Goal: Task Accomplishment & Management: Manage account settings

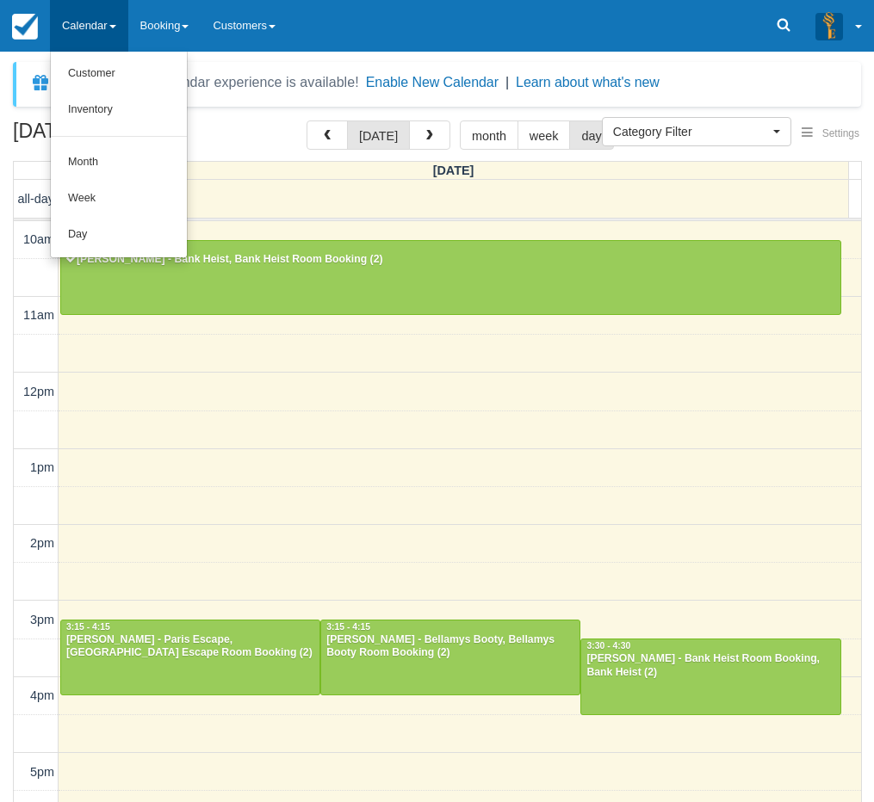
select select
click at [123, 229] on link "Day" at bounding box center [119, 235] width 136 height 36
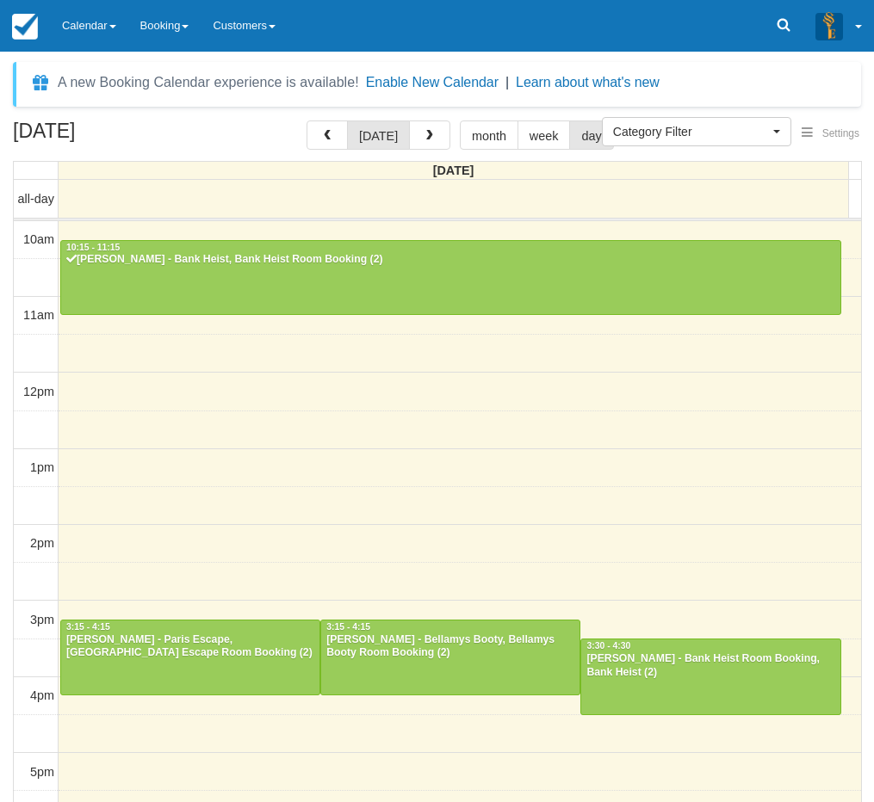
select select
click at [100, 36] on link "Calendar" at bounding box center [89, 26] width 78 height 52
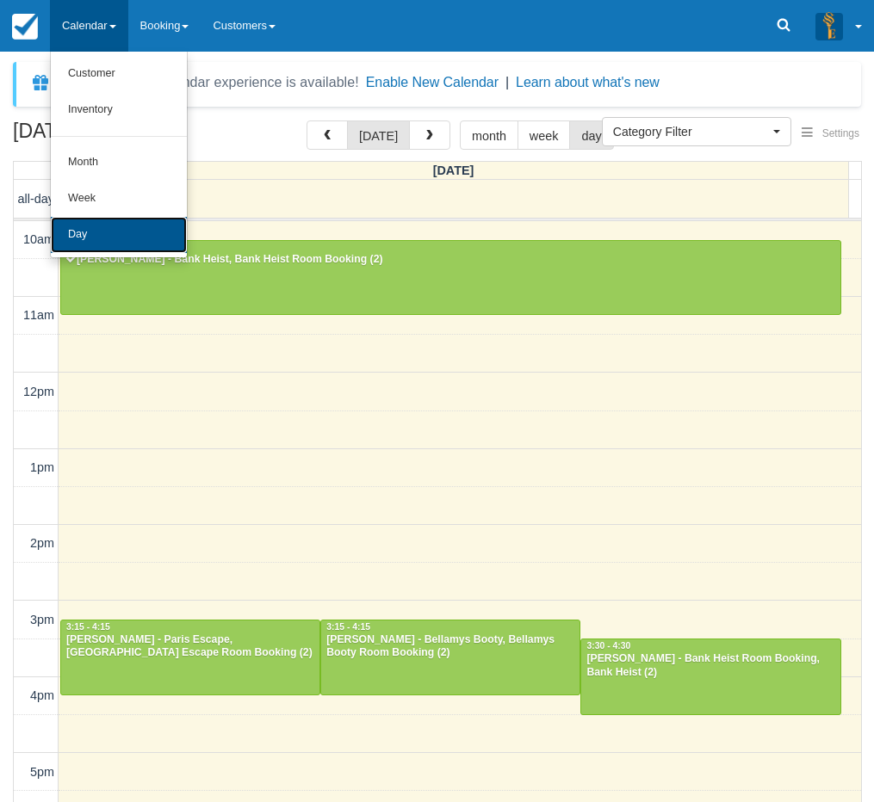
click at [111, 220] on link "Day" at bounding box center [119, 235] width 136 height 36
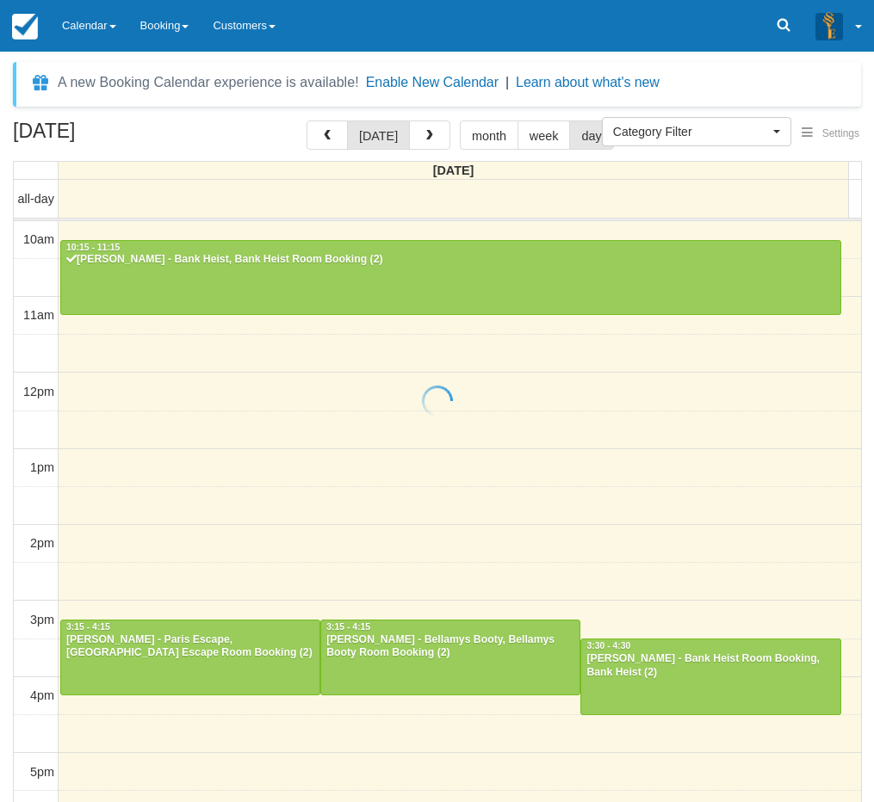
select select
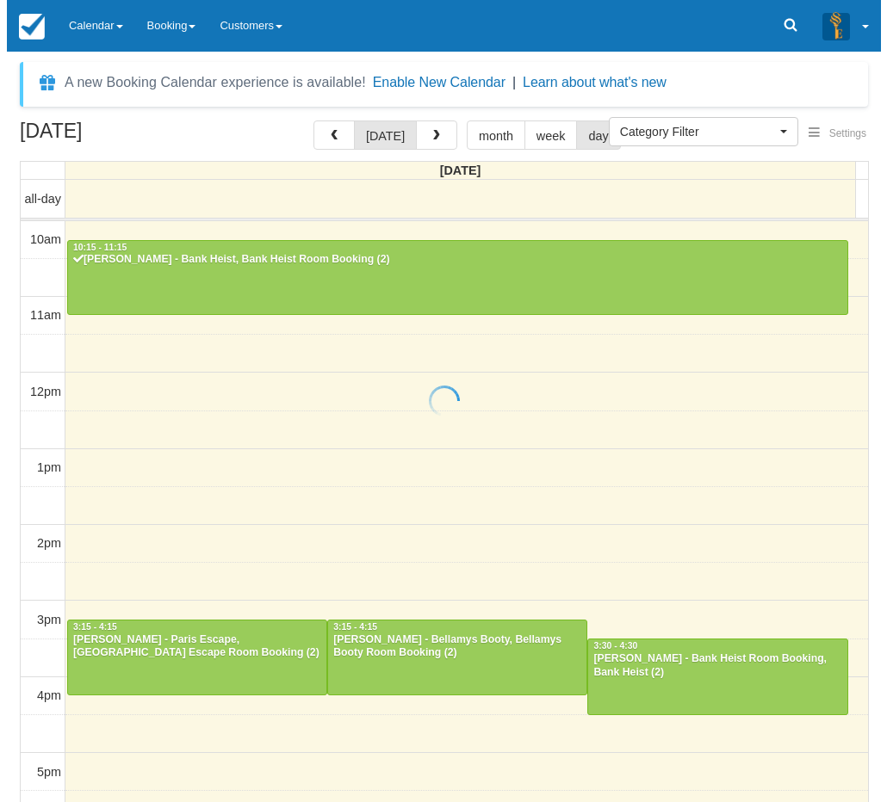
scroll to position [77, 0]
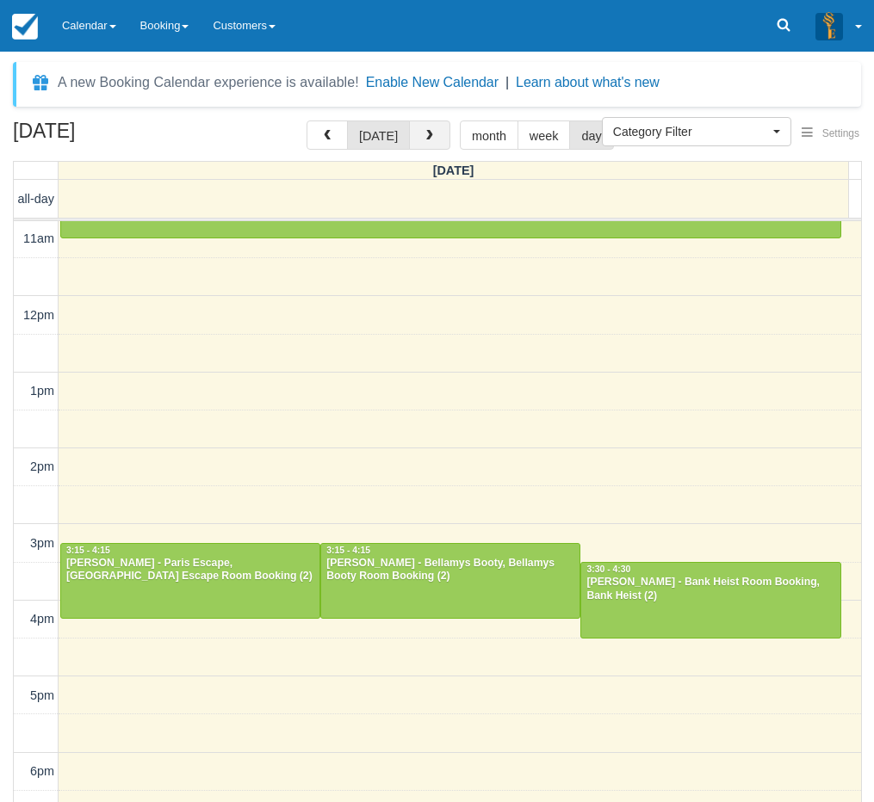
click at [421, 144] on button "button" at bounding box center [429, 135] width 41 height 29
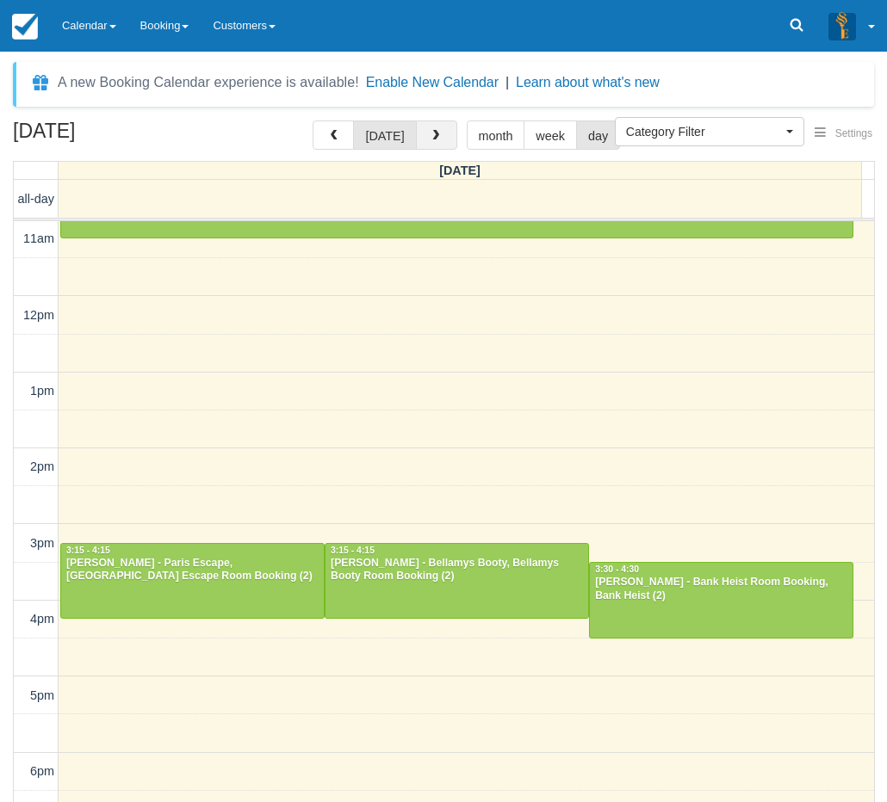
click at [421, 144] on button "button" at bounding box center [436, 135] width 41 height 29
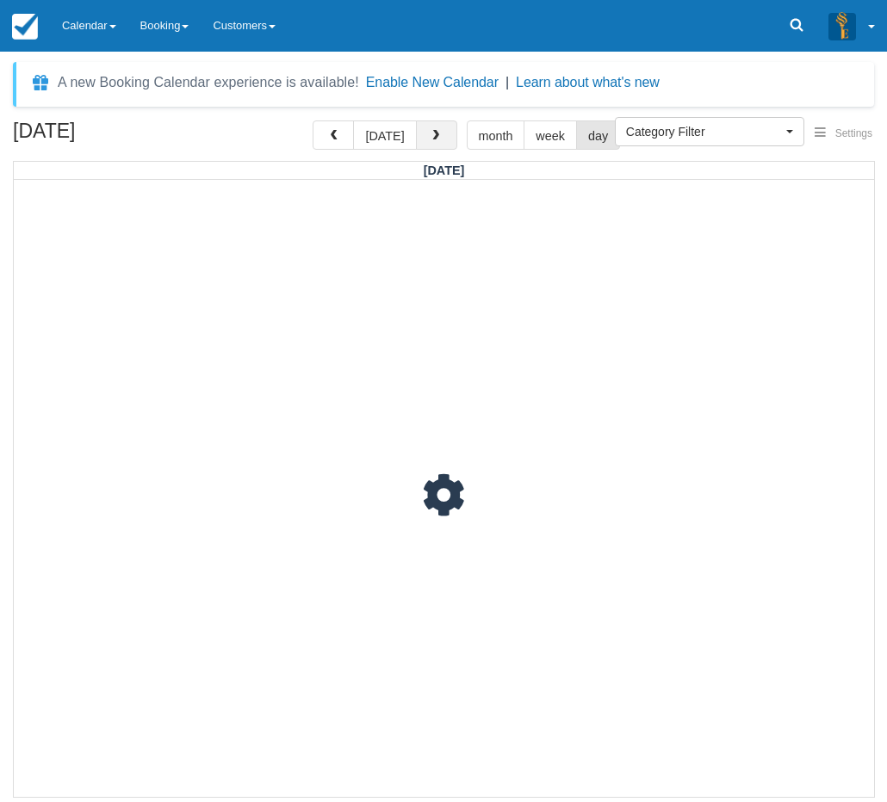
click at [421, 144] on button "button" at bounding box center [436, 135] width 41 height 29
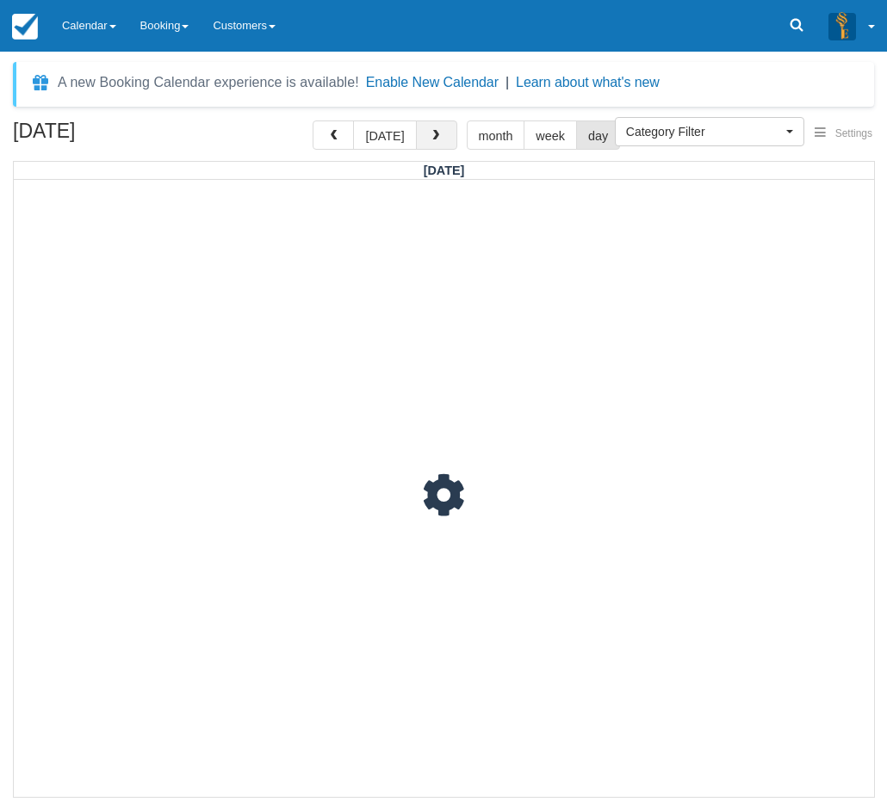
click at [421, 144] on button "button" at bounding box center [436, 135] width 41 height 29
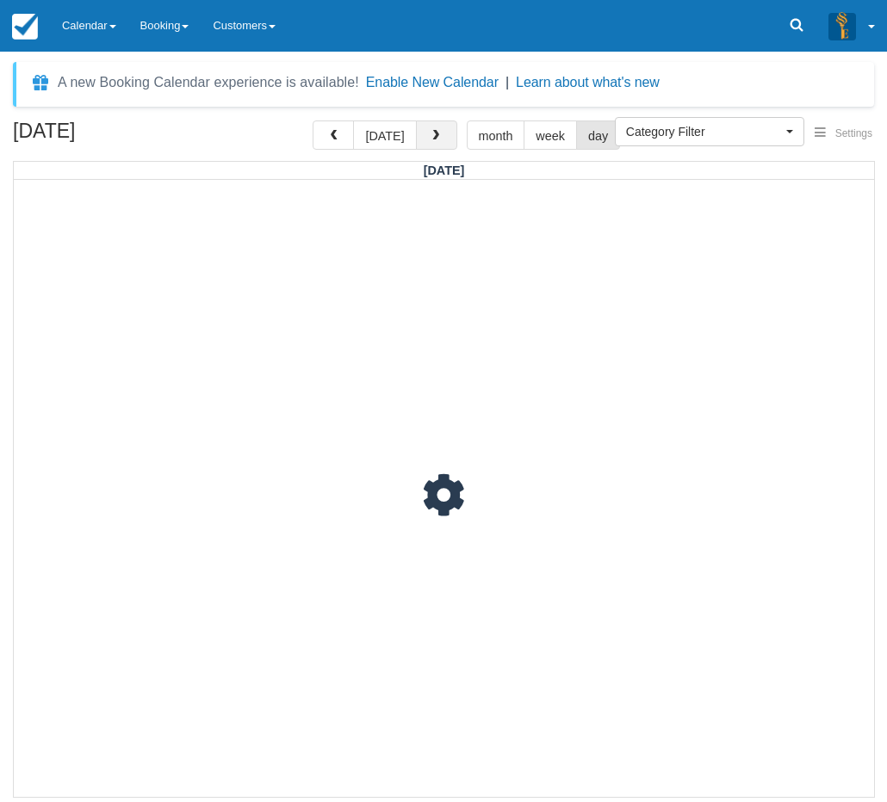
click at [421, 144] on button "button" at bounding box center [436, 135] width 41 height 29
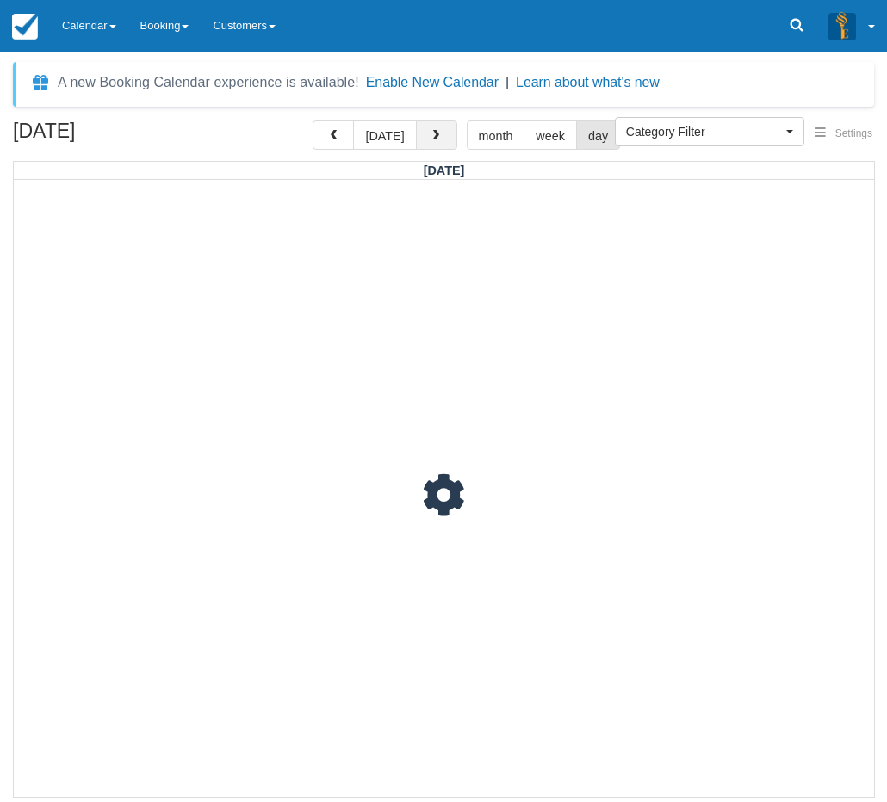
click at [421, 144] on button "button" at bounding box center [436, 135] width 41 height 29
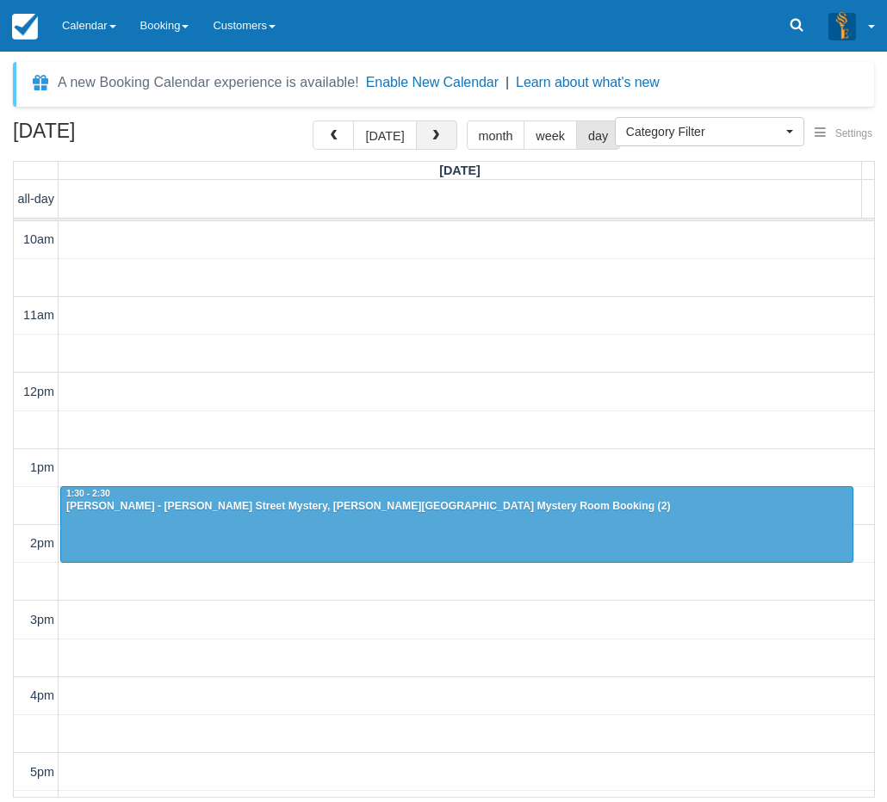
click at [421, 144] on button "button" at bounding box center [436, 135] width 41 height 29
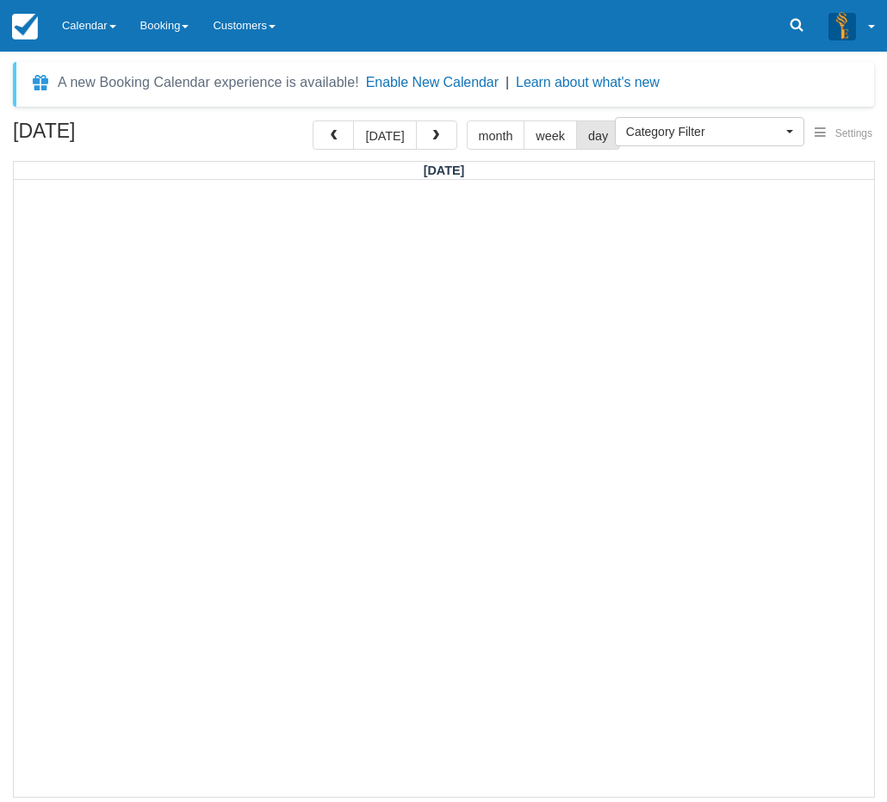
click at [235, 133] on div "October 10, 2025 today month week day" at bounding box center [443, 139] width 861 height 37
drag, startPoint x: 161, startPoint y: 126, endPoint x: 10, endPoint y: 133, distance: 150.8
click at [10, 133] on div "October 10, 2025 today month week day Friday" at bounding box center [443, 459] width 887 height 677
click at [24, 133] on h2 "October 10, 2025" at bounding box center [122, 137] width 218 height 32
drag, startPoint x: 16, startPoint y: 128, endPoint x: 187, endPoint y: 128, distance: 170.4
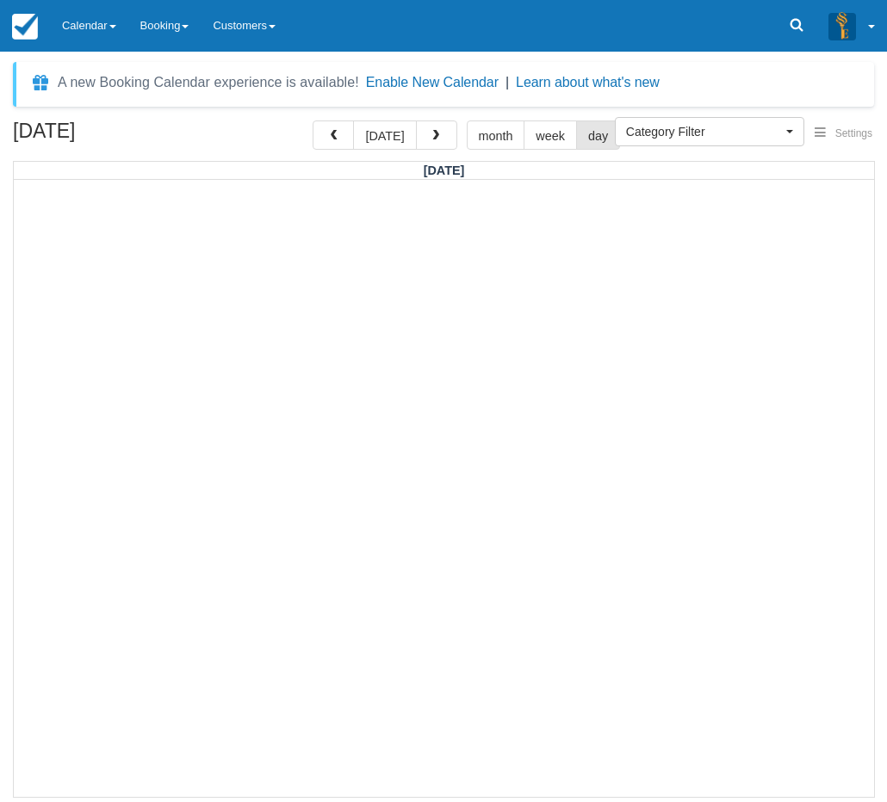
click at [187, 128] on h2 "October 10, 2025" at bounding box center [122, 137] width 218 height 32
drag, startPoint x: 171, startPoint y: 129, endPoint x: 15, endPoint y: 137, distance: 156.9
click at [15, 137] on h2 "October 10, 2025" at bounding box center [122, 137] width 218 height 32
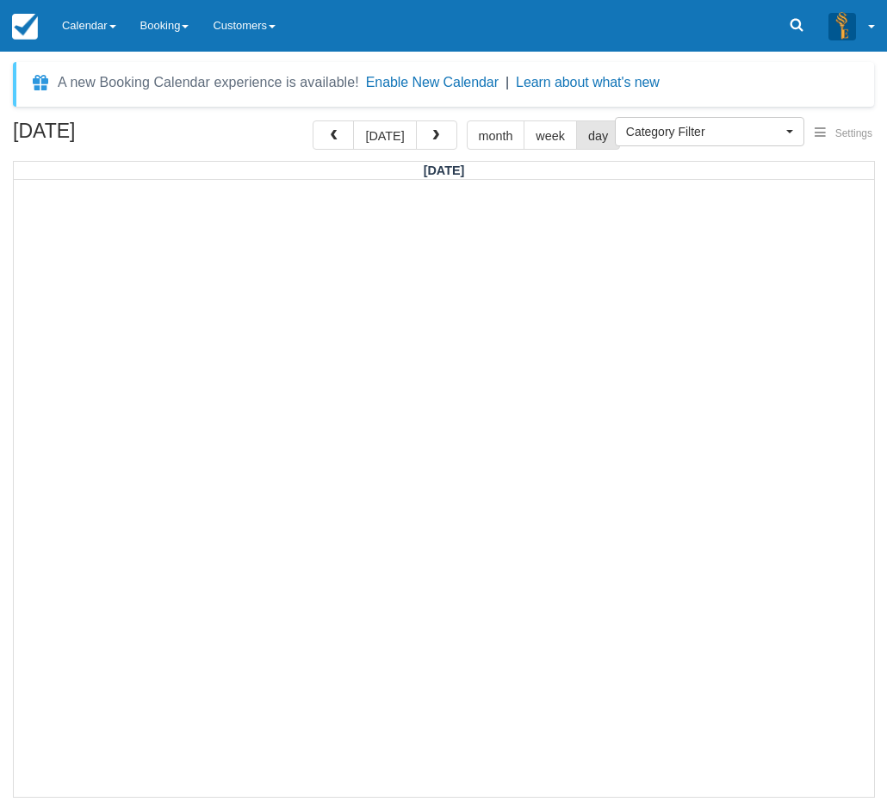
drag, startPoint x: 20, startPoint y: 137, endPoint x: 171, endPoint y: 125, distance: 152.0
click at [171, 125] on h2 "October 10, 2025" at bounding box center [122, 137] width 218 height 32
click at [151, 129] on h2 "October 10, 2025" at bounding box center [122, 137] width 218 height 32
drag, startPoint x: 167, startPoint y: 134, endPoint x: 112, endPoint y: 126, distance: 55.8
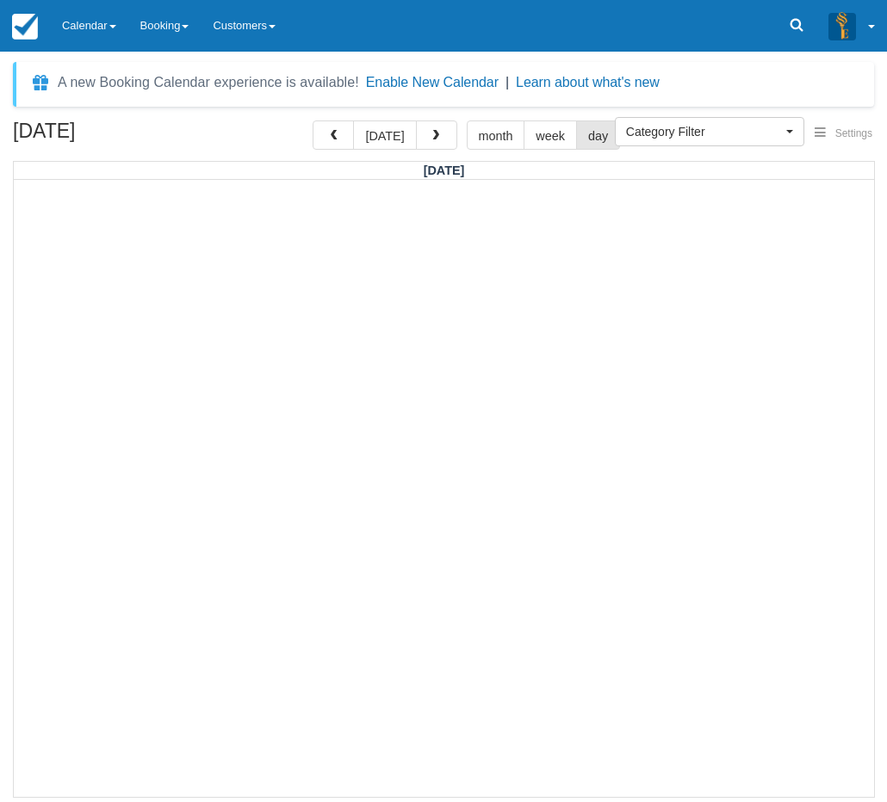
click at [112, 126] on h2 "October 10, 2025" at bounding box center [122, 137] width 218 height 32
drag, startPoint x: 164, startPoint y: 138, endPoint x: 38, endPoint y: 138, distance: 126.5
click at [38, 138] on h2 "October 10, 2025" at bounding box center [122, 137] width 218 height 32
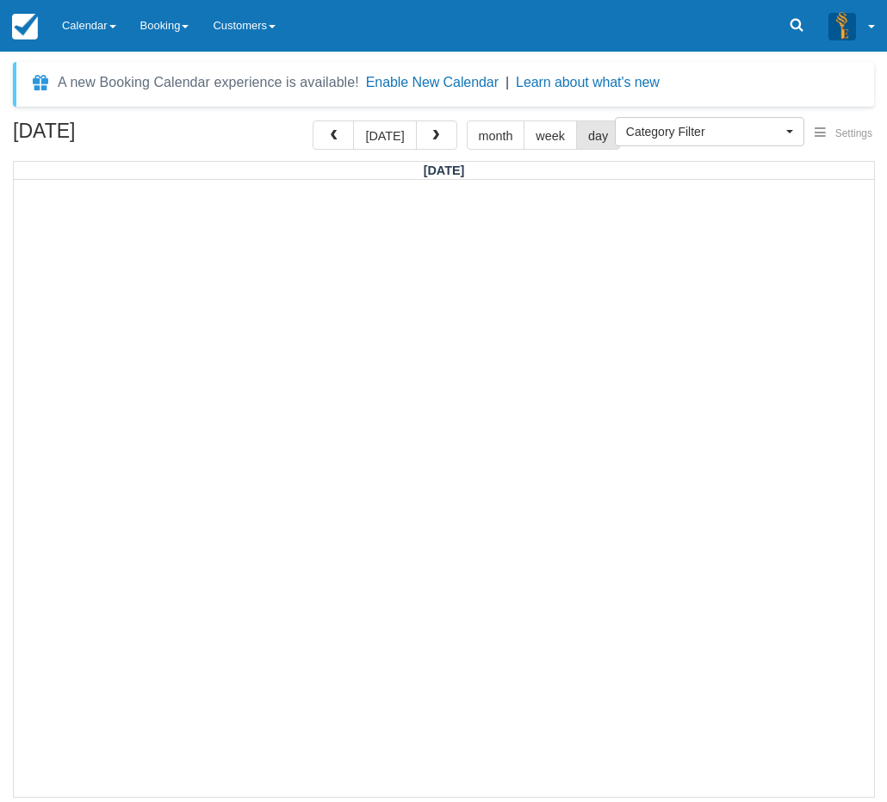
drag, startPoint x: 17, startPoint y: 130, endPoint x: 171, endPoint y: 136, distance: 154.2
click at [171, 136] on h2 "October 10, 2025" at bounding box center [122, 137] width 218 height 32
click at [813, 157] on div at bounding box center [788, 139] width 172 height 37
click at [234, 586] on div at bounding box center [444, 488] width 860 height 616
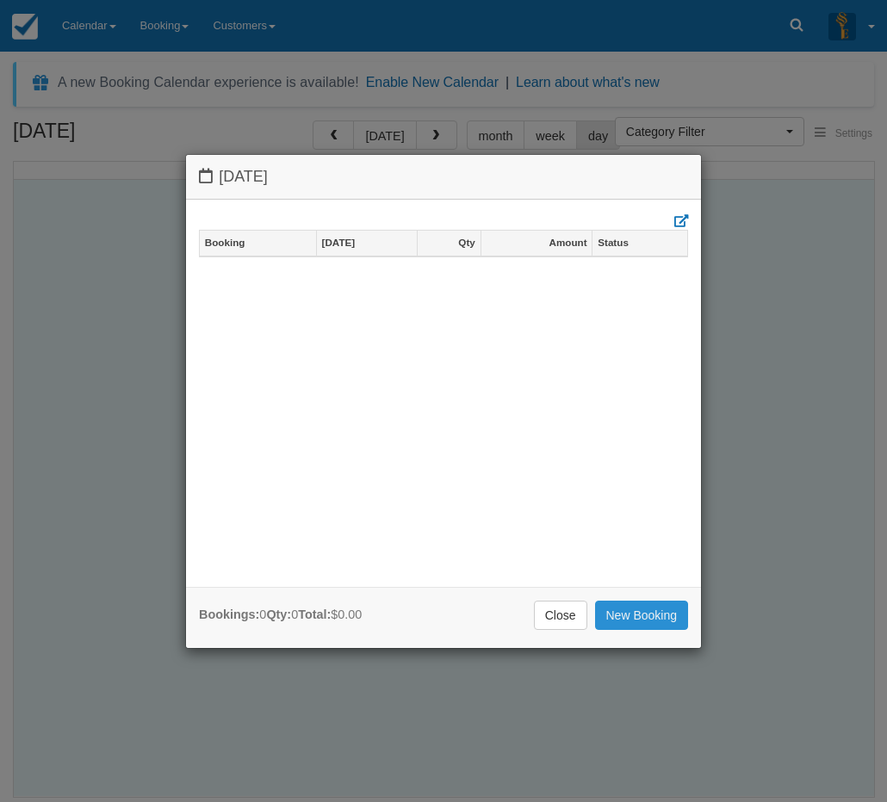
click at [667, 615] on link "New Booking" at bounding box center [642, 615] width 94 height 29
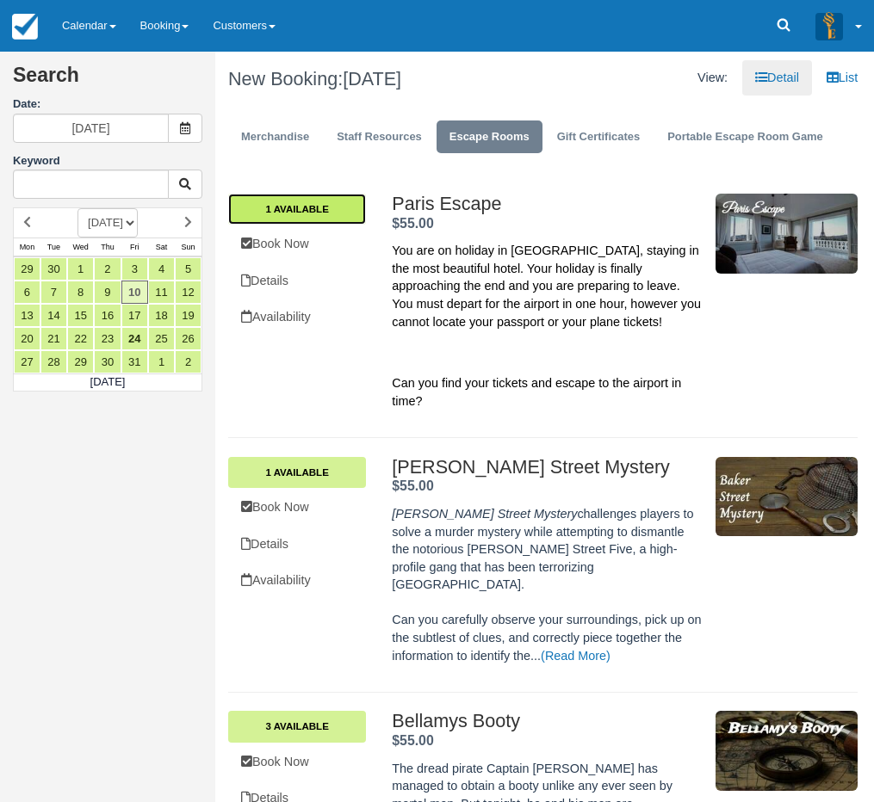
click at [329, 206] on link "1 Available" at bounding box center [297, 209] width 138 height 31
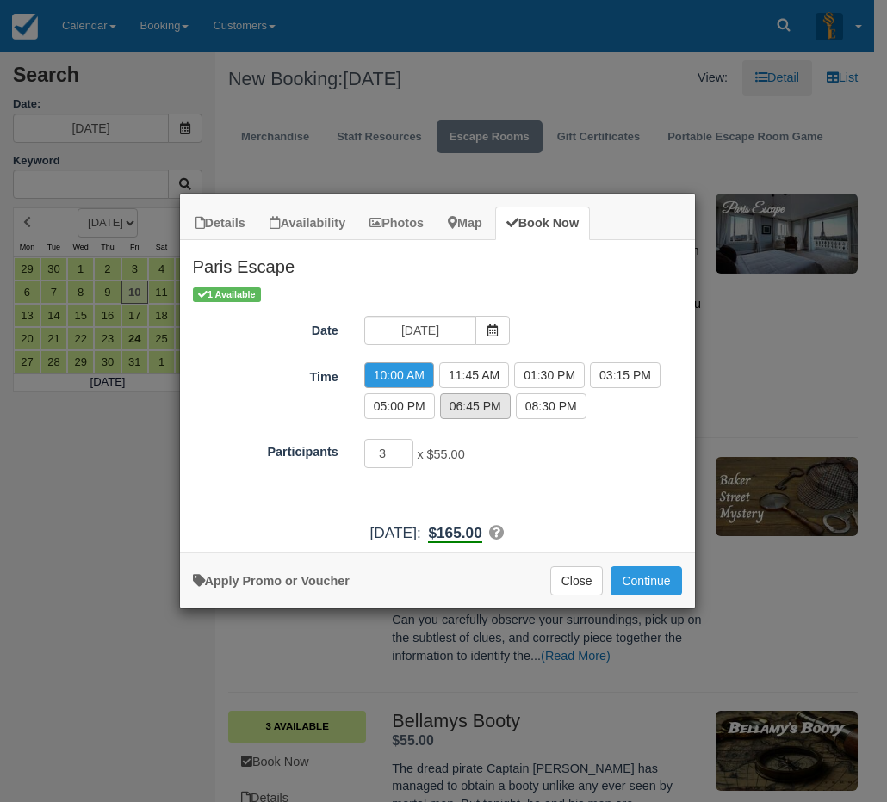
click at [485, 413] on label "06:45 PM" at bounding box center [475, 406] width 71 height 26
radio input "true"
drag, startPoint x: 468, startPoint y: 455, endPoint x: 443, endPoint y: 451, distance: 25.3
click at [443, 451] on div "3 x $55.00 Minimum of 2Maximum of 8" at bounding box center [501, 456] width 300 height 34
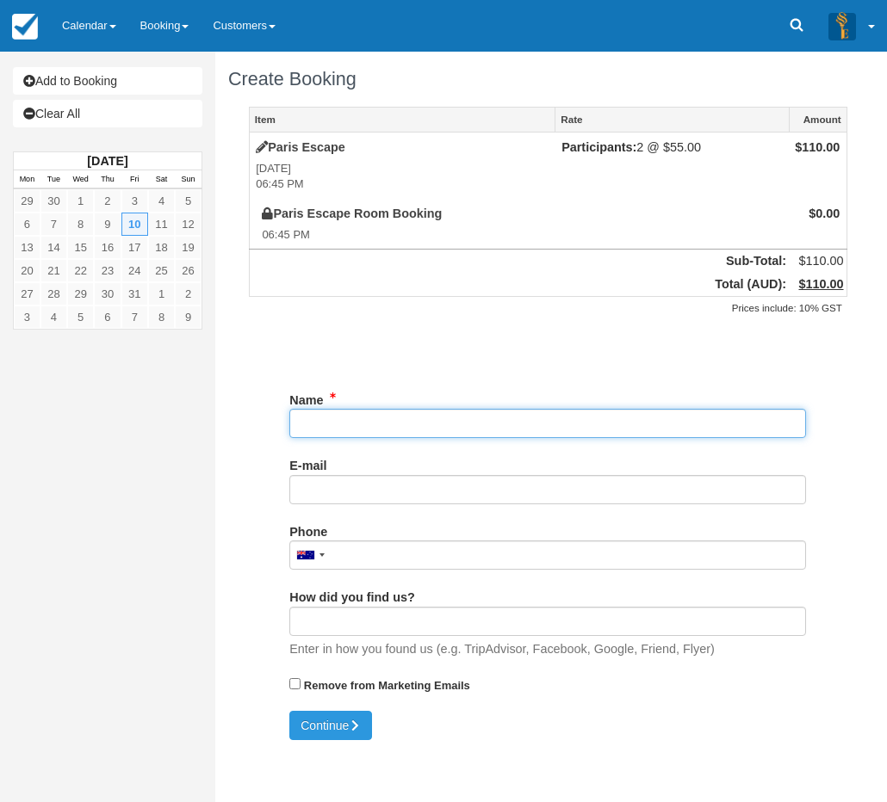
click at [345, 424] on input "Name" at bounding box center [547, 423] width 517 height 29
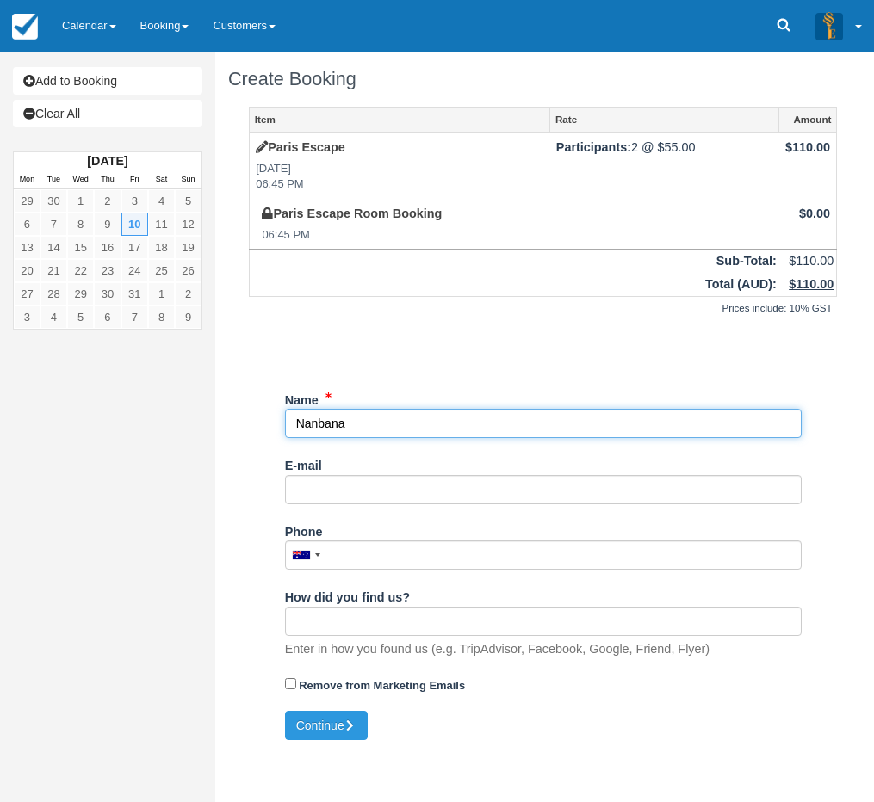
type input "Nanbana"
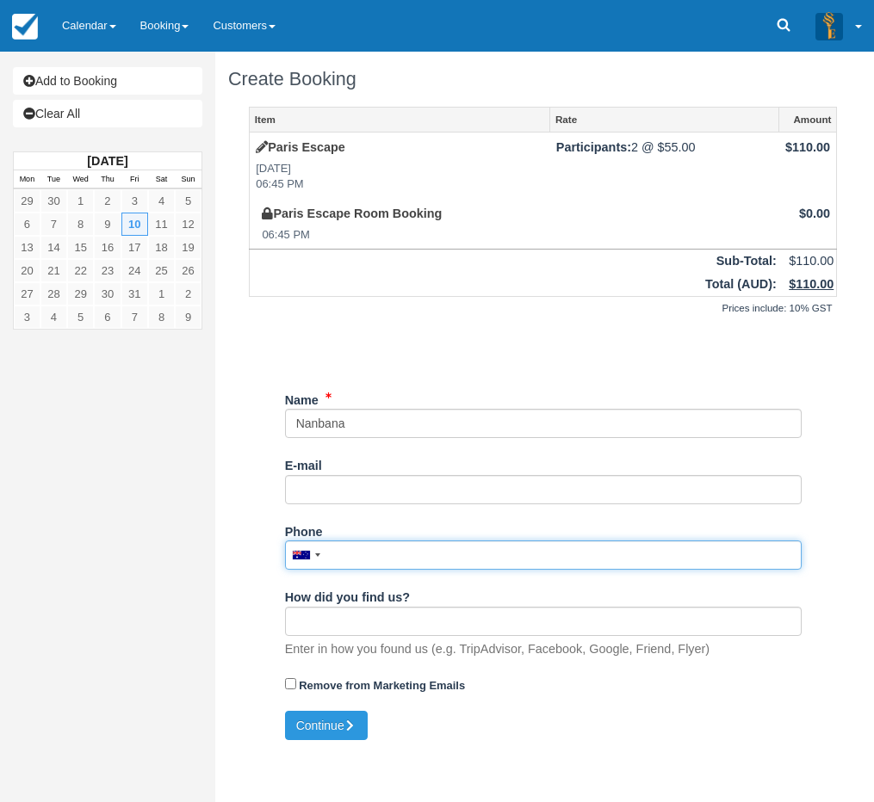
click at [467, 554] on input "Phone" at bounding box center [543, 555] width 517 height 29
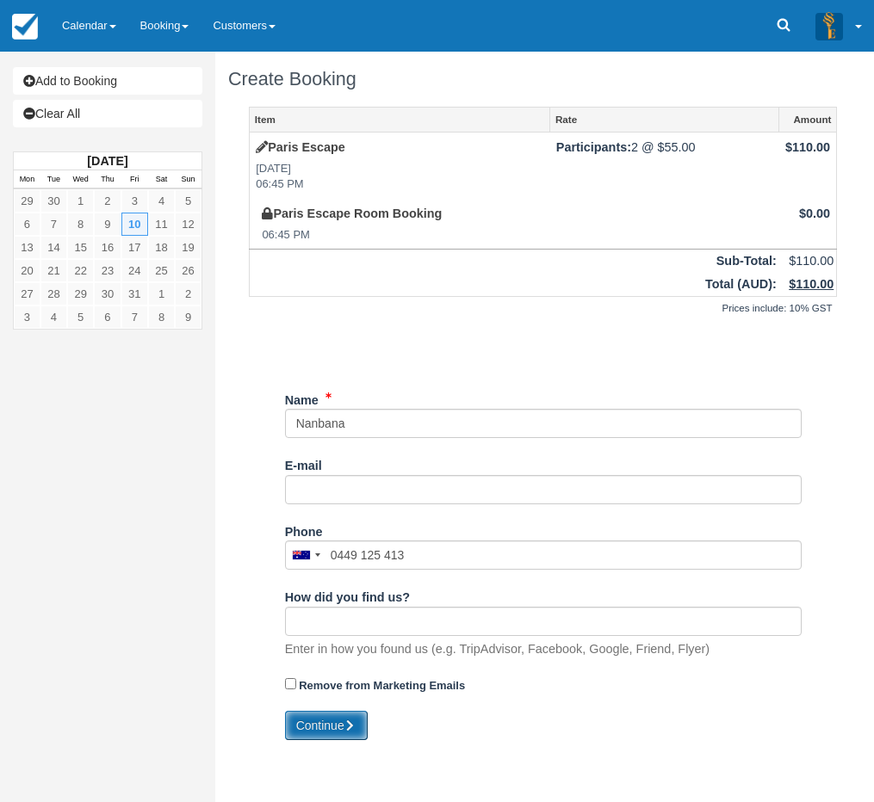
click at [332, 733] on button "Continue" at bounding box center [326, 725] width 83 height 29
type input "+61449125413"
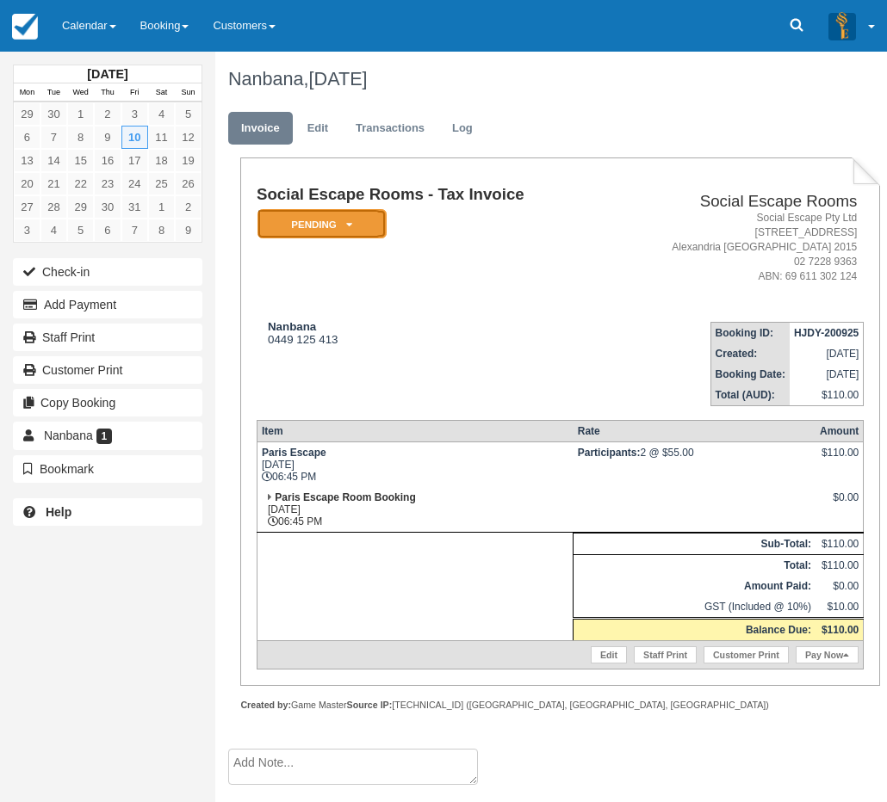
click at [346, 228] on icon at bounding box center [349, 225] width 6 height 10
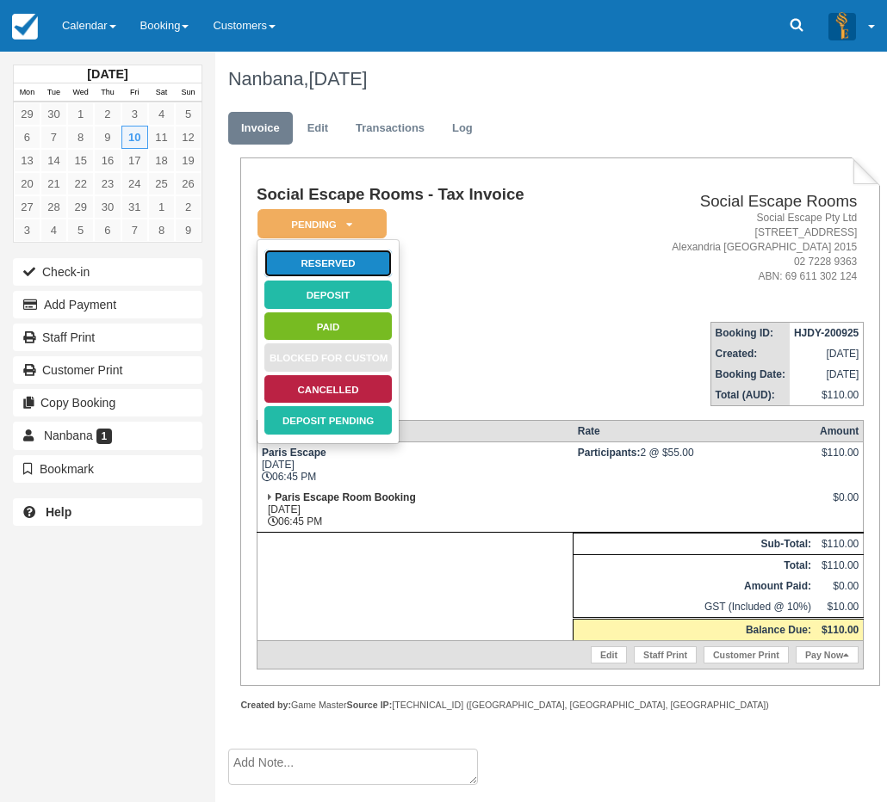
click at [346, 268] on link "Reserved" at bounding box center [327, 264] width 129 height 30
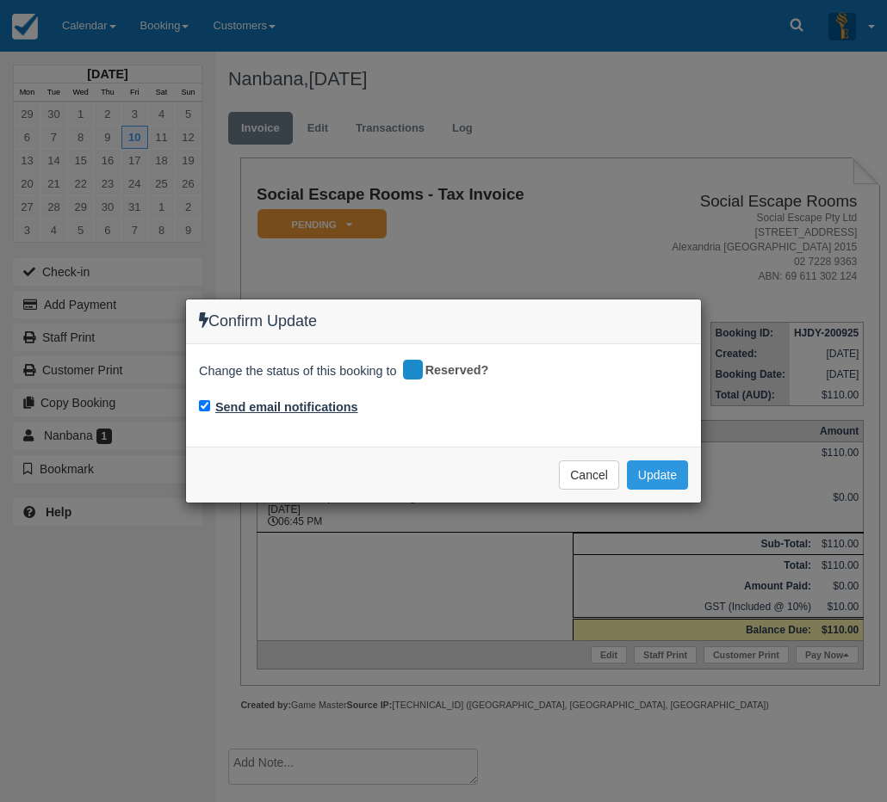
click at [275, 402] on label "Send email notifications" at bounding box center [286, 408] width 143 height 18
click at [210, 402] on input "Send email notifications" at bounding box center [204, 405] width 11 height 11
checkbox input "false"
click at [663, 478] on button "Update" at bounding box center [657, 475] width 61 height 29
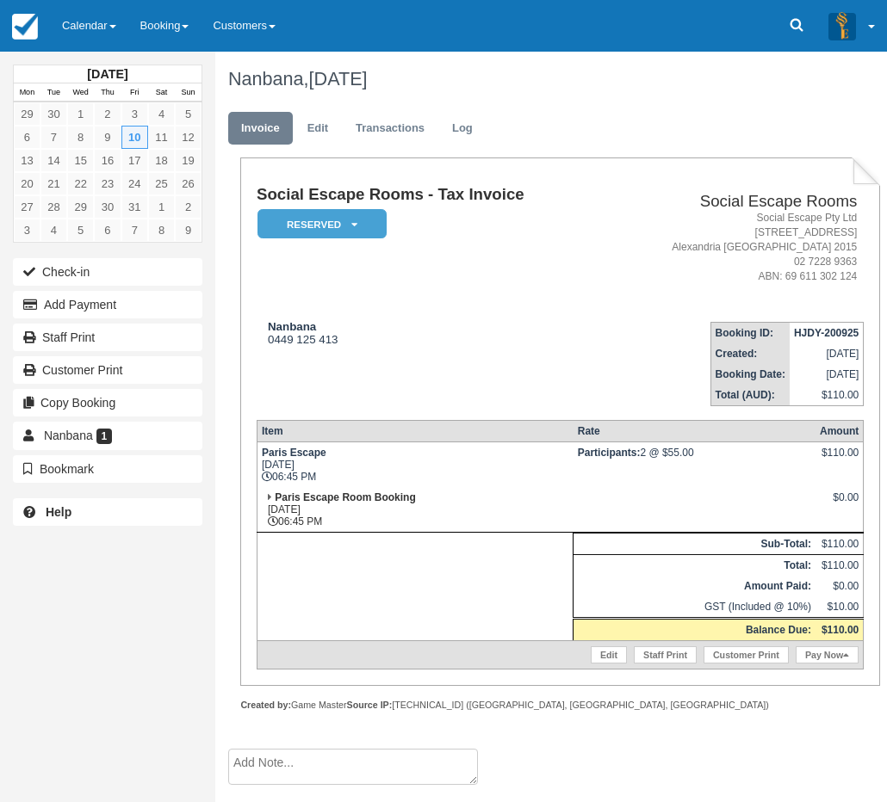
drag, startPoint x: 479, startPoint y: 380, endPoint x: 529, endPoint y: 399, distance: 52.3
click at [480, 380] on td "Nanbana 0449 125 413" at bounding box center [431, 357] width 349 height 98
drag, startPoint x: 676, startPoint y: 455, endPoint x: 689, endPoint y: 455, distance: 12.9
click at [689, 455] on td "Participants: 2 @ $55.00" at bounding box center [694, 465] width 242 height 46
click at [690, 455] on td "Participants: 2 @ $55.00" at bounding box center [694, 465] width 242 height 46
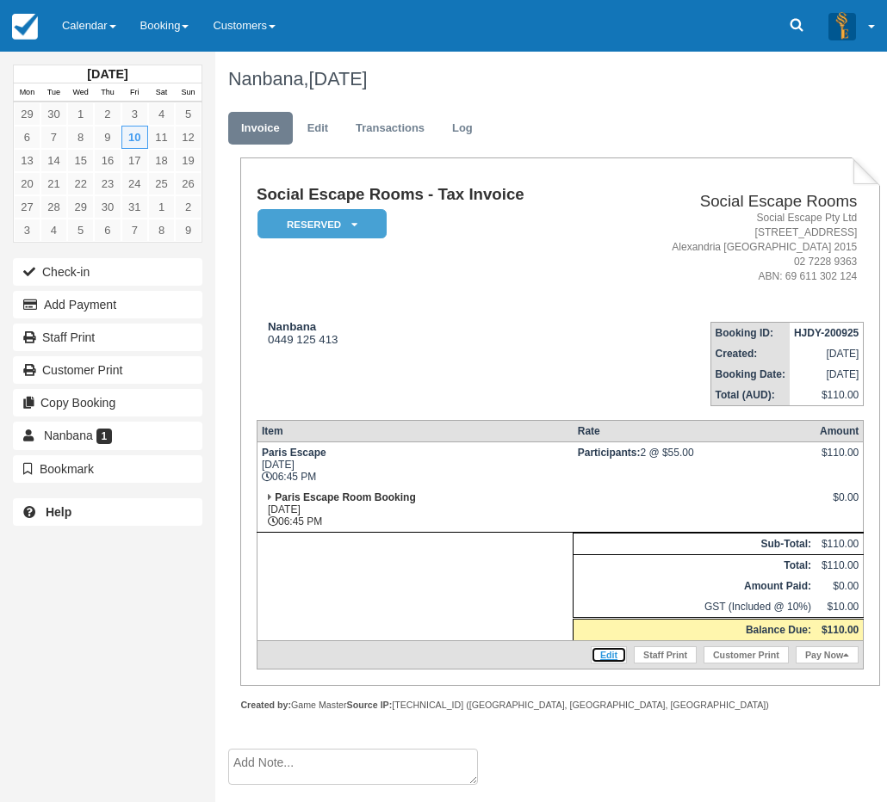
click at [607, 648] on link "Edit" at bounding box center [609, 654] width 36 height 17
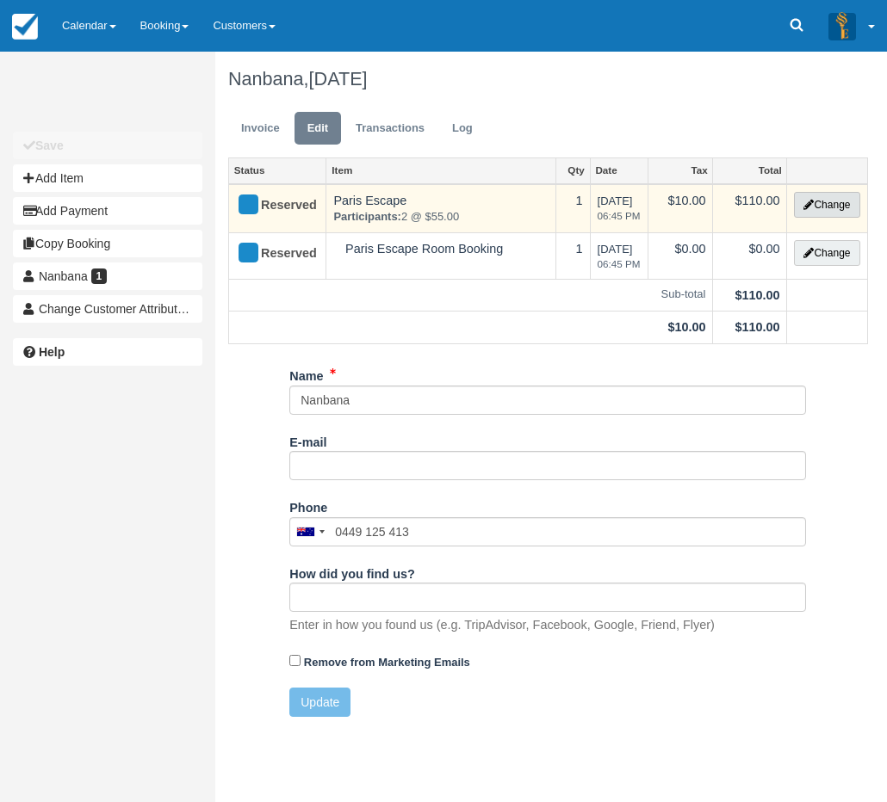
click at [844, 204] on button "Change" at bounding box center [826, 205] width 65 height 26
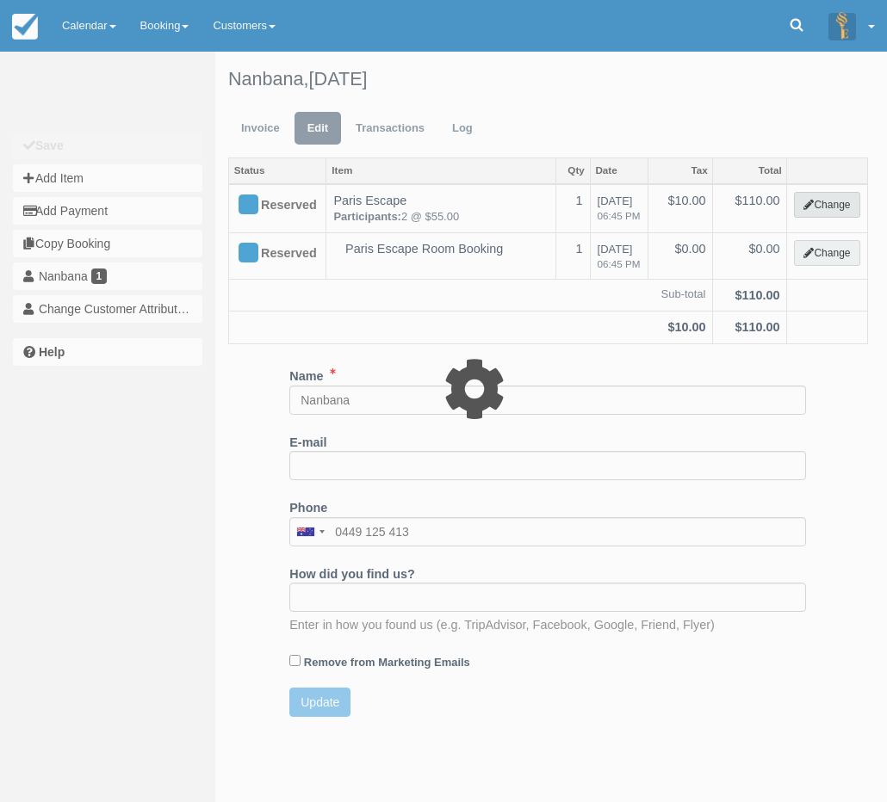
select select "2"
type input "110.00"
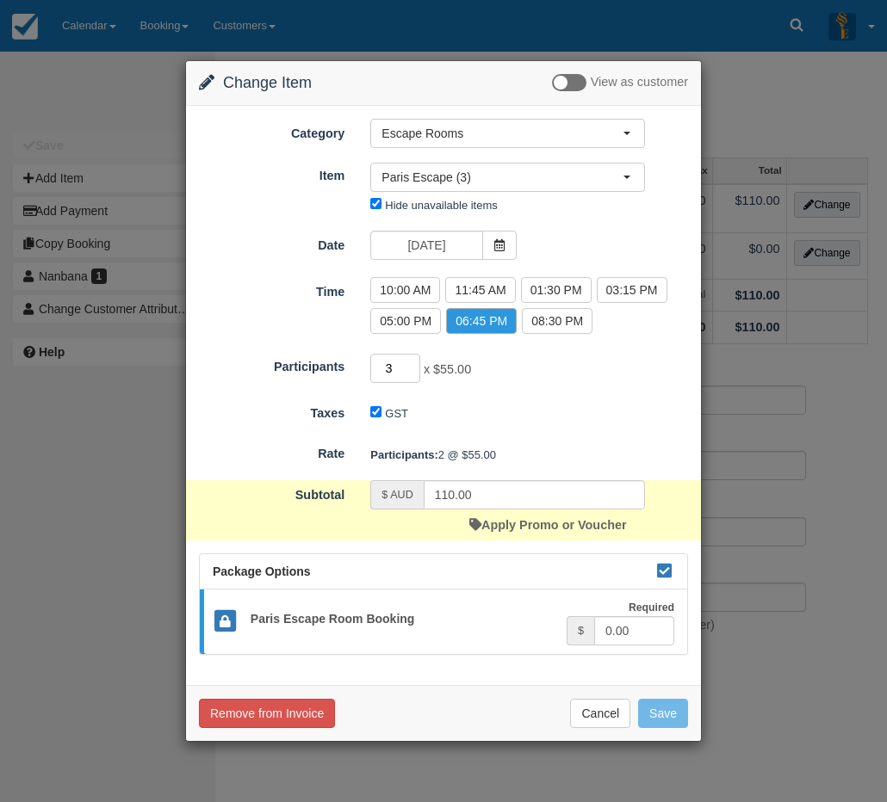
click at [408, 365] on input "3" at bounding box center [395, 368] width 50 height 29
type input "4"
click at [408, 365] on input "4" at bounding box center [395, 368] width 50 height 29
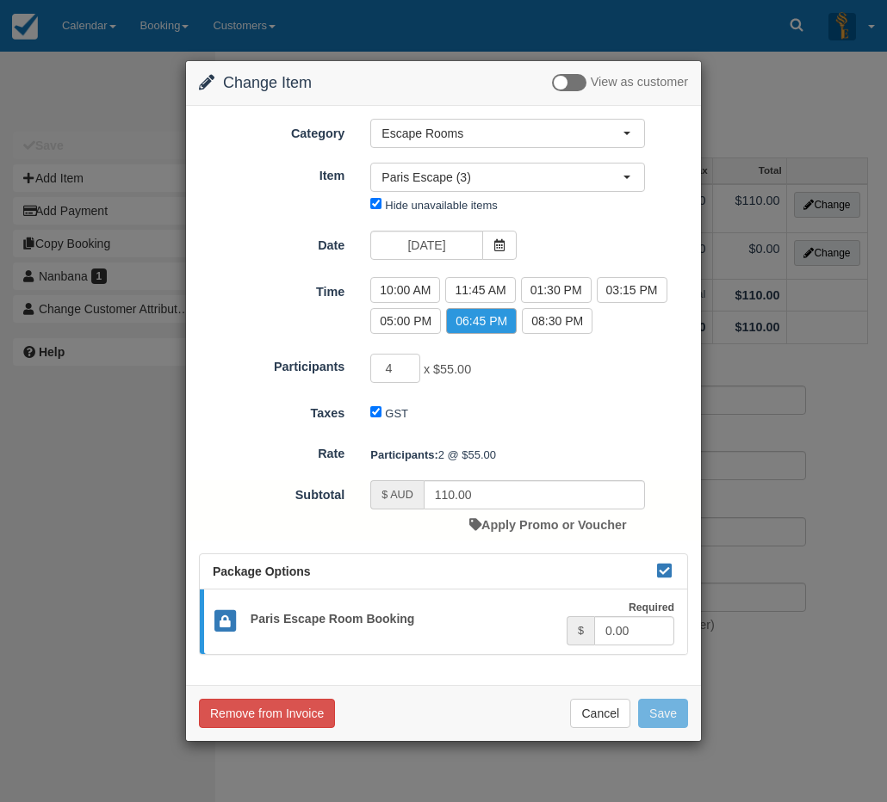
type input "220.00"
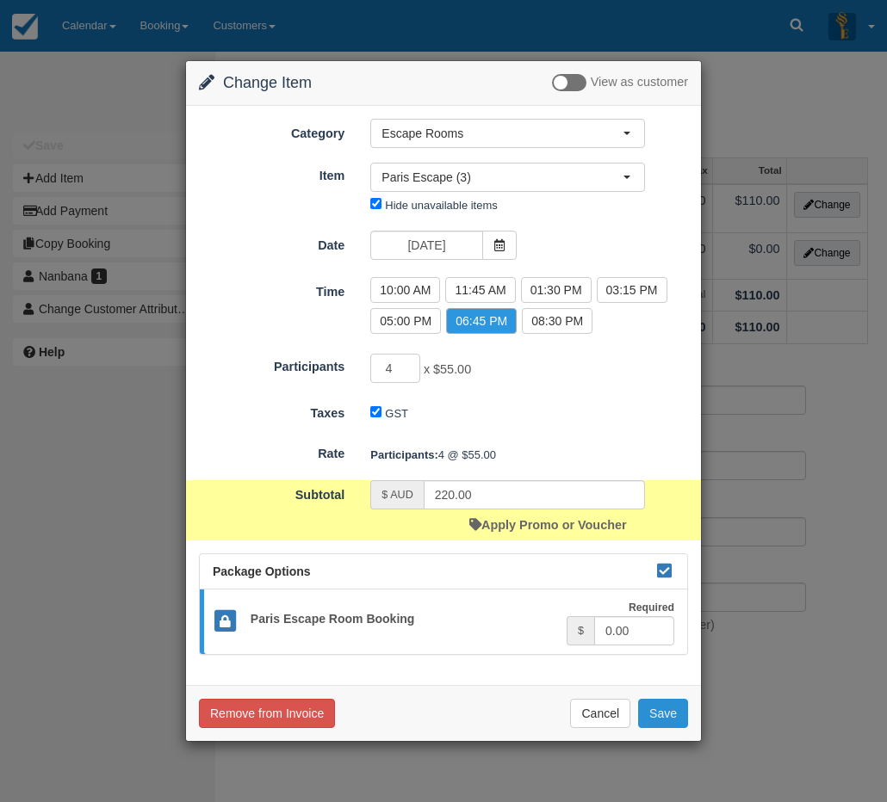
click at [662, 719] on button "Save" at bounding box center [663, 713] width 50 height 29
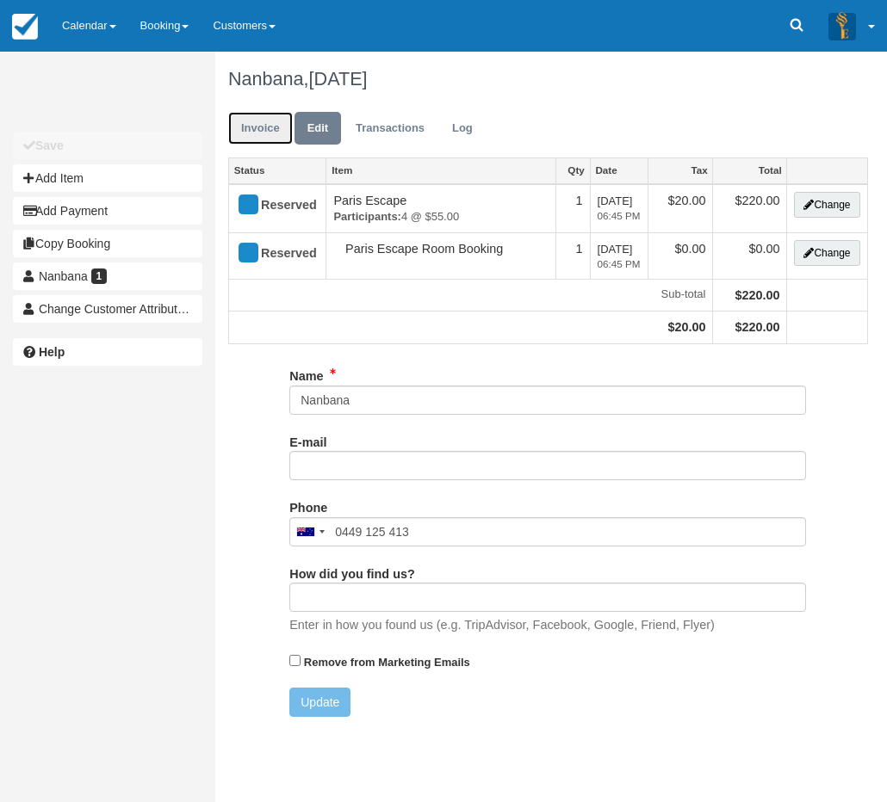
click at [253, 128] on link "Invoice" at bounding box center [260, 129] width 65 height 34
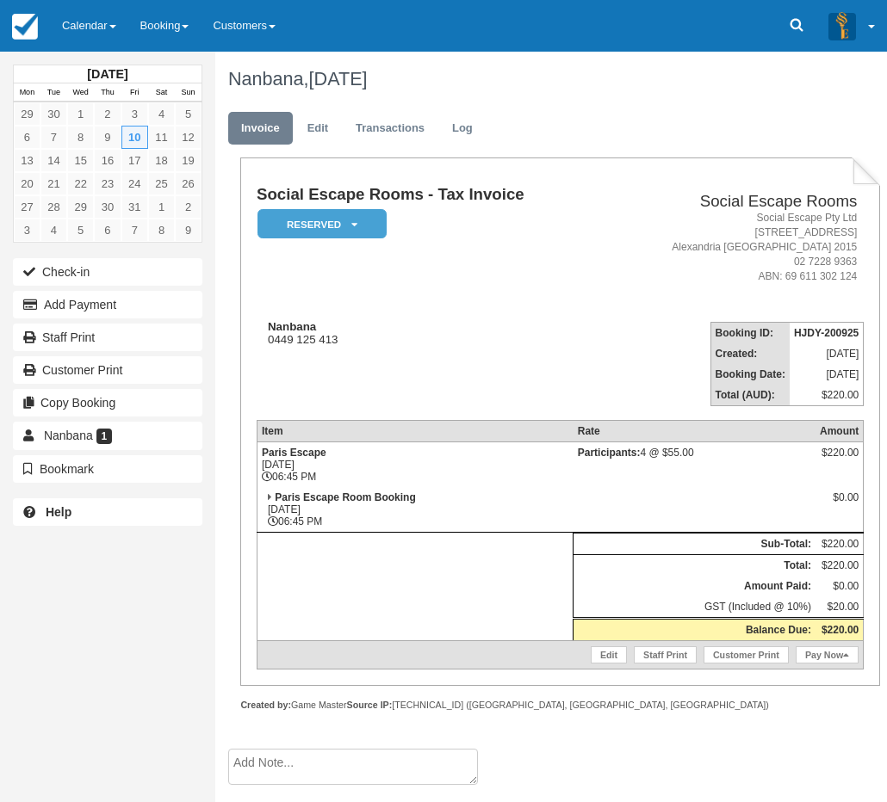
click at [99, 42] on link "Calendar" at bounding box center [89, 26] width 78 height 52
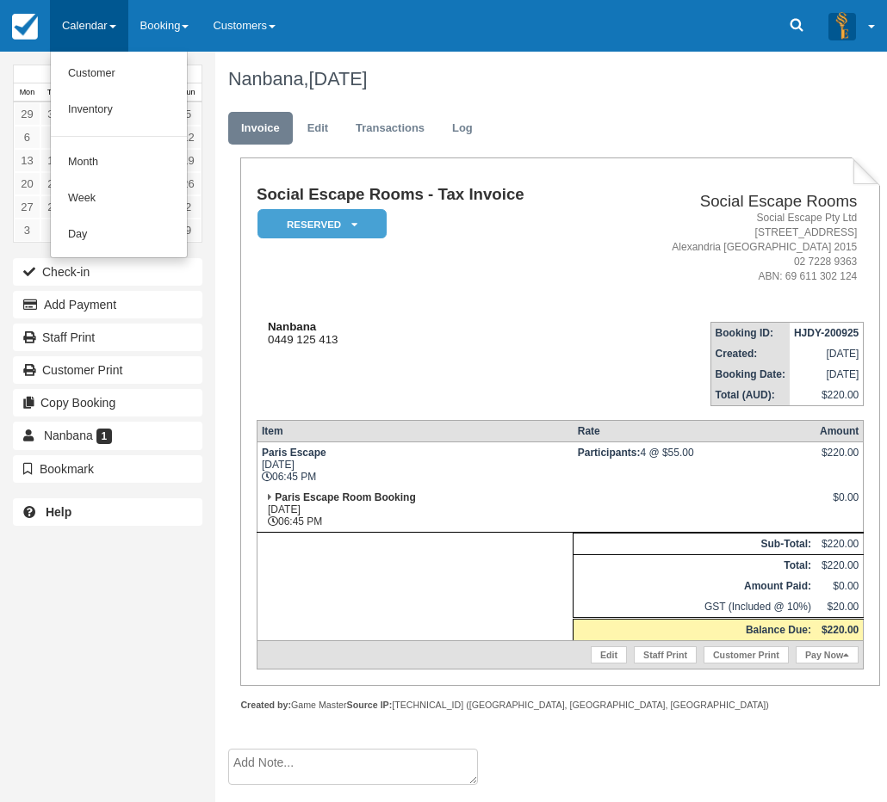
click at [355, 326] on div "Nanbana 0449 125 413" at bounding box center [431, 333] width 349 height 26
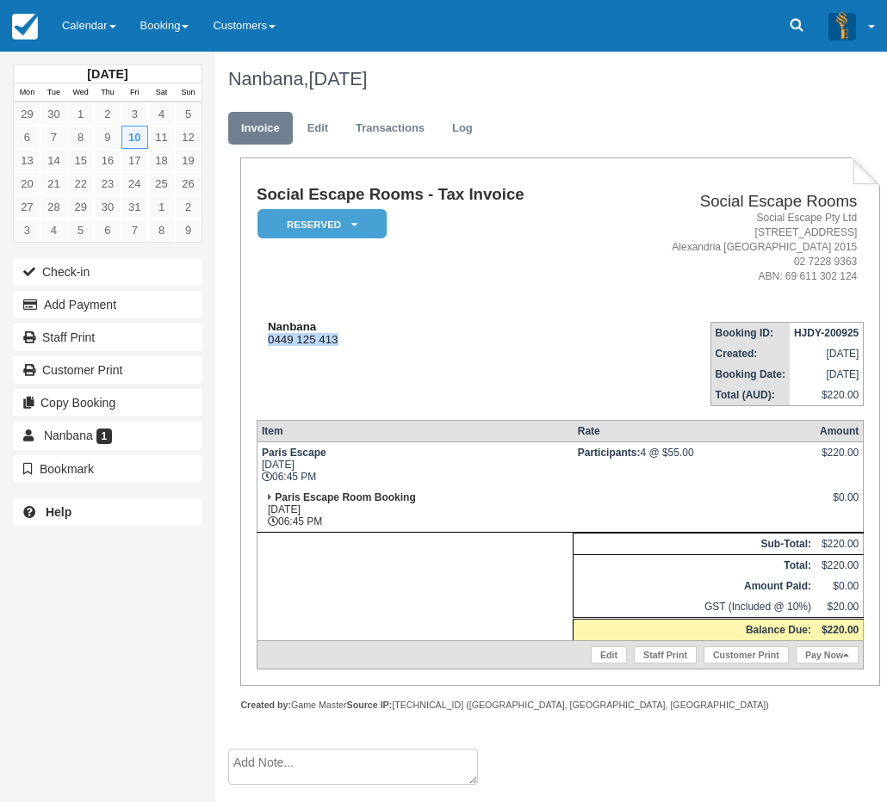
drag, startPoint x: 351, startPoint y: 338, endPoint x: 272, endPoint y: 334, distance: 79.3
click at [261, 337] on div "Nanbana 0449 125 413" at bounding box center [431, 333] width 349 height 26
click at [273, 334] on div "Nanbana 0449 125 413" at bounding box center [431, 333] width 349 height 26
click at [730, 458] on td "Participants: 4 @ $55.00" at bounding box center [694, 465] width 242 height 46
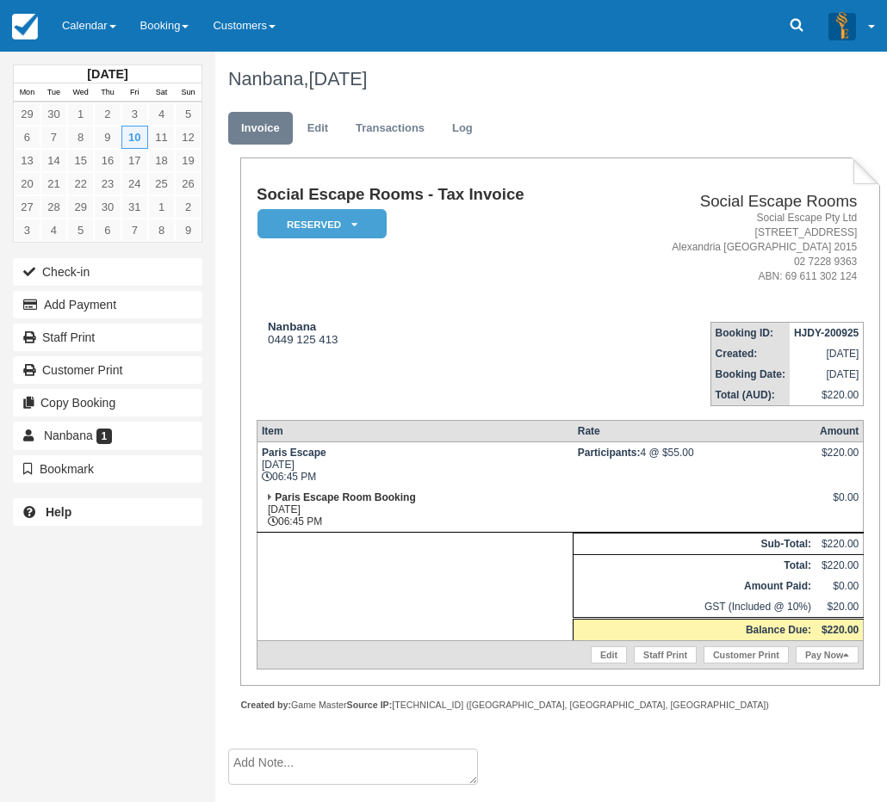
drag, startPoint x: 694, startPoint y: 454, endPoint x: 652, endPoint y: 448, distance: 42.5
click at [652, 448] on td "Participants: 4 @ $55.00" at bounding box center [694, 465] width 242 height 46
click at [691, 460] on td "Participants: 4 @ $55.00" at bounding box center [694, 465] width 242 height 46
drag, startPoint x: 702, startPoint y: 457, endPoint x: 591, endPoint y: 455, distance: 111.1
click at [591, 455] on td "Participants: 4 @ $55.00" at bounding box center [694, 465] width 242 height 46
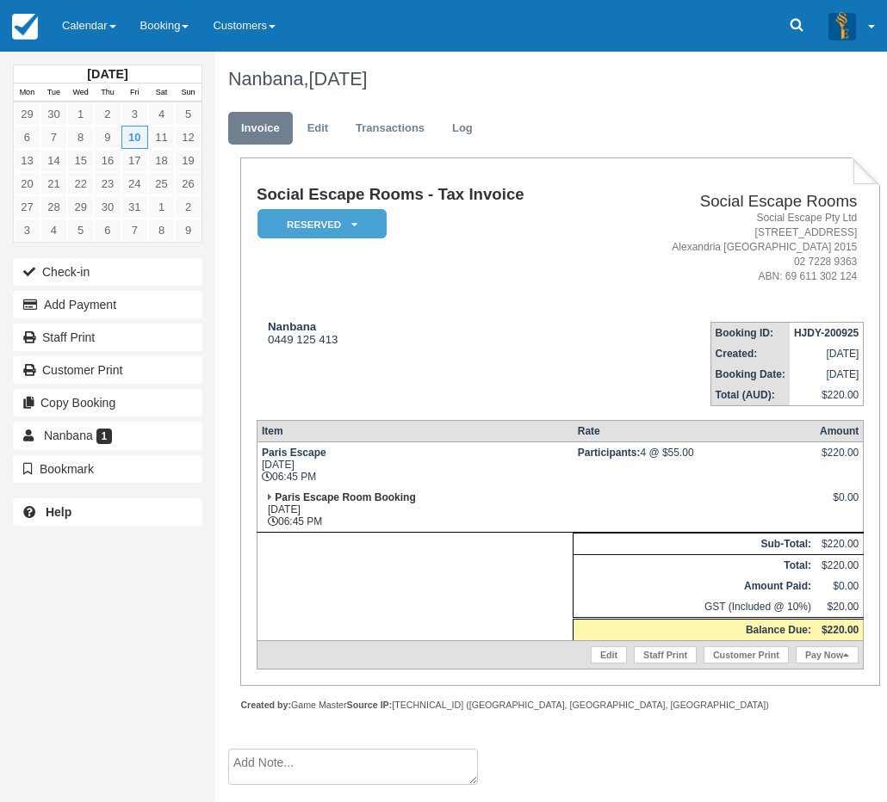
click at [584, 454] on strong "Participants:" at bounding box center [609, 453] width 63 height 12
drag, startPoint x: 573, startPoint y: 451, endPoint x: 702, endPoint y: 454, distance: 128.3
click at [702, 454] on td "Participants: 4 @ $55.00" at bounding box center [694, 465] width 242 height 46
drag, startPoint x: 656, startPoint y: 479, endPoint x: 319, endPoint y: 494, distance: 336.9
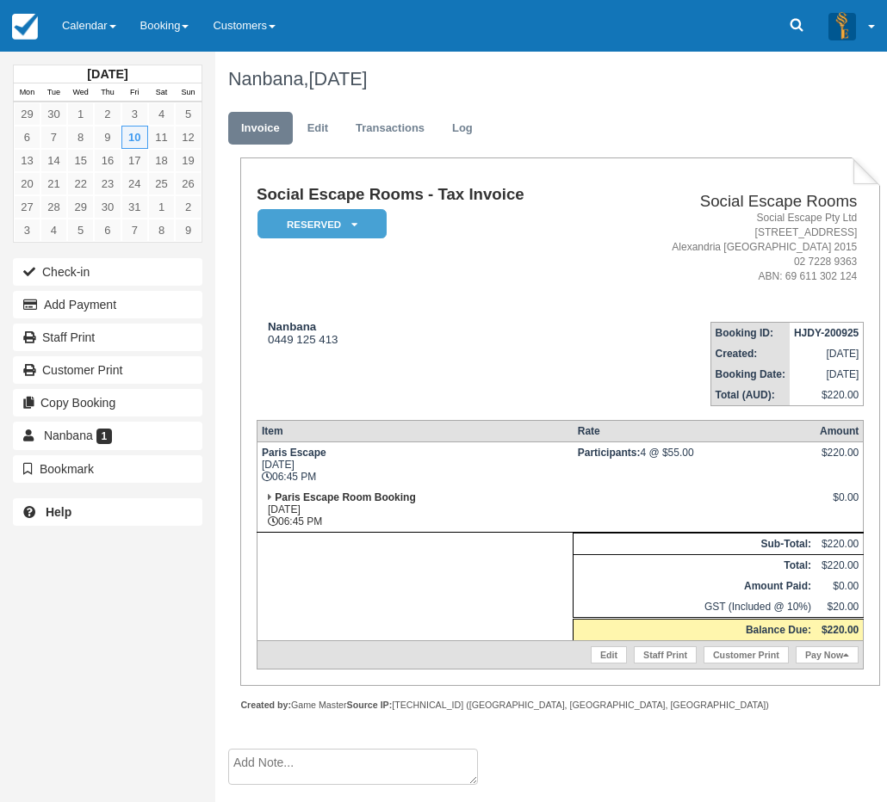
click at [640, 479] on td "Participants: 4 @ $55.00" at bounding box center [694, 465] width 242 height 46
drag, startPoint x: 333, startPoint y: 521, endPoint x: 281, endPoint y: 507, distance: 53.5
click at [281, 507] on td "Paris Escape Room Booking Fri Oct 10, 2025 06:45 PM" at bounding box center [415, 510] width 316 height 46
click at [286, 509] on td "Paris Escape Room Booking Fri Oct 10, 2025 06:45 PM" at bounding box center [415, 510] width 316 height 46
drag, startPoint x: 286, startPoint y: 465, endPoint x: 339, endPoint y: 484, distance: 56.6
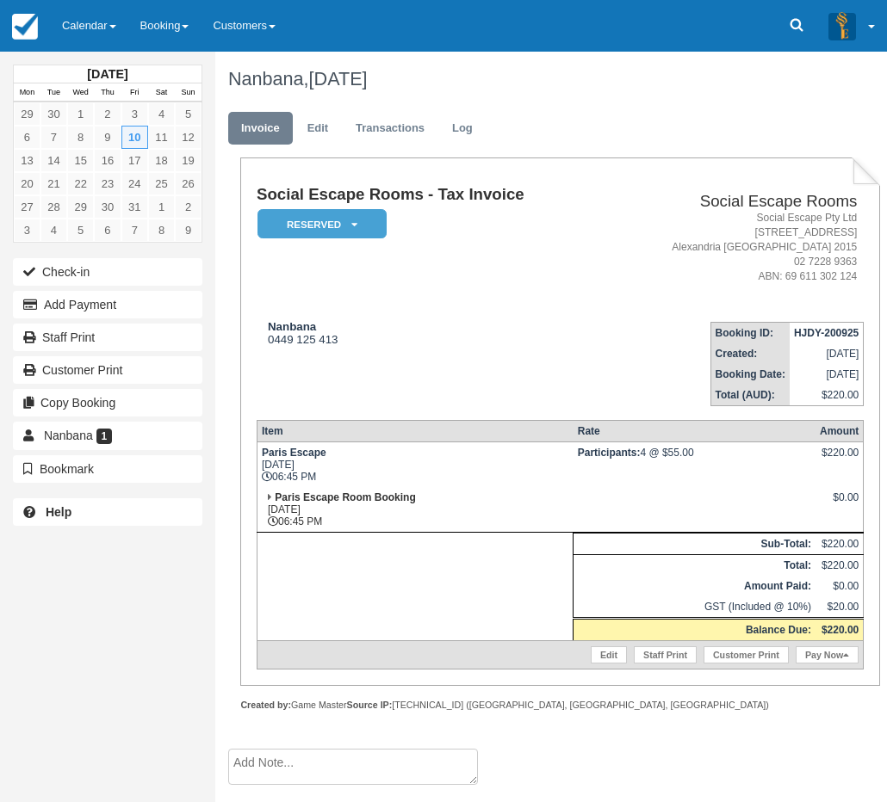
click at [339, 484] on td "Paris Escape Fri Oct 10, 2025 06:45 PM" at bounding box center [415, 465] width 316 height 46
click at [485, 488] on td "Paris Escape Room Booking Fri Oct 10, 2025 06:45 PM" at bounding box center [415, 510] width 316 height 46
click at [581, 483] on td "Participants: 4 @ $55.00" at bounding box center [694, 465] width 242 height 46
drag, startPoint x: 671, startPoint y: 459, endPoint x: 693, endPoint y: 461, distance: 21.6
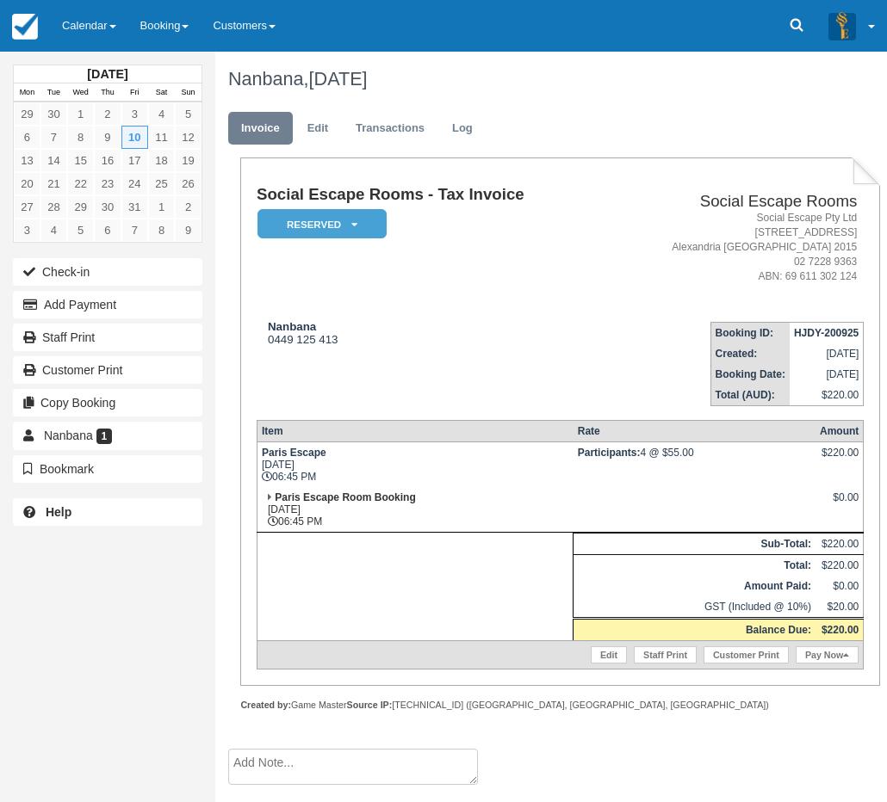
click at [693, 461] on td "Participants: 4 @ $55.00" at bounding box center [694, 465] width 242 height 46
click at [690, 477] on td "Participants: 4 @ $55.00" at bounding box center [694, 465] width 242 height 46
click at [602, 659] on link "Edit" at bounding box center [609, 654] width 36 height 17
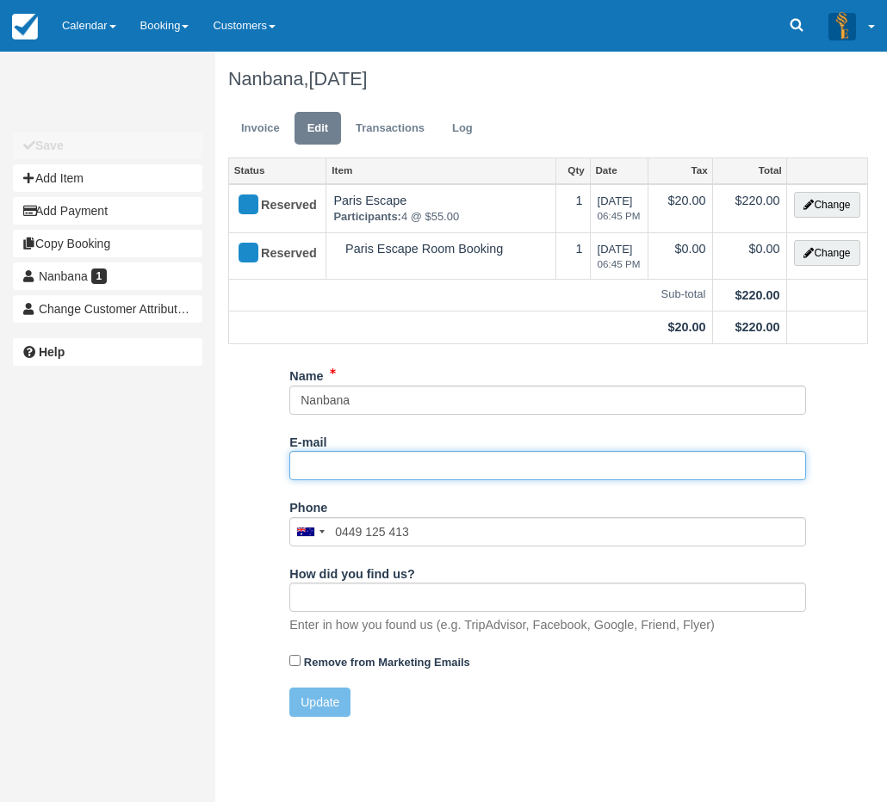
click at [326, 461] on input "E-mail" at bounding box center [547, 465] width 517 height 29
click at [268, 424] on div "Name Nanbana E-mail Did you mean ? Phone United States +1 Canada +1 United King…" at bounding box center [547, 546] width 665 height 368
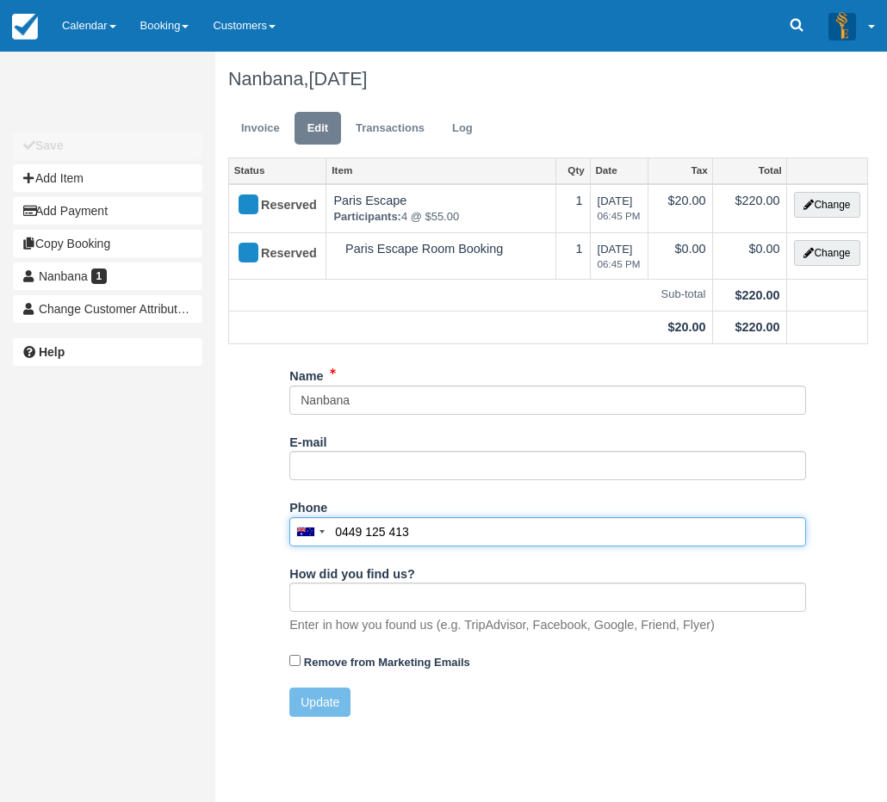
drag, startPoint x: 337, startPoint y: 533, endPoint x: 411, endPoint y: 531, distance: 74.9
click at [411, 531] on input "0449 125 413" at bounding box center [547, 531] width 517 height 29
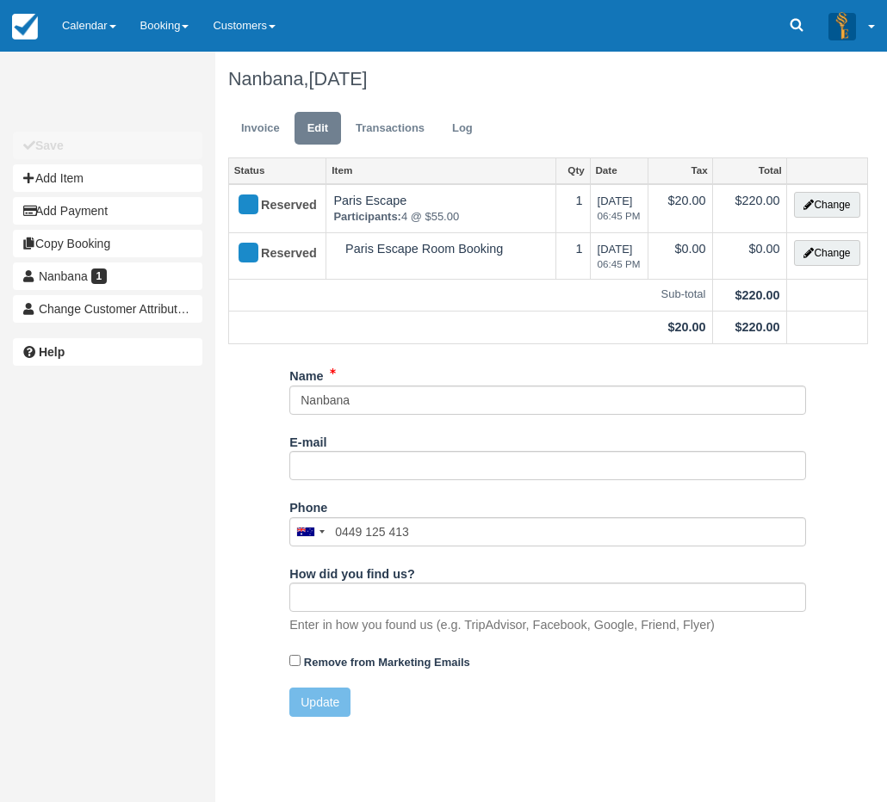
click at [268, 453] on div "Name Nanbana E-mail Did you mean ? Phone United States +1 Canada +1 United King…" at bounding box center [547, 546] width 665 height 368
click at [262, 133] on link "Invoice" at bounding box center [260, 129] width 65 height 34
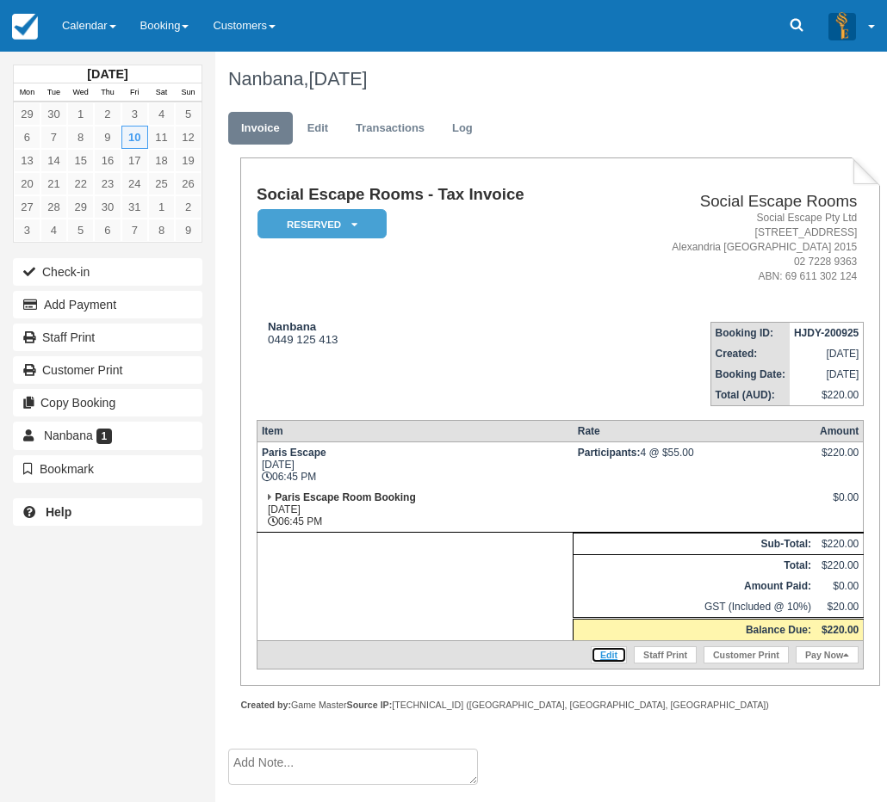
click at [608, 648] on link "Edit" at bounding box center [609, 654] width 36 height 17
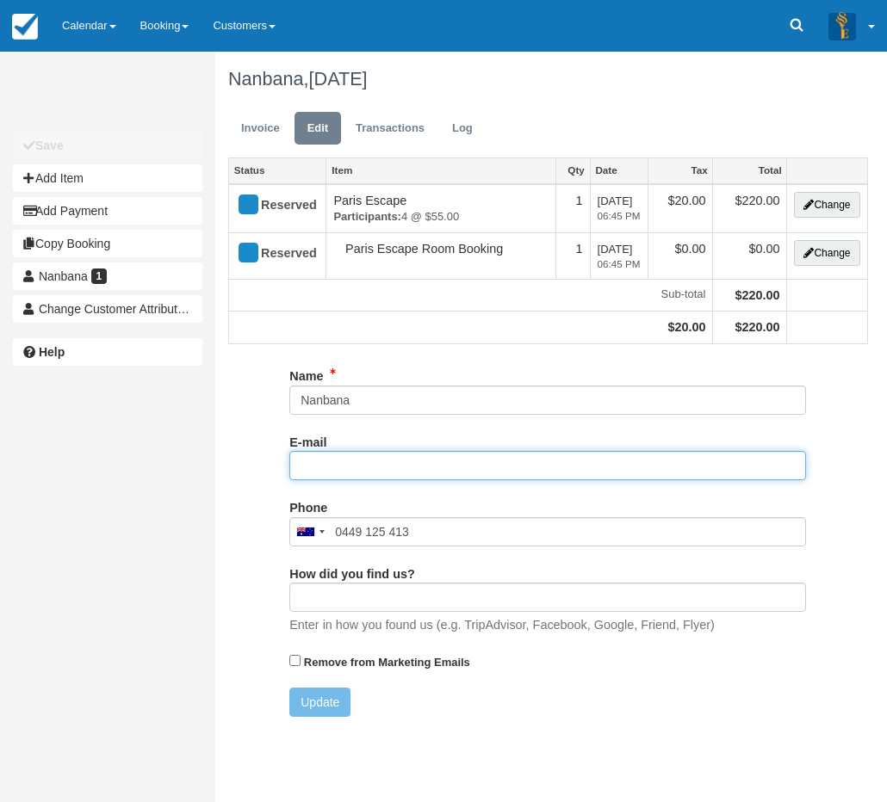
drag, startPoint x: 0, startPoint y: 0, endPoint x: 431, endPoint y: 460, distance: 630.3
click at [431, 460] on input "E-mail" at bounding box center [547, 465] width 517 height 29
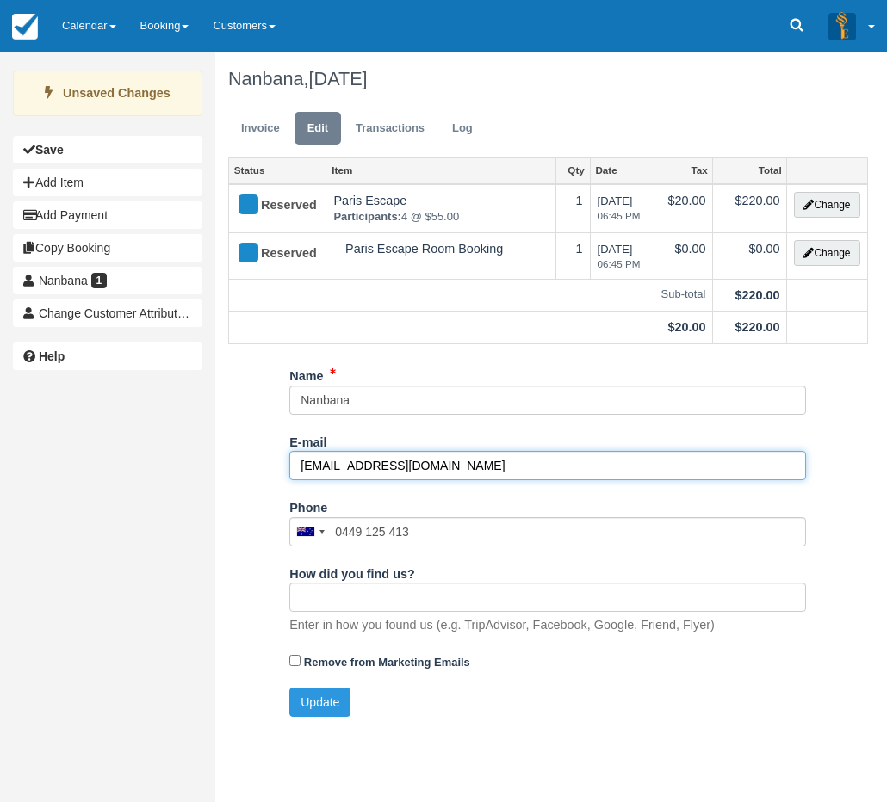
type input "[EMAIL_ADDRESS][DOMAIN_NAME]"
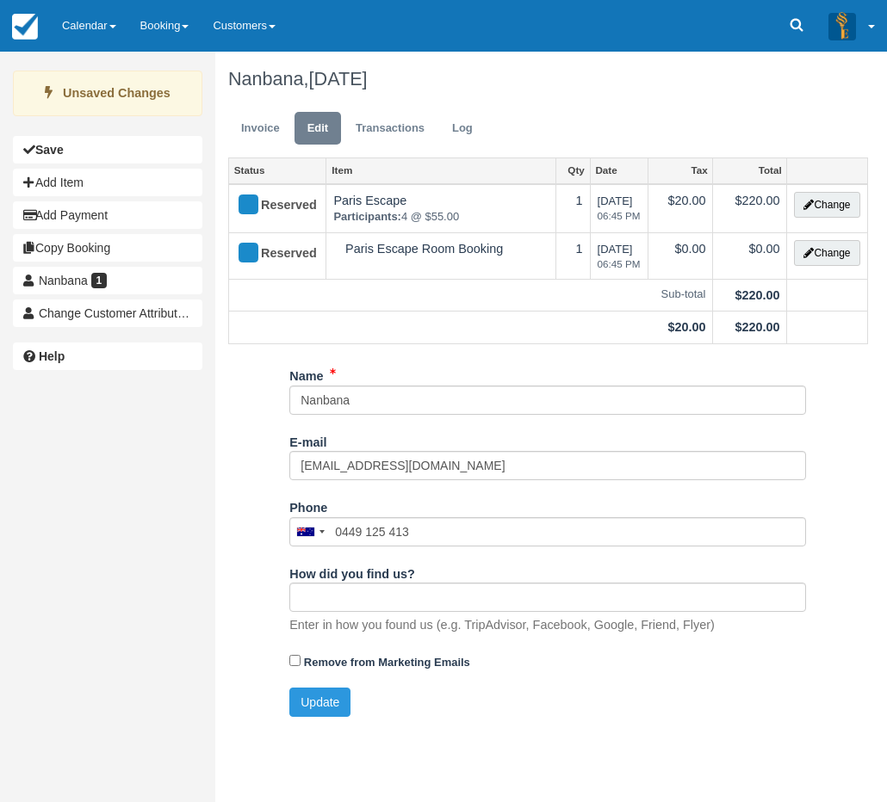
click at [448, 698] on div "Update" at bounding box center [547, 702] width 542 height 29
click at [323, 704] on button "Update" at bounding box center [319, 702] width 61 height 29
type input "+61449125413"
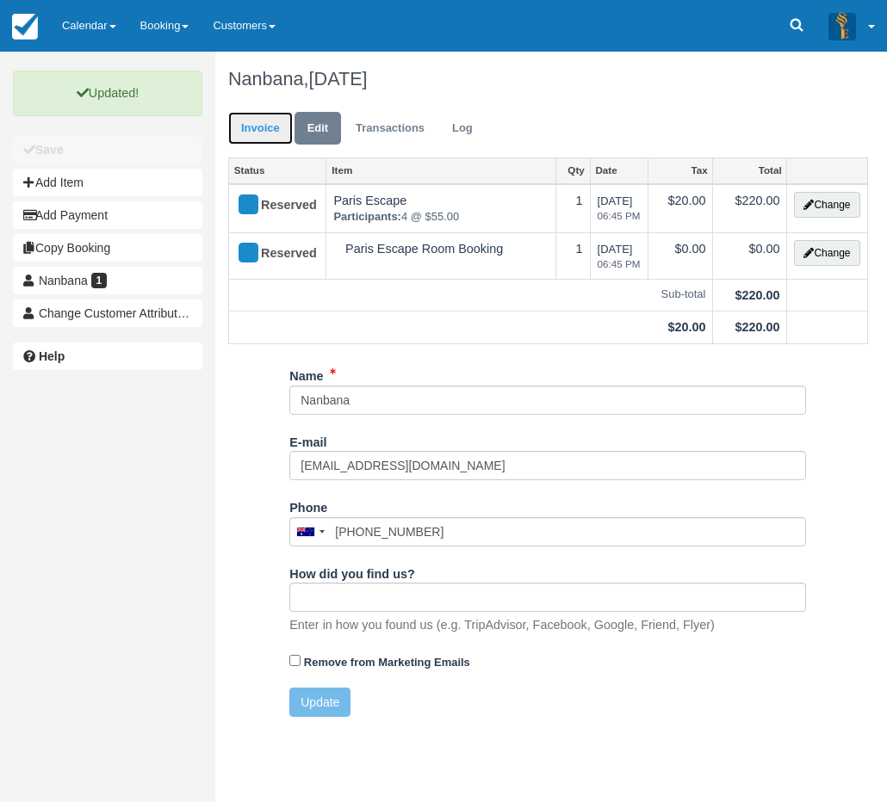
click at [270, 127] on link "Invoice" at bounding box center [260, 129] width 65 height 34
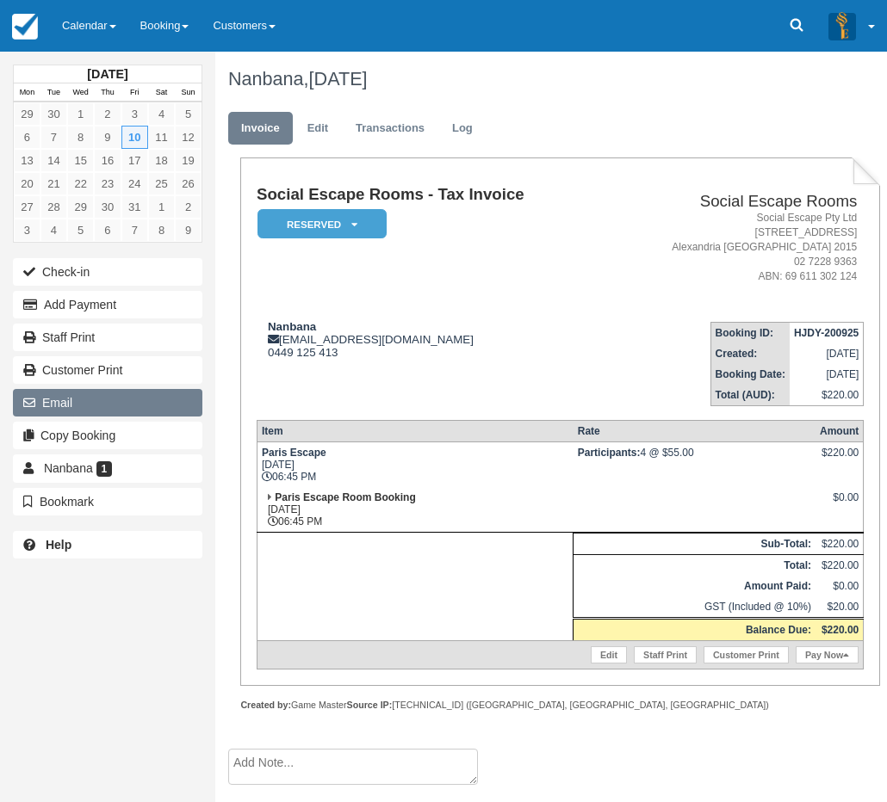
click at [124, 395] on button "Email" at bounding box center [107, 403] width 189 height 28
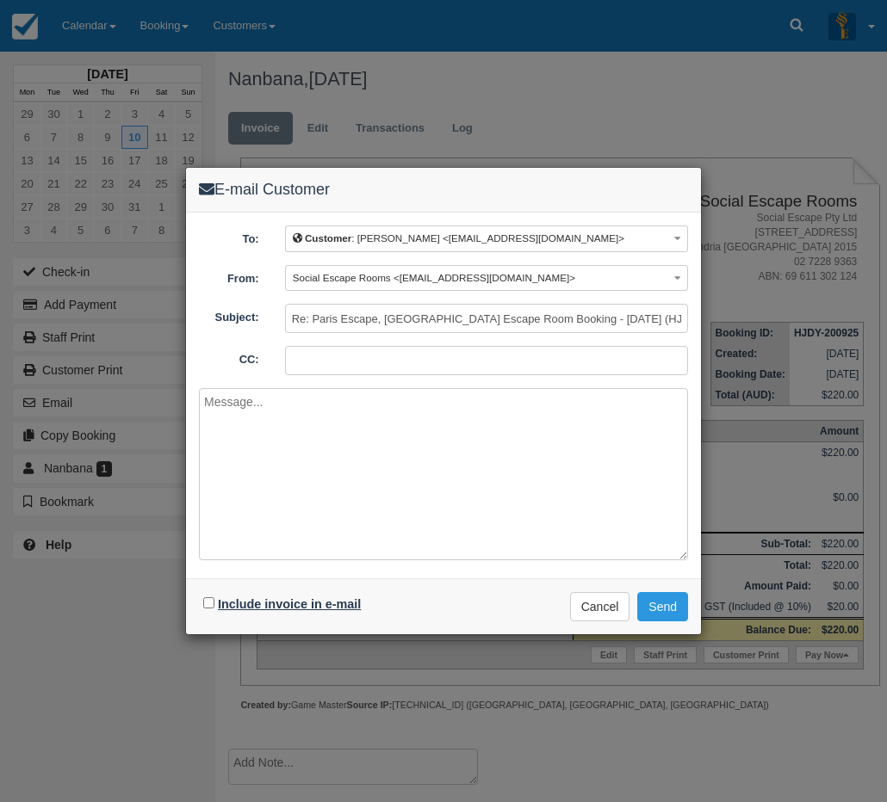
click at [296, 603] on label "Include invoice in e-mail" at bounding box center [289, 604] width 143 height 14
click at [214, 603] on input "Include invoice in e-mail" at bounding box center [208, 602] width 11 height 11
checkbox input "true"
click at [659, 617] on button "Send" at bounding box center [662, 606] width 51 height 29
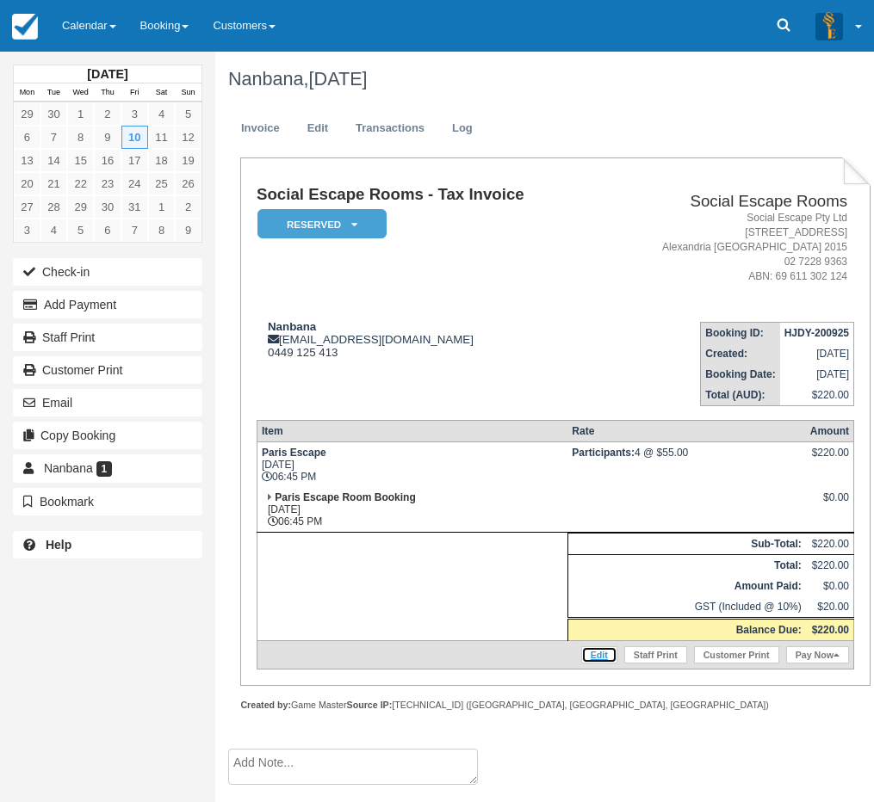
click at [590, 656] on link "Edit" at bounding box center [599, 654] width 36 height 17
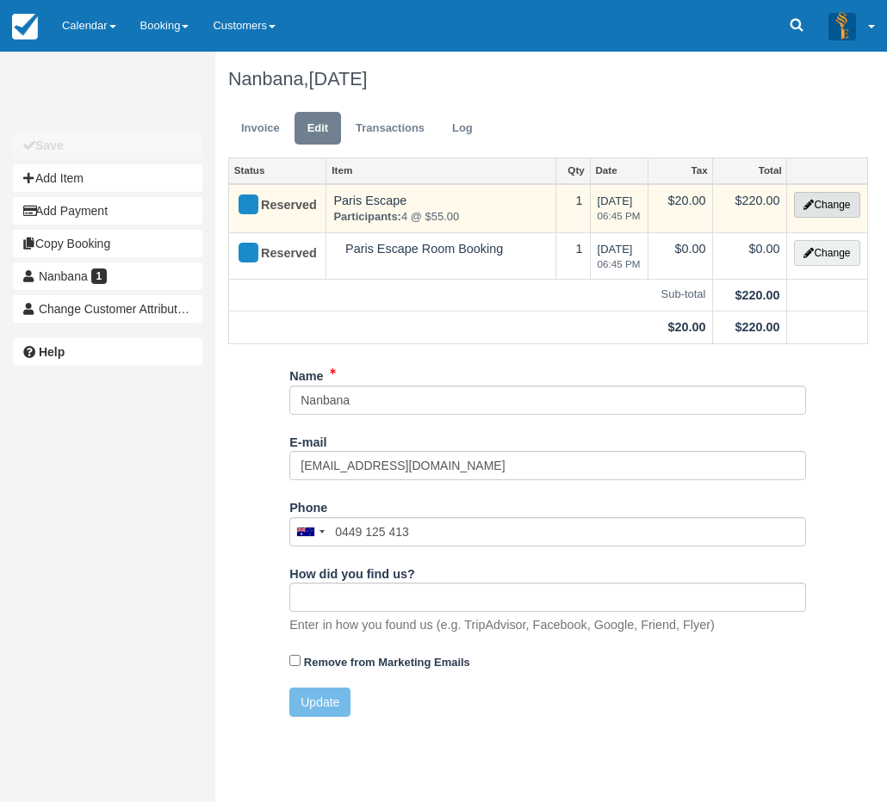
click at [817, 208] on button "Change" at bounding box center [826, 205] width 65 height 26
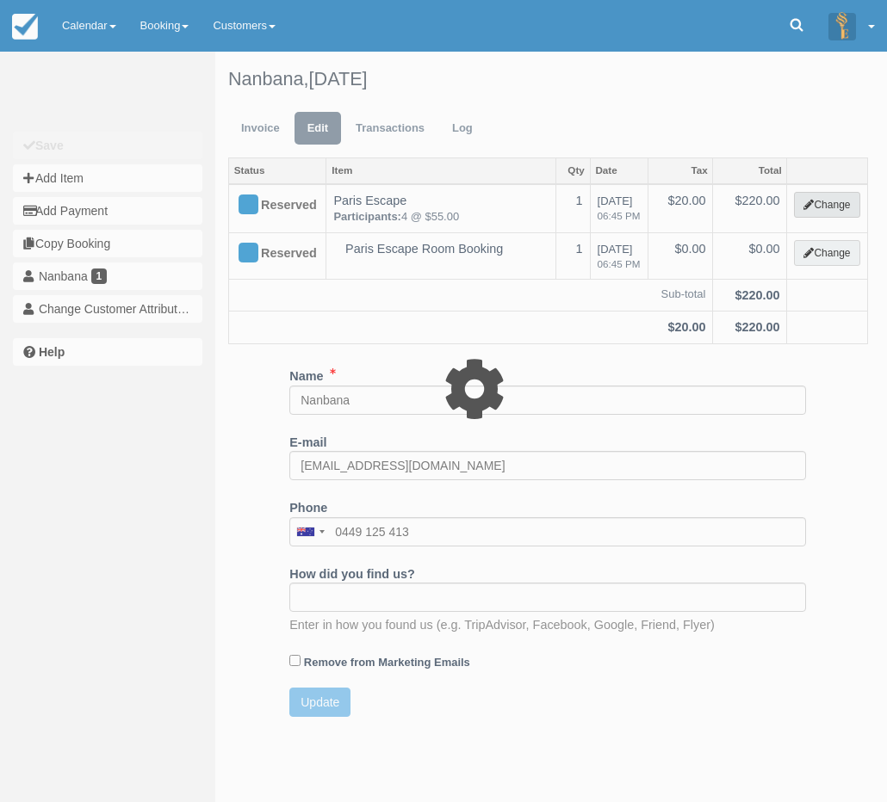
select select "2"
type input "220.00"
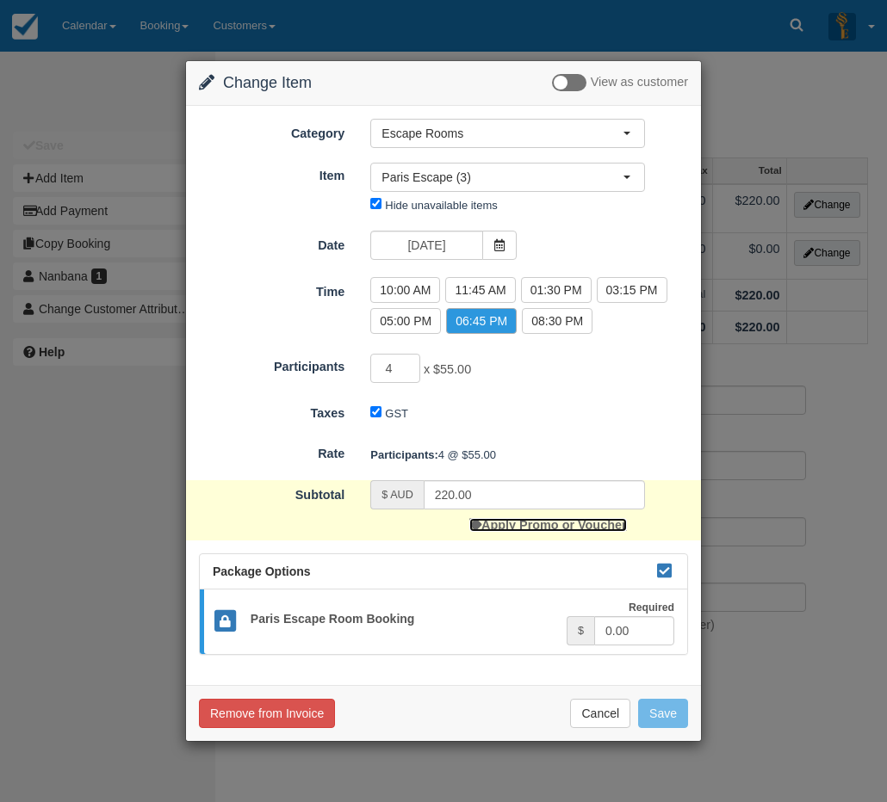
click at [517, 522] on link "Apply Promo or Voucher" at bounding box center [547, 525] width 157 height 14
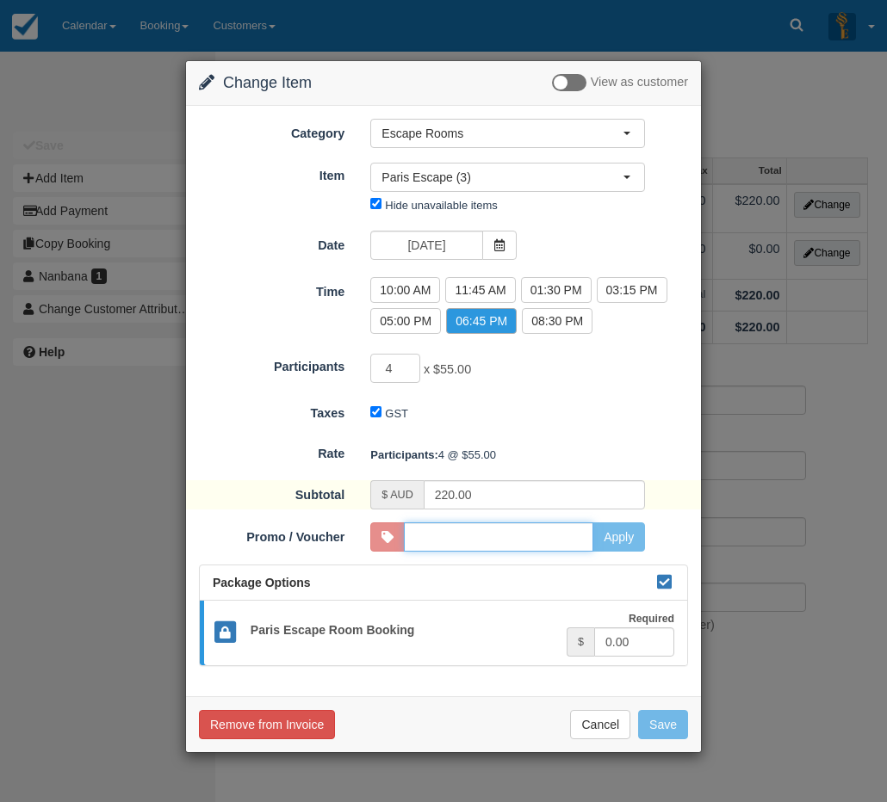
click at [502, 530] on input "Promo / Voucher" at bounding box center [498, 537] width 189 height 29
drag, startPoint x: 518, startPoint y: 535, endPoint x: 412, endPoint y: 526, distance: 106.2
click at [412, 526] on input "cba" at bounding box center [498, 537] width 189 height 29
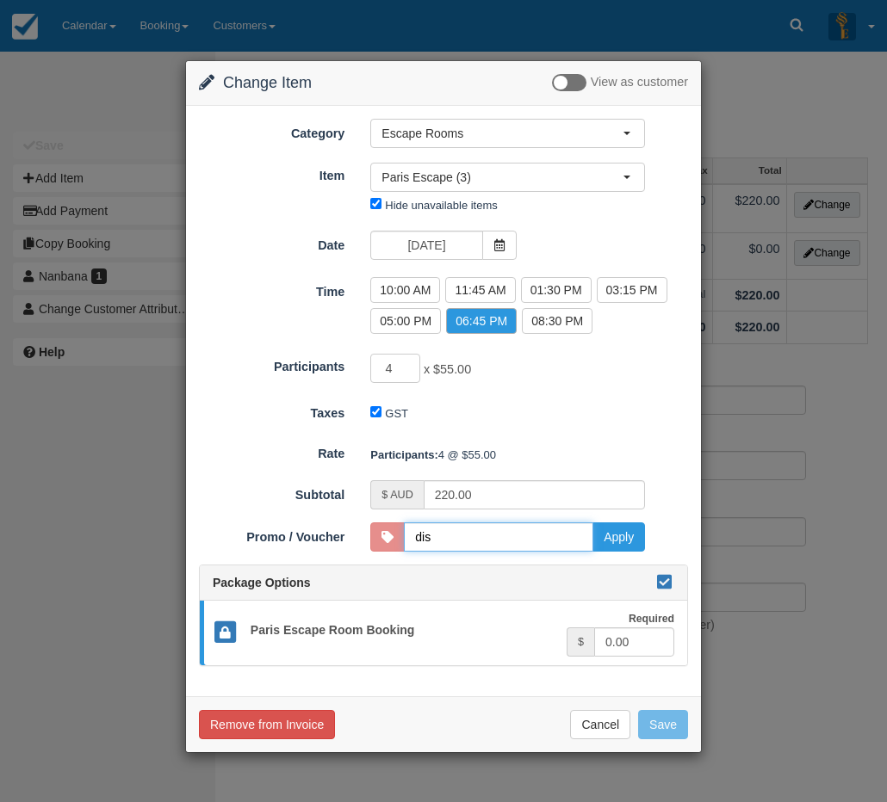
type input "DISCOUNT10"
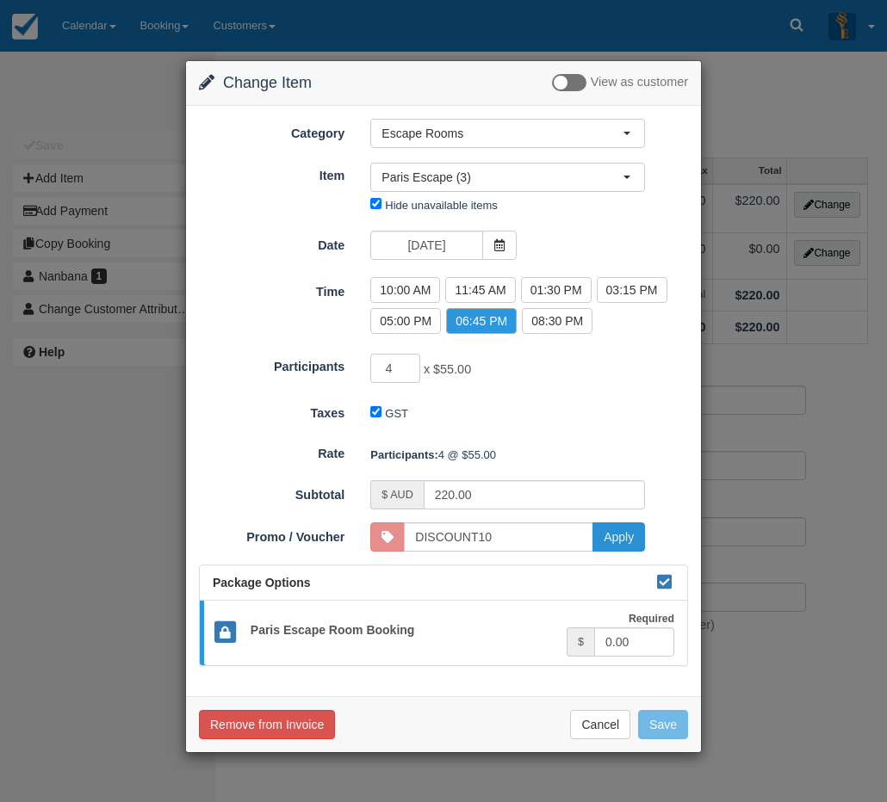
click at [607, 541] on button "Apply" at bounding box center [618, 537] width 53 height 29
type input "180.00"
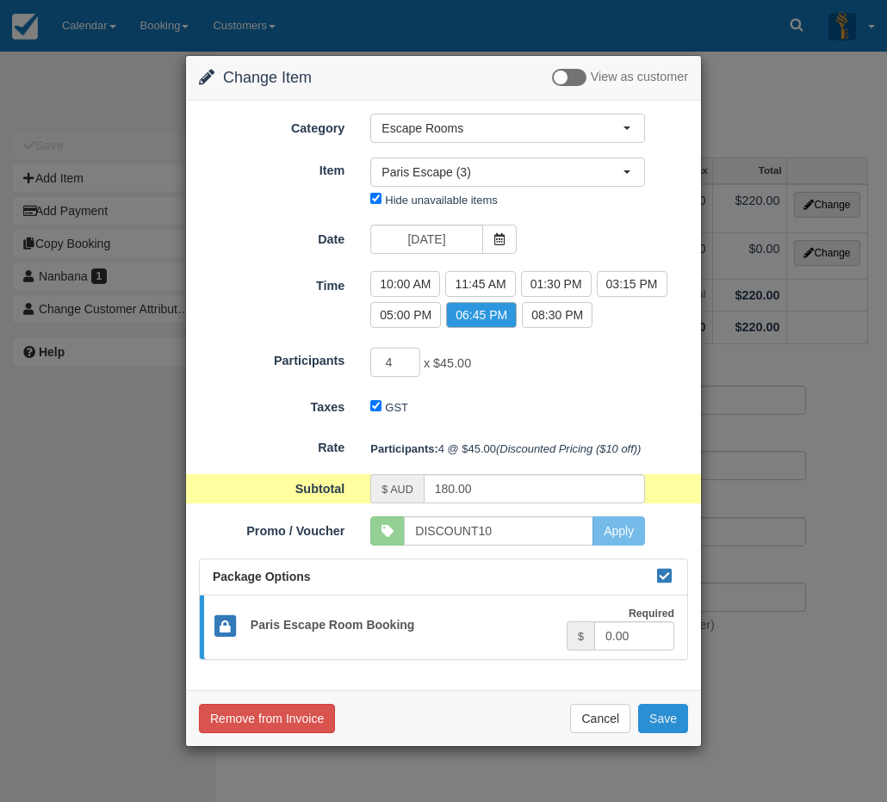
click at [655, 725] on button "Save" at bounding box center [663, 718] width 50 height 29
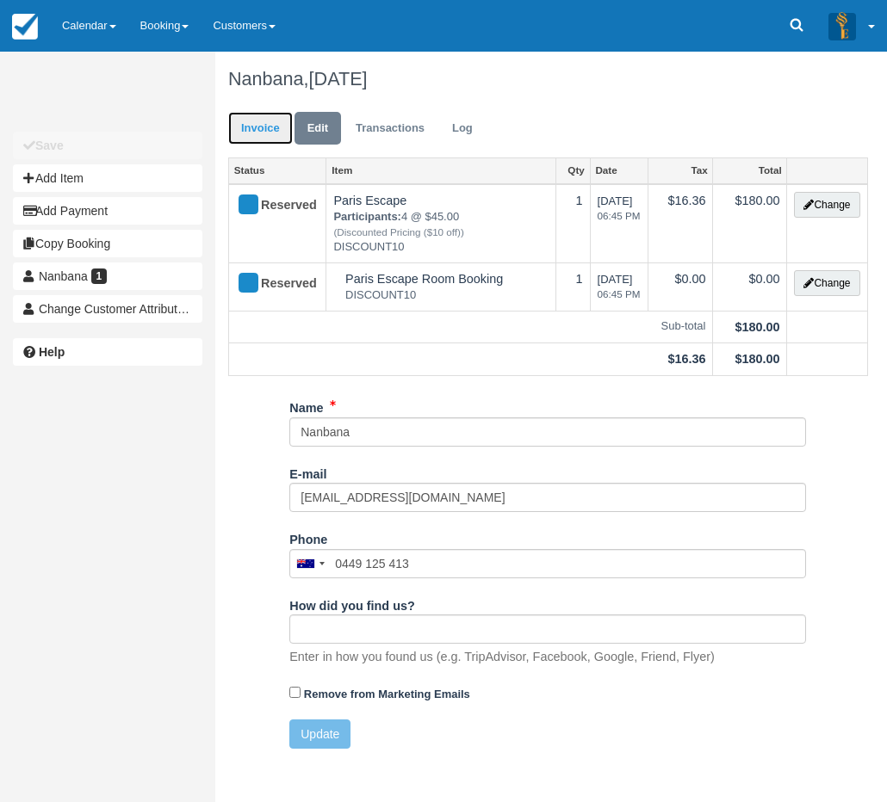
click at [266, 141] on link "Invoice" at bounding box center [260, 129] width 65 height 34
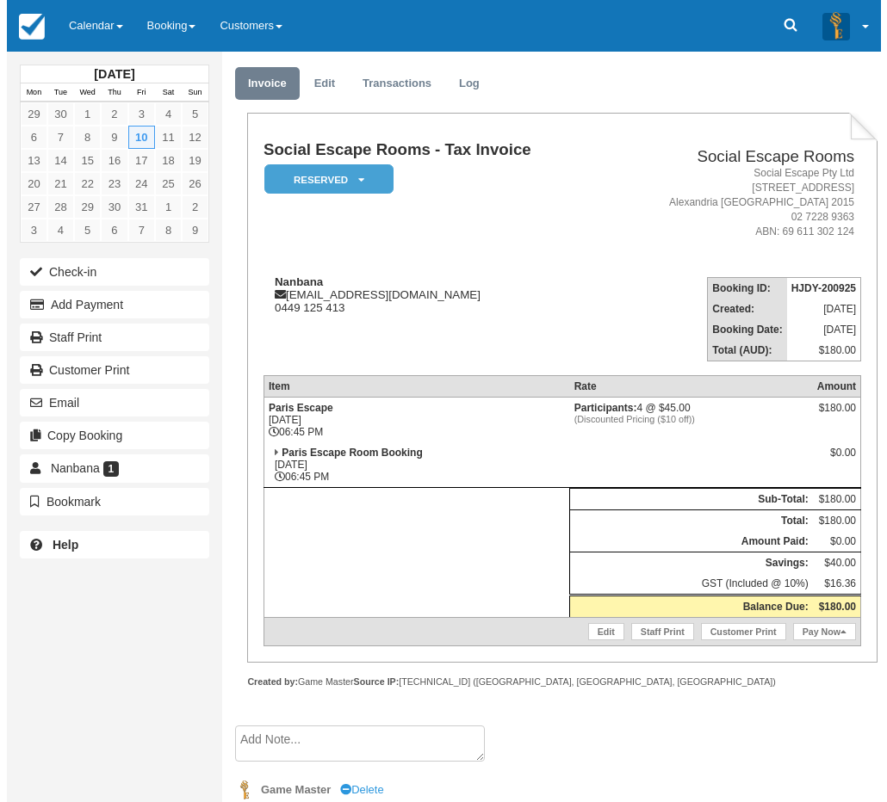
scroll to position [172, 0]
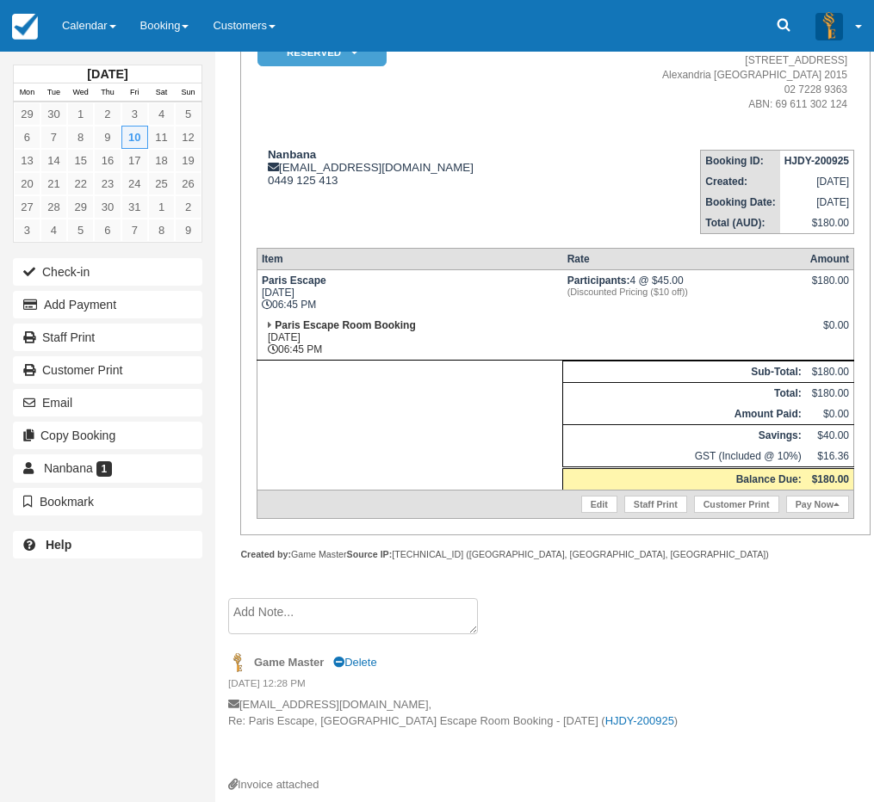
click at [327, 623] on textarea at bounding box center [353, 616] width 250 height 36
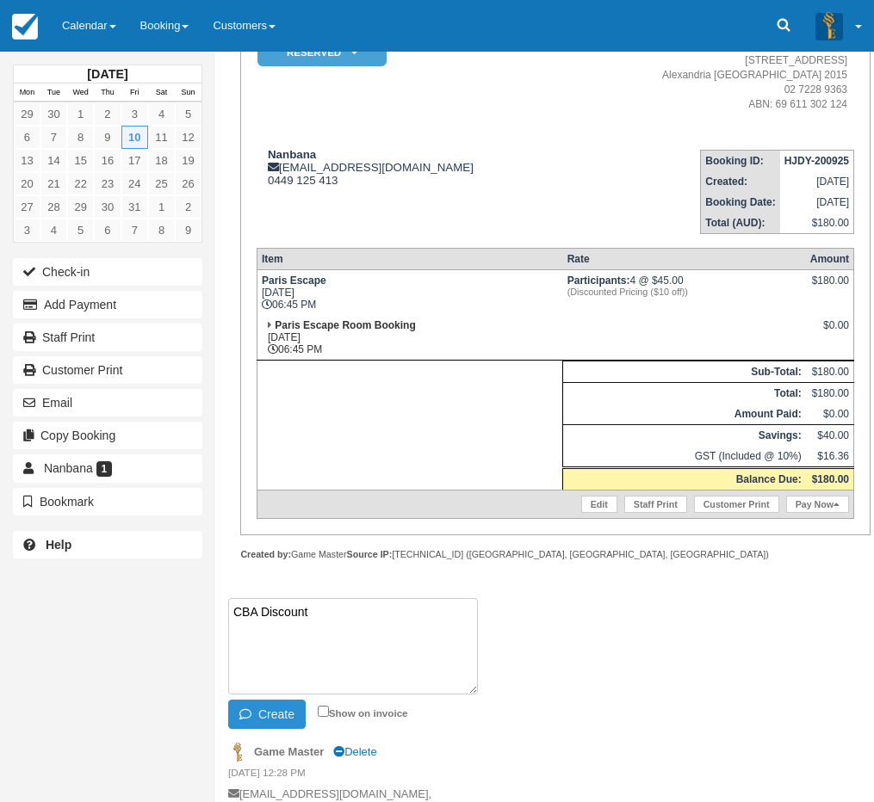
type textarea "CBA Discount"
click at [244, 720] on icon "button" at bounding box center [248, 714] width 19 height 12
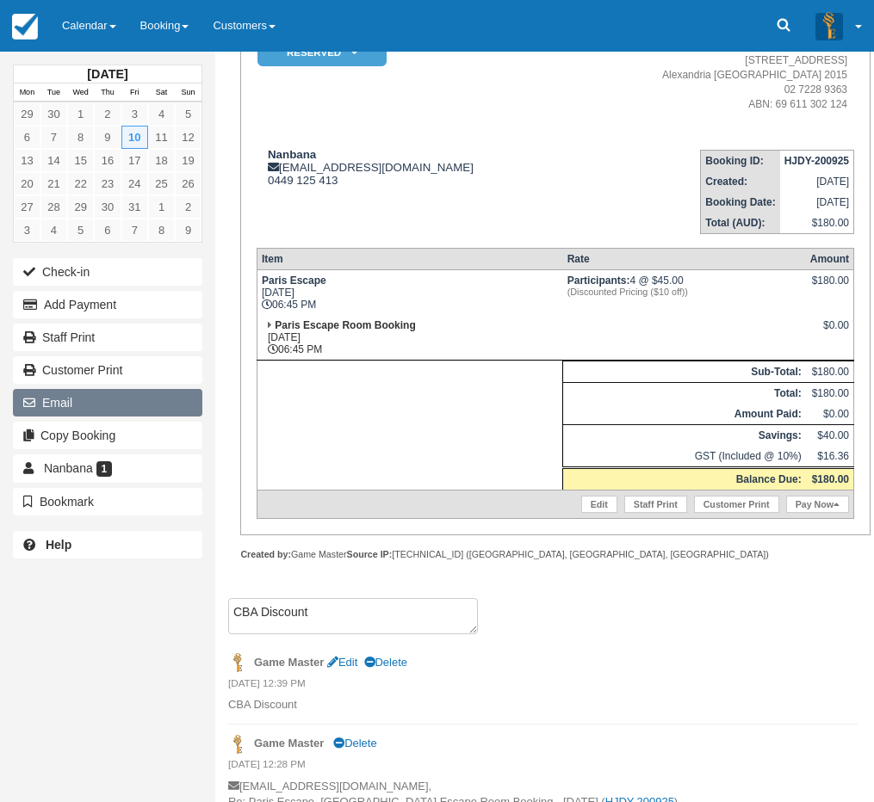
click at [107, 402] on button "Email" at bounding box center [107, 403] width 189 height 28
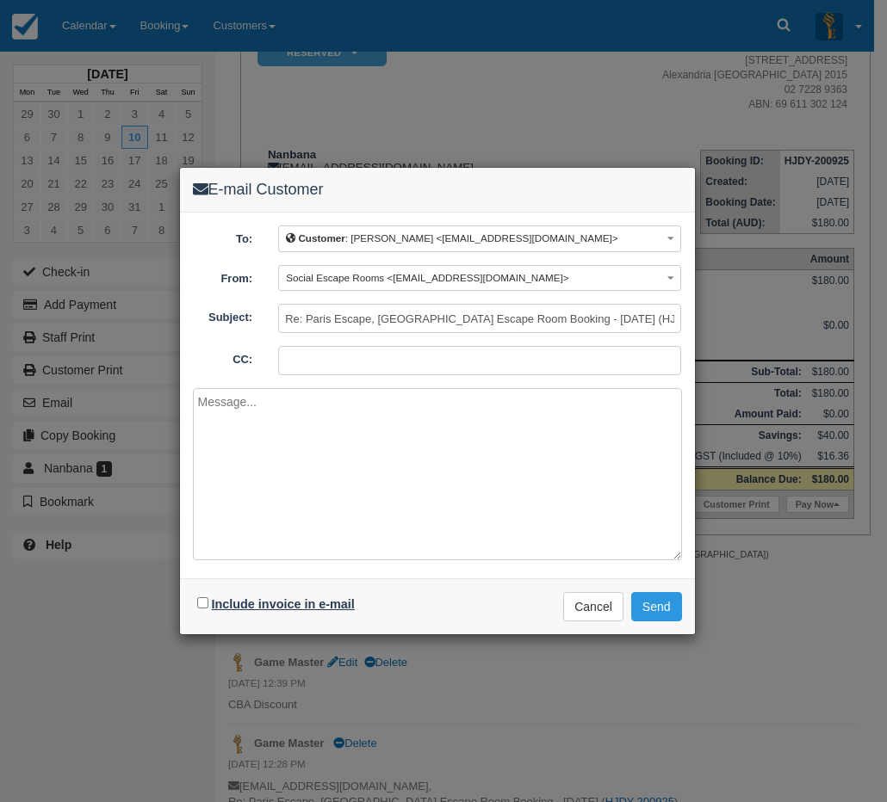
click at [268, 601] on label "Include invoice in e-mail" at bounding box center [283, 604] width 143 height 14
click at [208, 601] on input "Include invoice in e-mail" at bounding box center [202, 602] width 11 height 11
checkbox input "true"
click at [658, 606] on button "Send" at bounding box center [656, 606] width 51 height 29
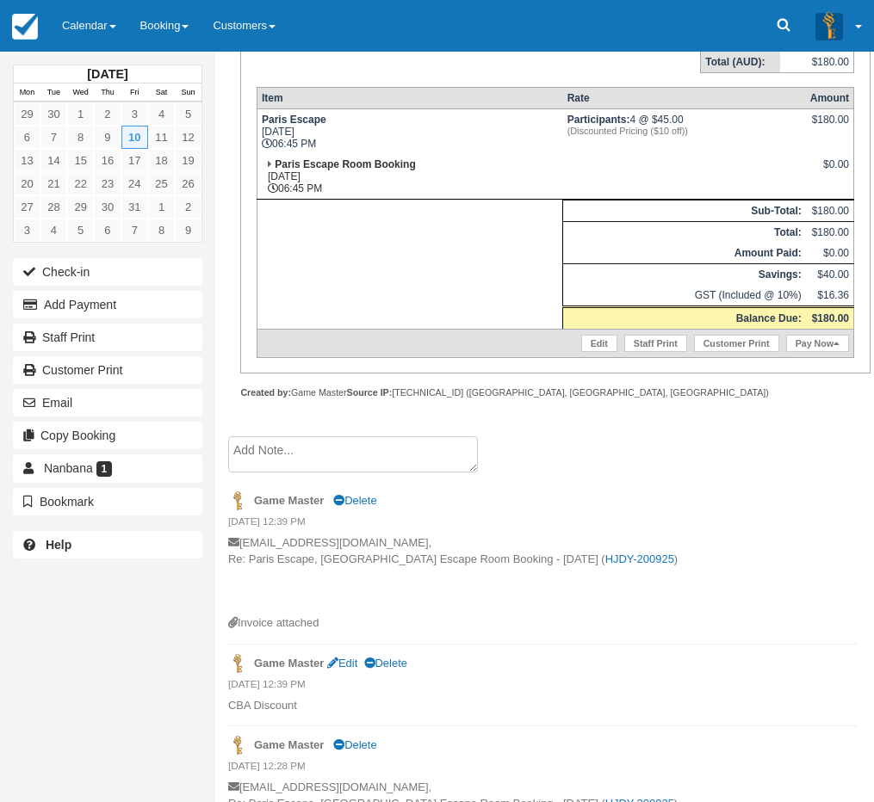
scroll to position [442, 0]
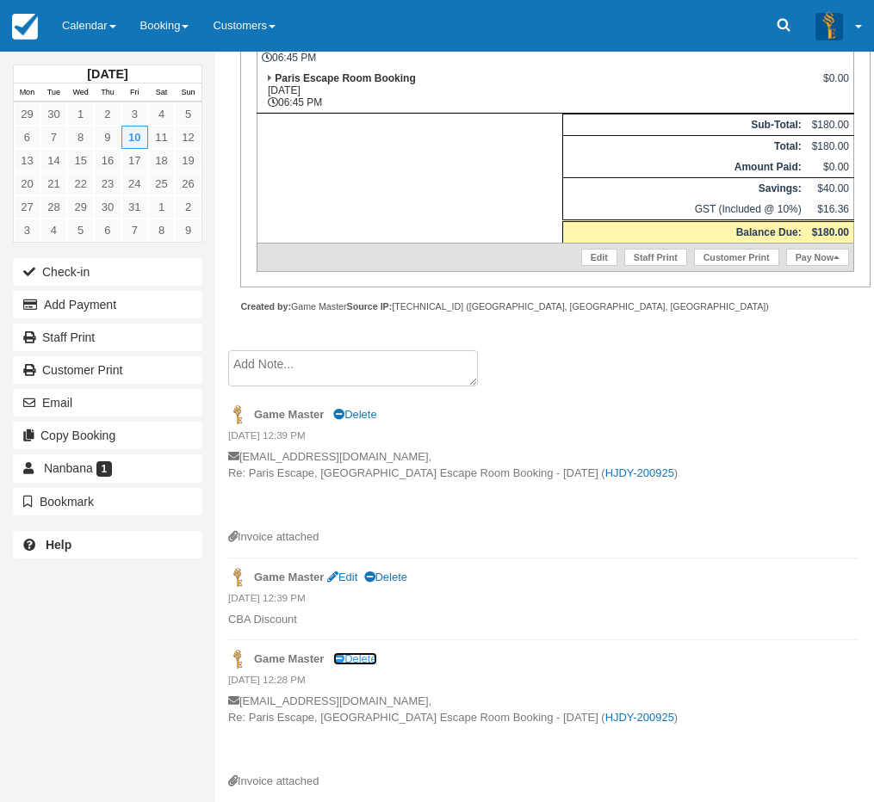
click at [366, 657] on link "Delete" at bounding box center [354, 659] width 43 height 13
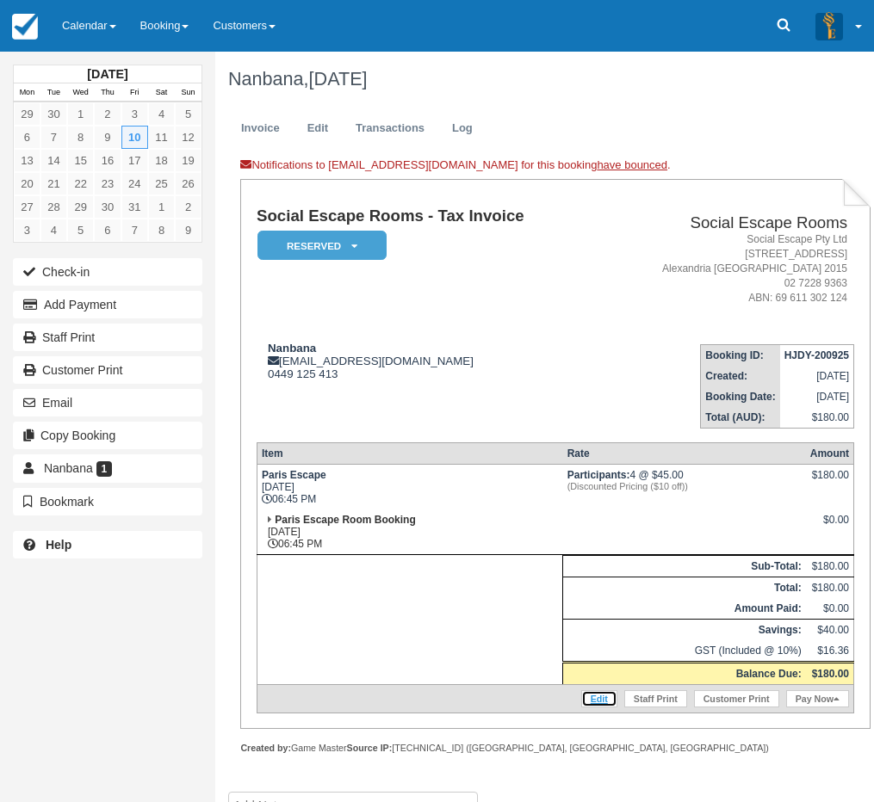
click at [588, 696] on link "Edit" at bounding box center [599, 698] width 36 height 17
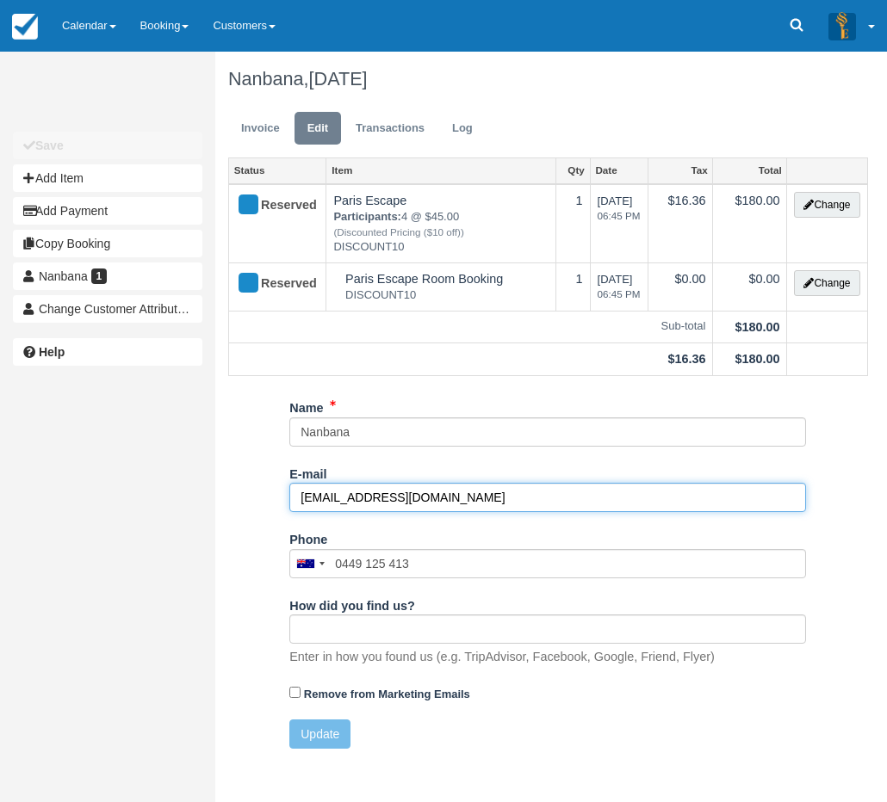
click at [357, 495] on input "[EMAIL_ADDRESS][DOMAIN_NAME]" at bounding box center [547, 497] width 517 height 29
click at [359, 496] on input "[EMAIL_ADDRESS][DOMAIN_NAME]" at bounding box center [547, 497] width 517 height 29
click at [364, 499] on input "[EMAIL_ADDRESS][DOMAIN_NAME]" at bounding box center [547, 497] width 517 height 29
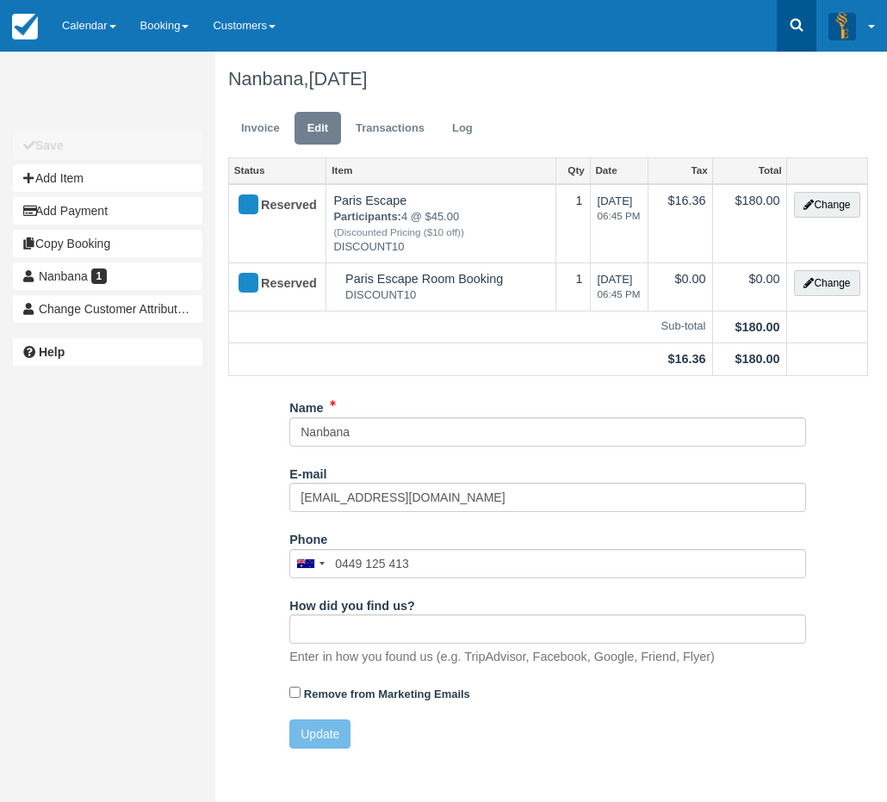
click at [789, 38] on link at bounding box center [796, 26] width 40 height 52
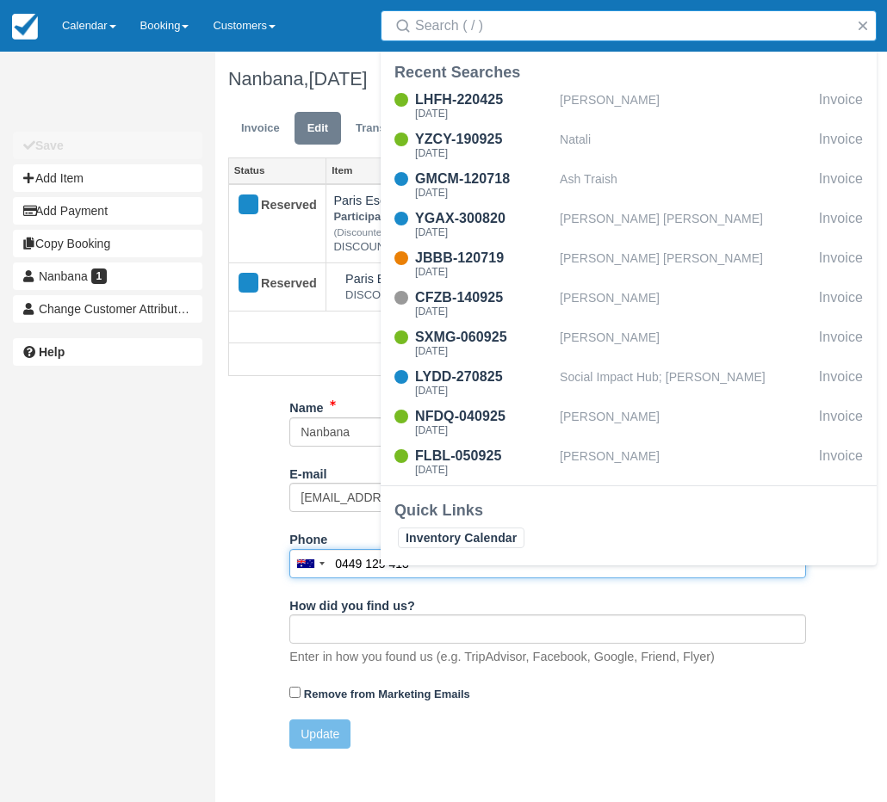
click at [383, 576] on input "0449 125 413" at bounding box center [547, 563] width 517 height 29
drag, startPoint x: 414, startPoint y: 572, endPoint x: 338, endPoint y: 572, distance: 75.8
click at [338, 572] on input "0449 125 413" at bounding box center [547, 563] width 517 height 29
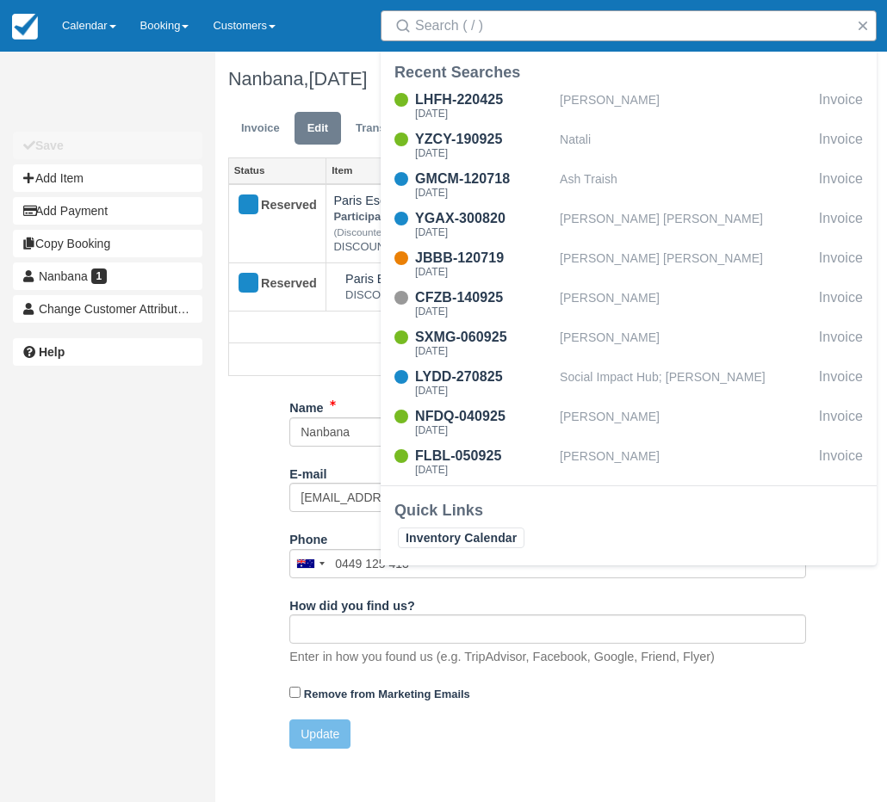
click at [522, 34] on input "Search" at bounding box center [632, 25] width 434 height 31
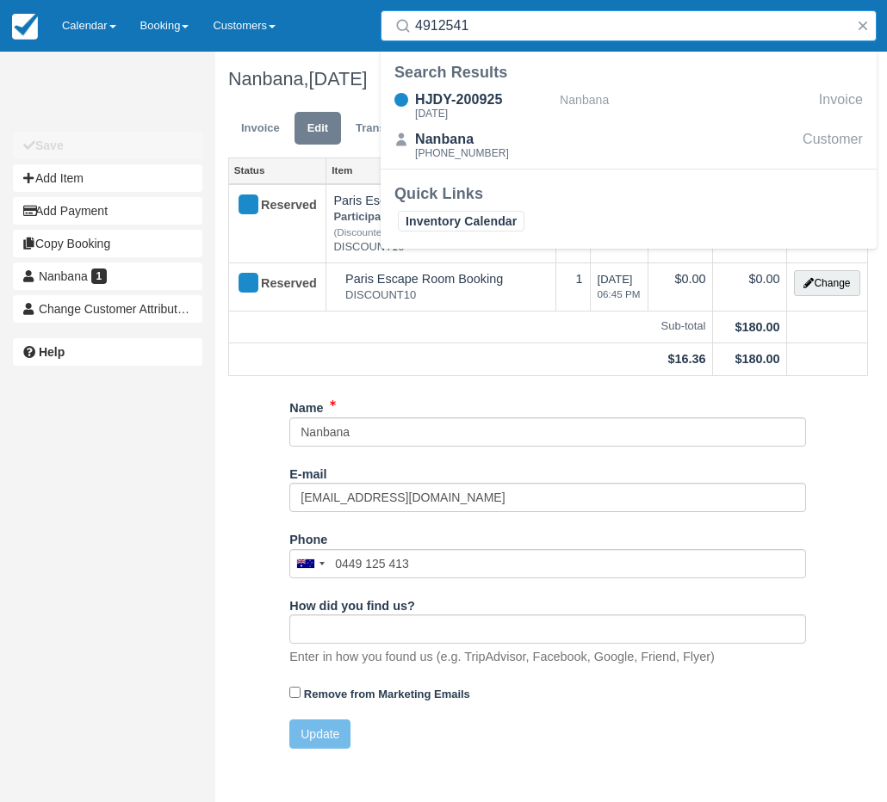
type input "4912541"
click at [204, 437] on div "Unsaved Changes Save Add Item Add Payment Copy Booking Nanbana 1 Change Custome…" at bounding box center [107, 401] width 215 height 802
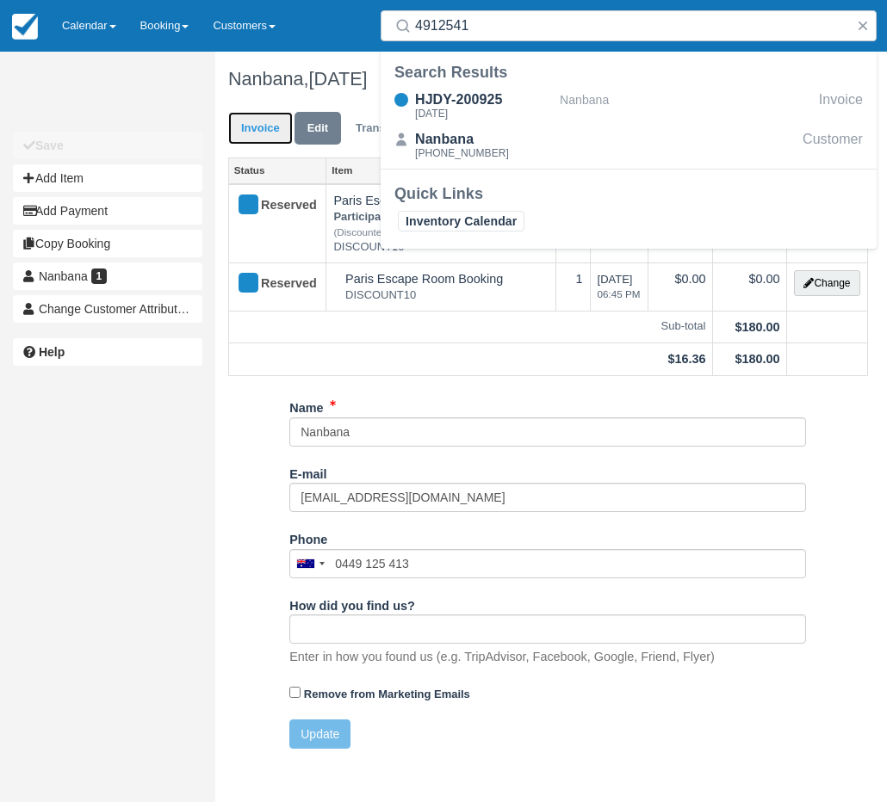
click at [259, 129] on link "Invoice" at bounding box center [260, 129] width 65 height 34
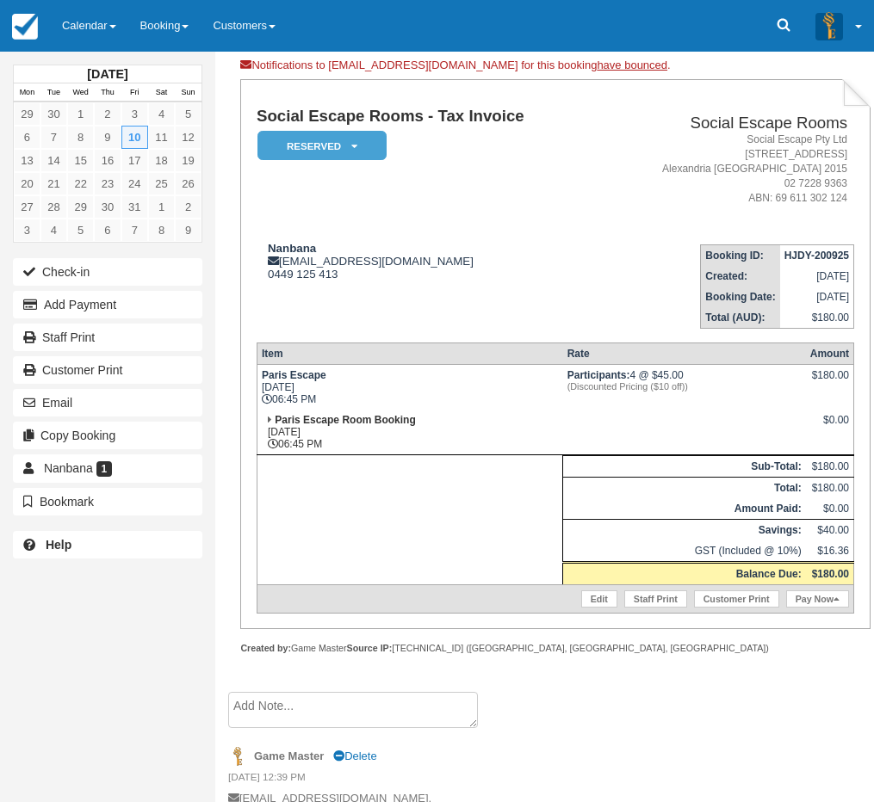
scroll to position [279, 0]
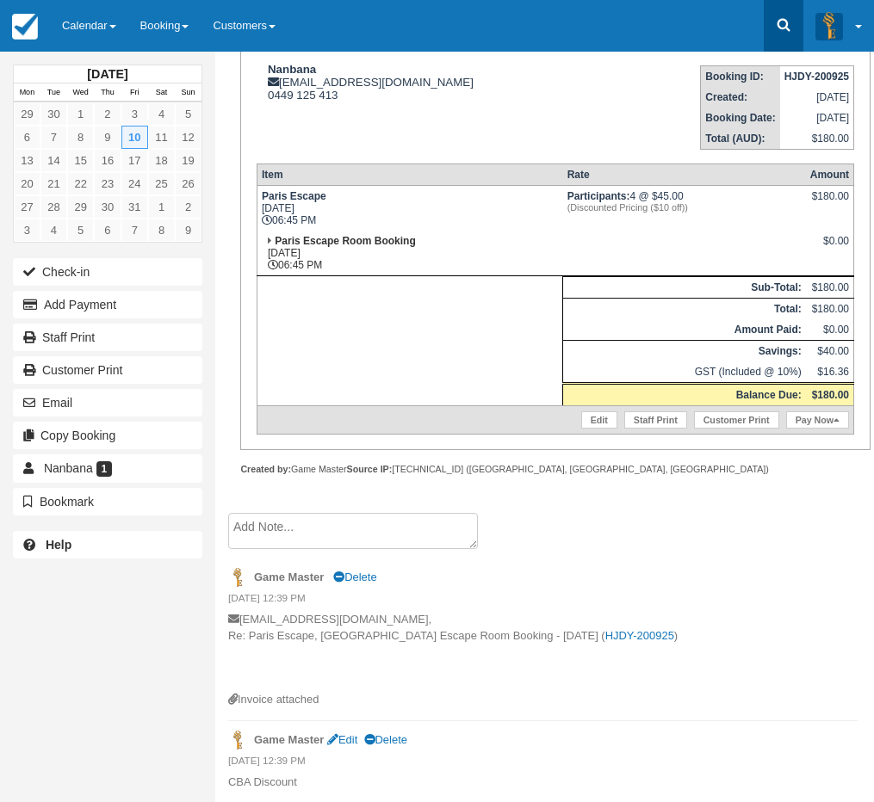
click at [783, 20] on icon at bounding box center [783, 25] width 13 height 13
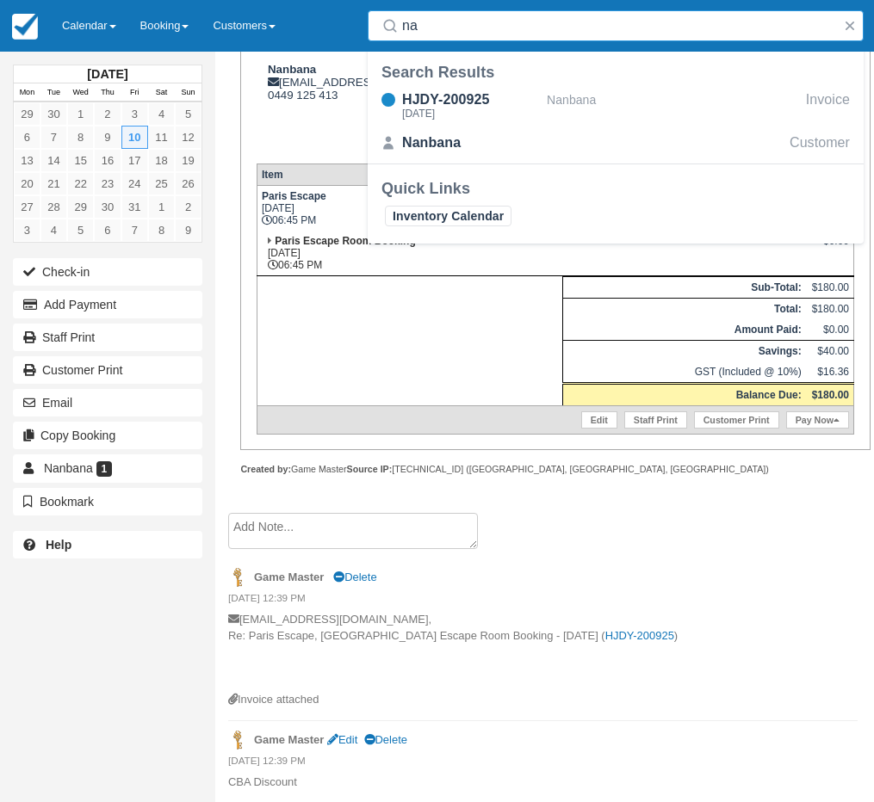
type input "n"
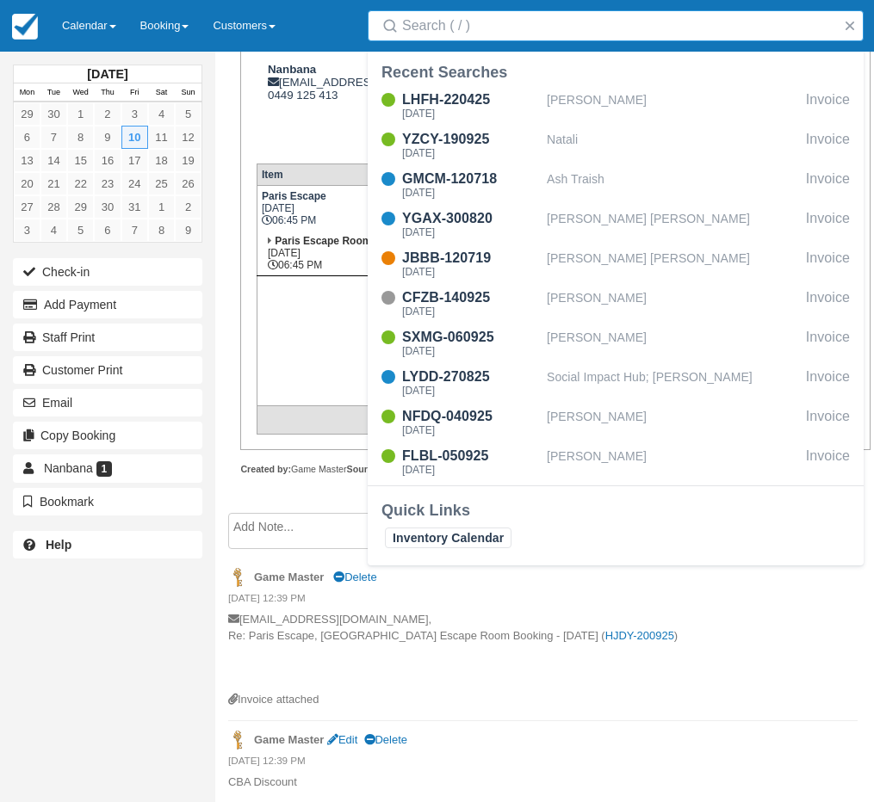
click at [170, 621] on div "[DATE] Mon Tue Wed Thu Fri Sat Sun 29 30 1 2 3 4 5 6 7 8 9 10 11 12 13 14 15 16…" at bounding box center [107, 401] width 215 height 802
click at [202, 609] on div "[DATE] Mon Tue Wed Thu Fri Sat Sun 29 30 1 2 3 4 5 6 7 8 9 10 11 12 13 14 15 16…" at bounding box center [107, 401] width 215 height 802
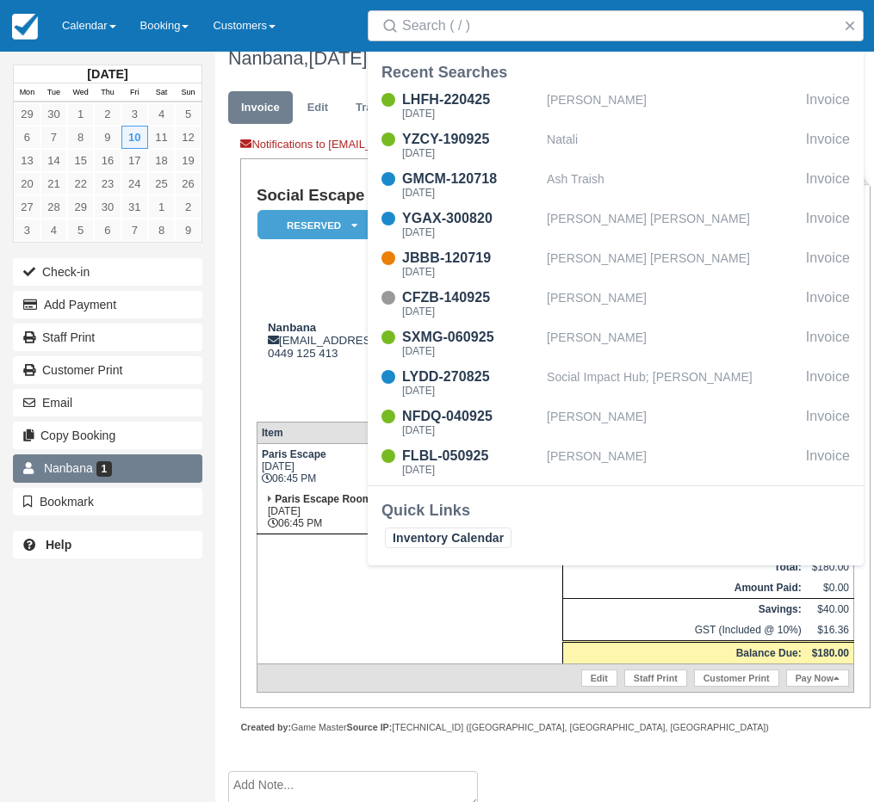
click at [145, 461] on link "Nanbana 1" at bounding box center [107, 469] width 189 height 28
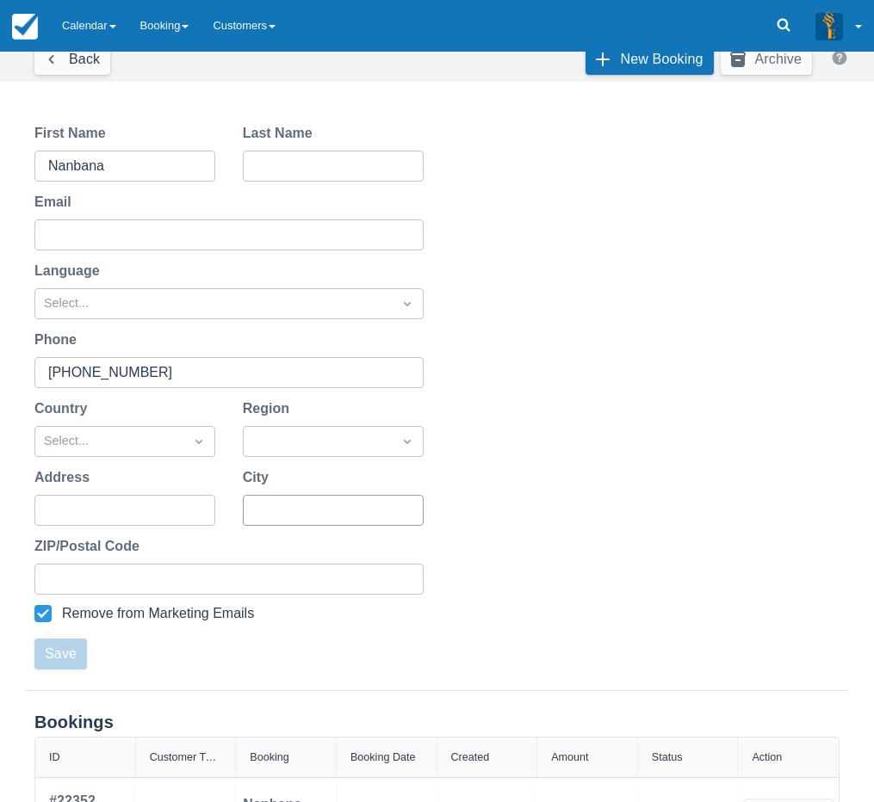
scroll to position [222, 0]
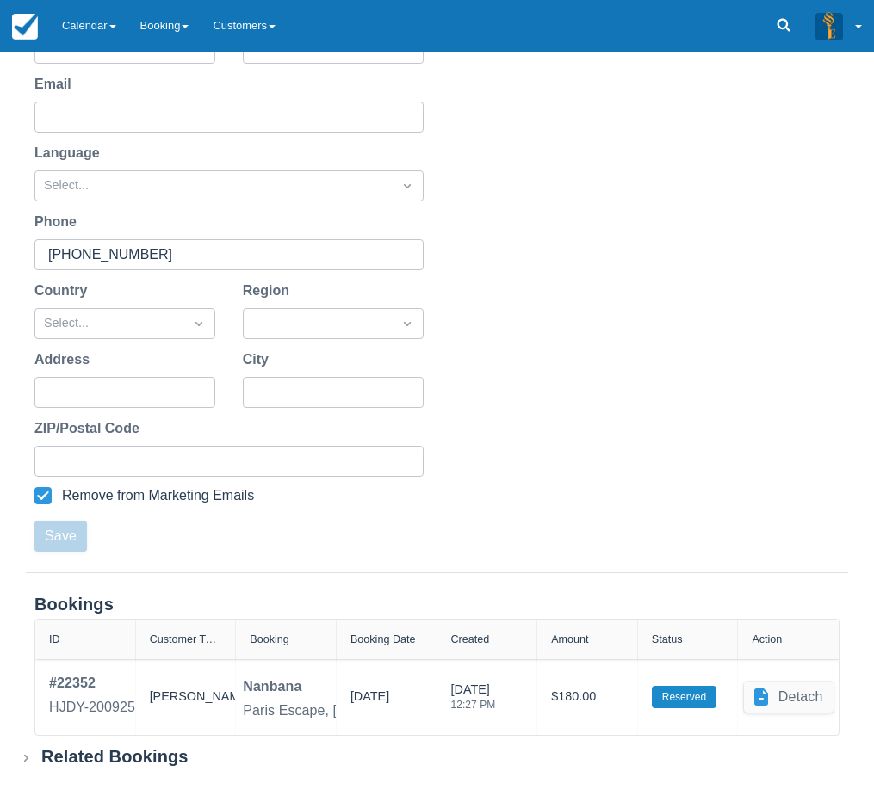
click at [136, 756] on div "Related Bookings" at bounding box center [114, 757] width 147 height 22
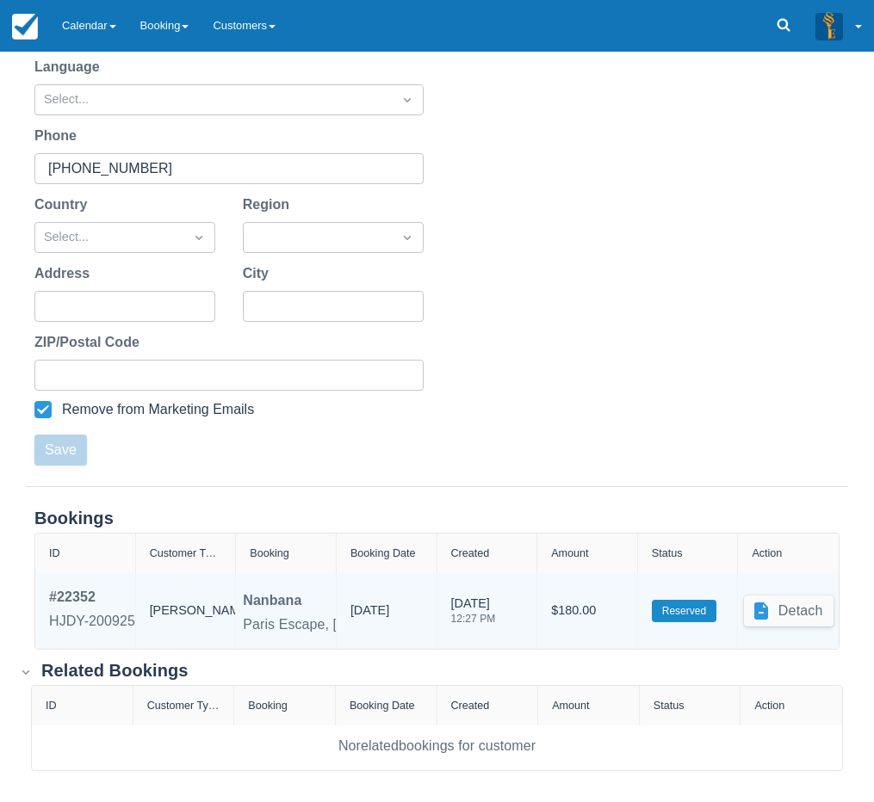
click at [171, 677] on div "Related Bookings" at bounding box center [114, 671] width 147 height 22
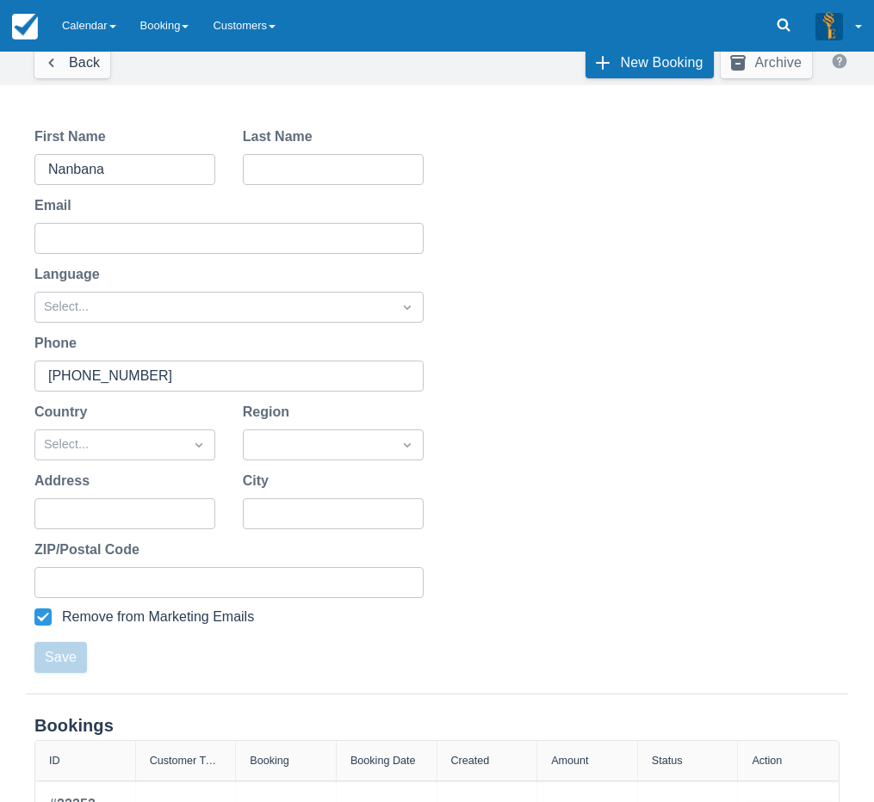
scroll to position [0, 0]
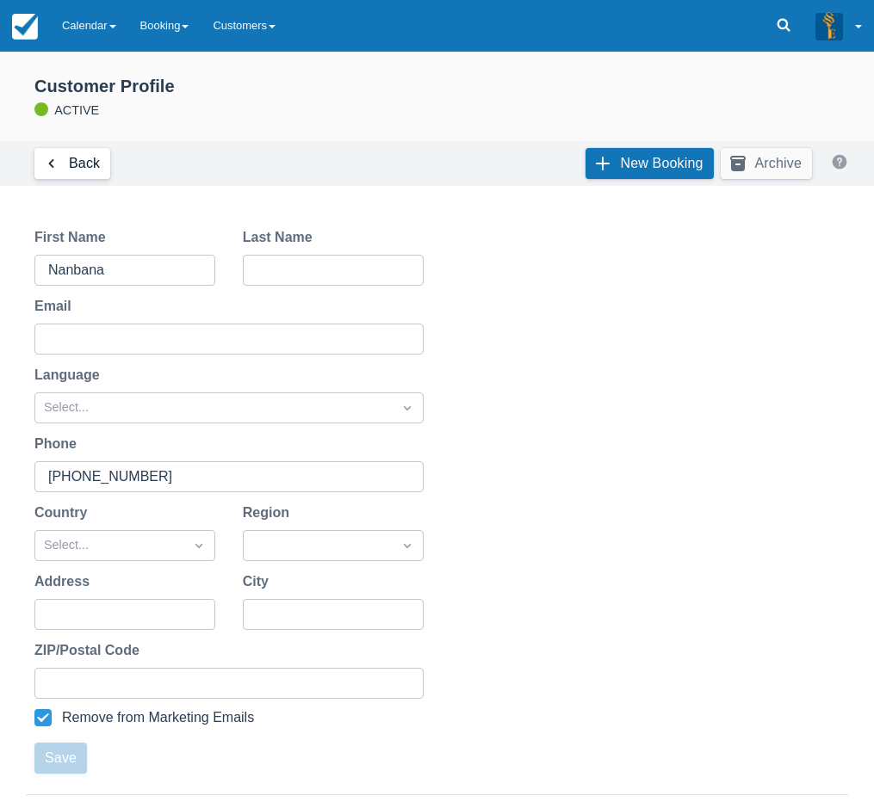
click at [90, 162] on link "Back" at bounding box center [72, 163] width 76 height 31
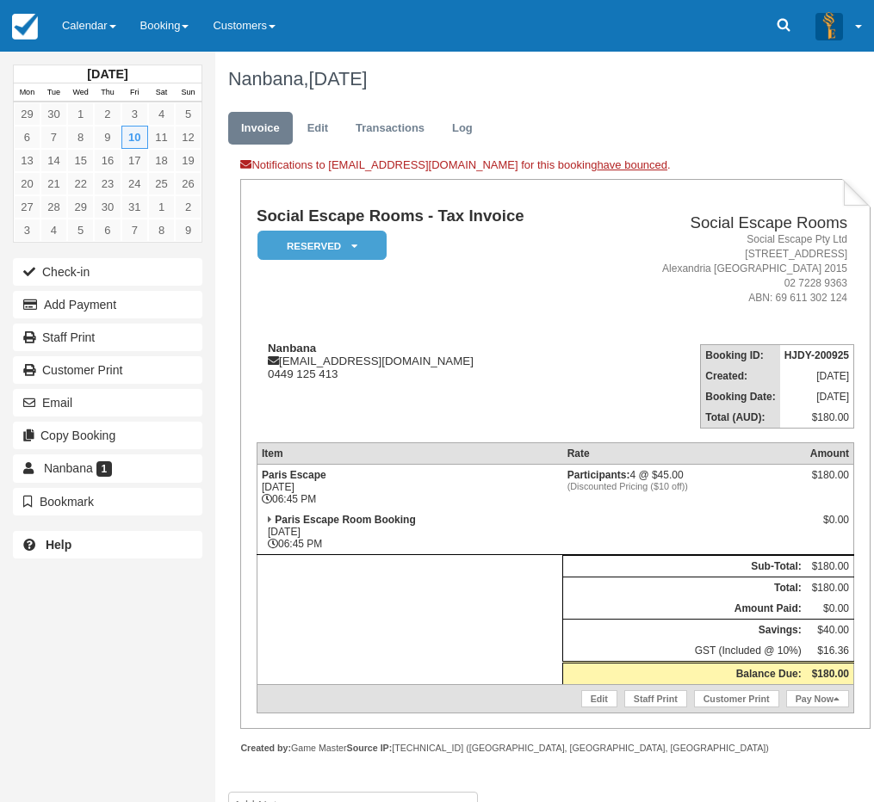
scroll to position [21, 0]
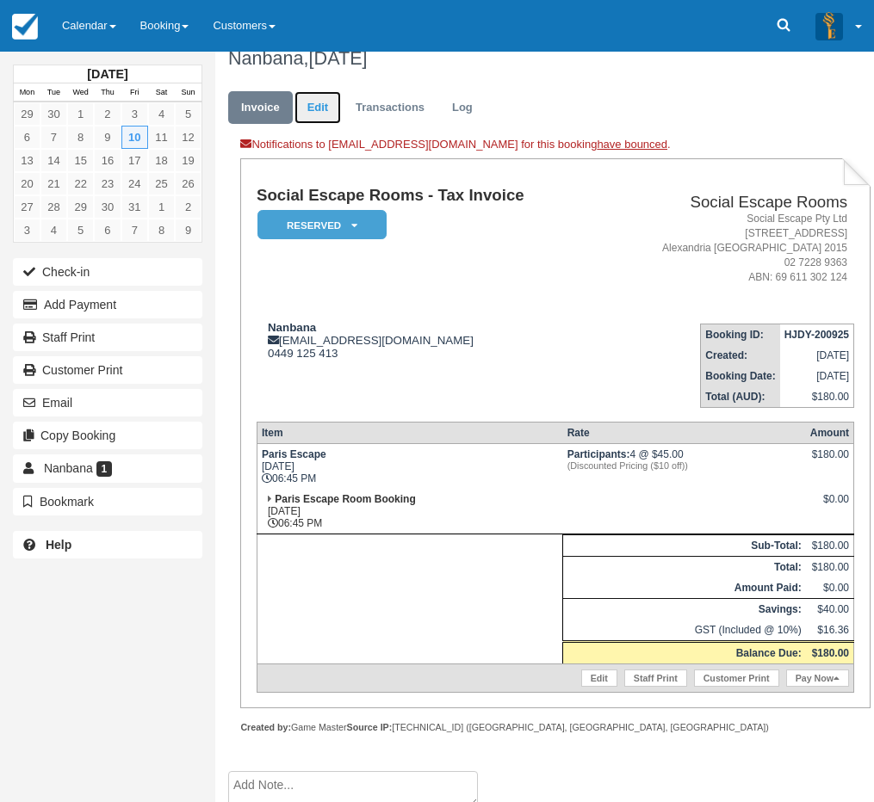
click at [329, 115] on link "Edit" at bounding box center [317, 108] width 46 height 34
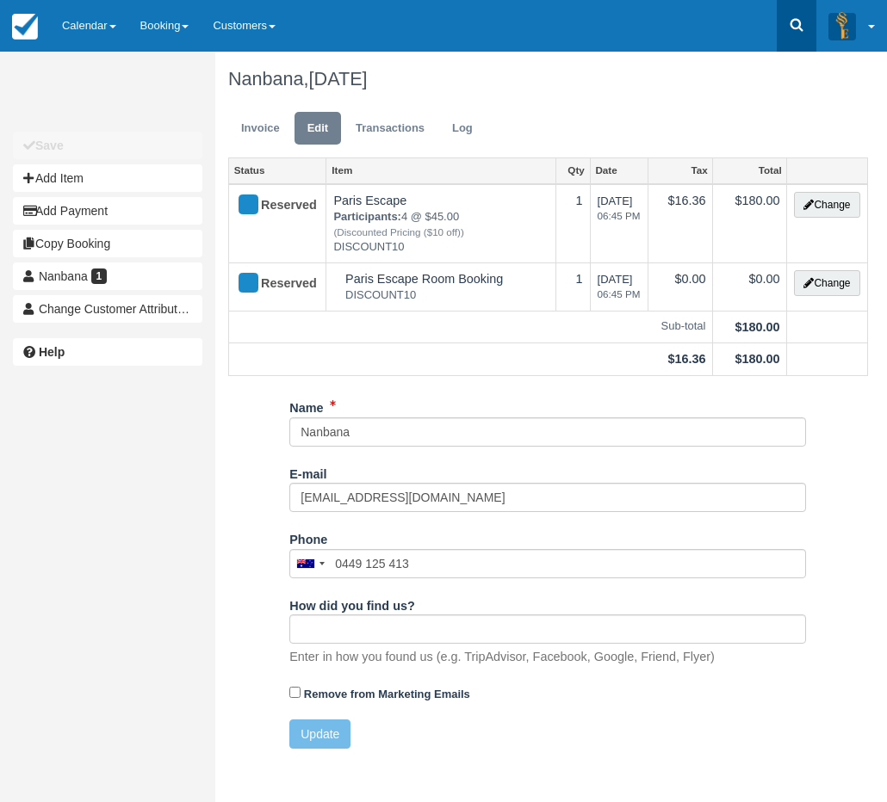
click at [781, 21] on link at bounding box center [796, 26] width 40 height 52
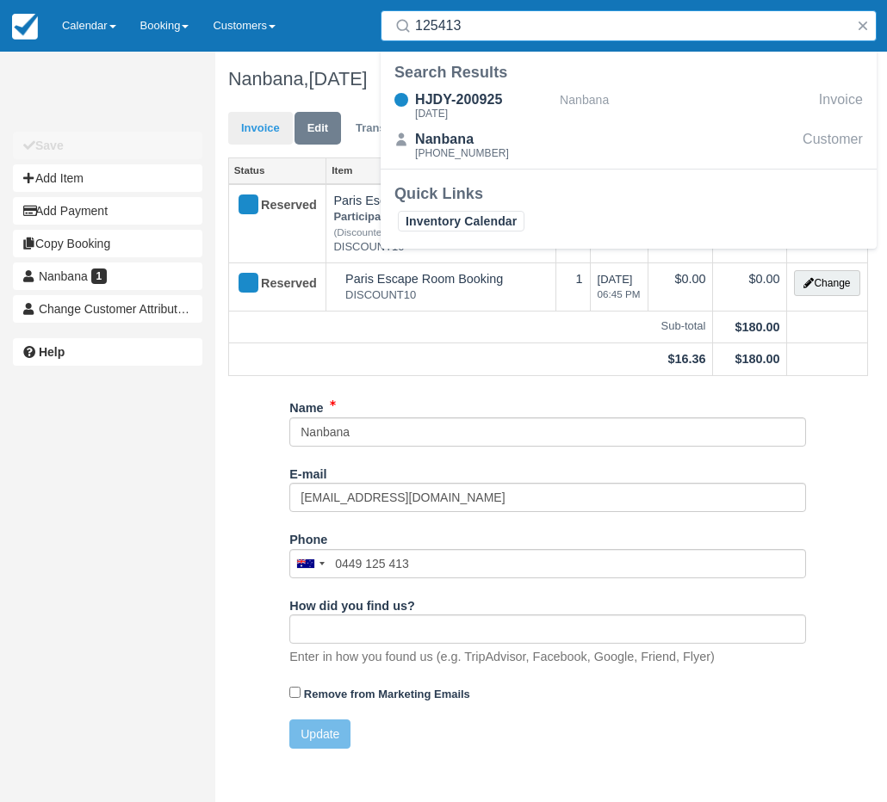
type input "125413"
click at [265, 129] on link "Invoice" at bounding box center [260, 129] width 65 height 34
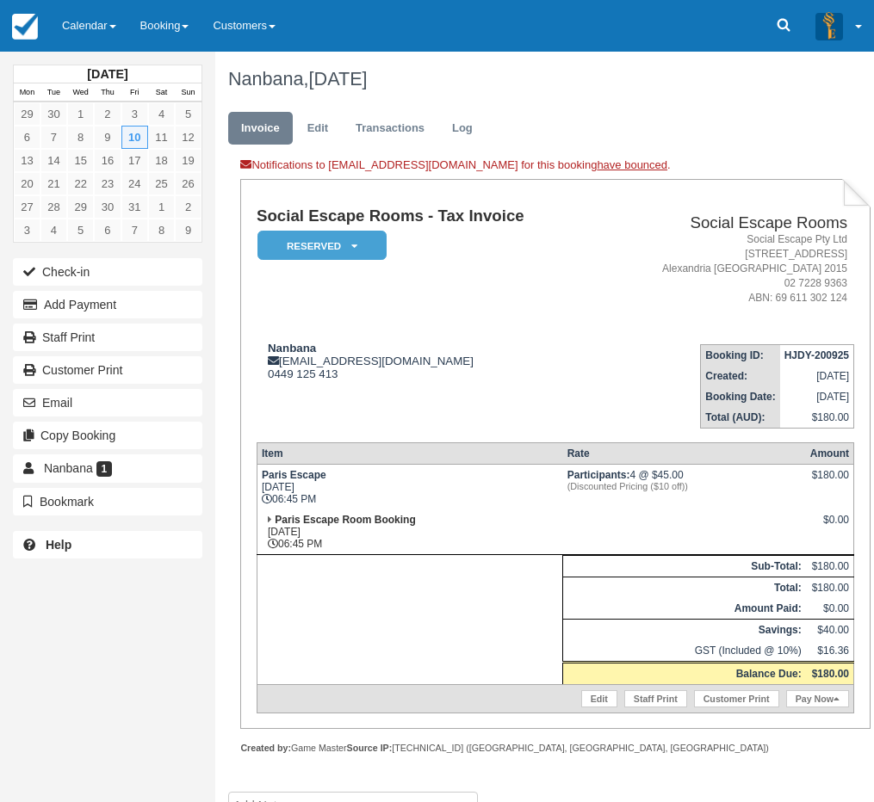
click at [357, 385] on td "[PERSON_NAME] [PERSON_NAME][EMAIL_ADDRESS][DOMAIN_NAME] 0449 125 413" at bounding box center [428, 380] width 343 height 98
click at [82, 22] on link "Calendar" at bounding box center [89, 26] width 78 height 52
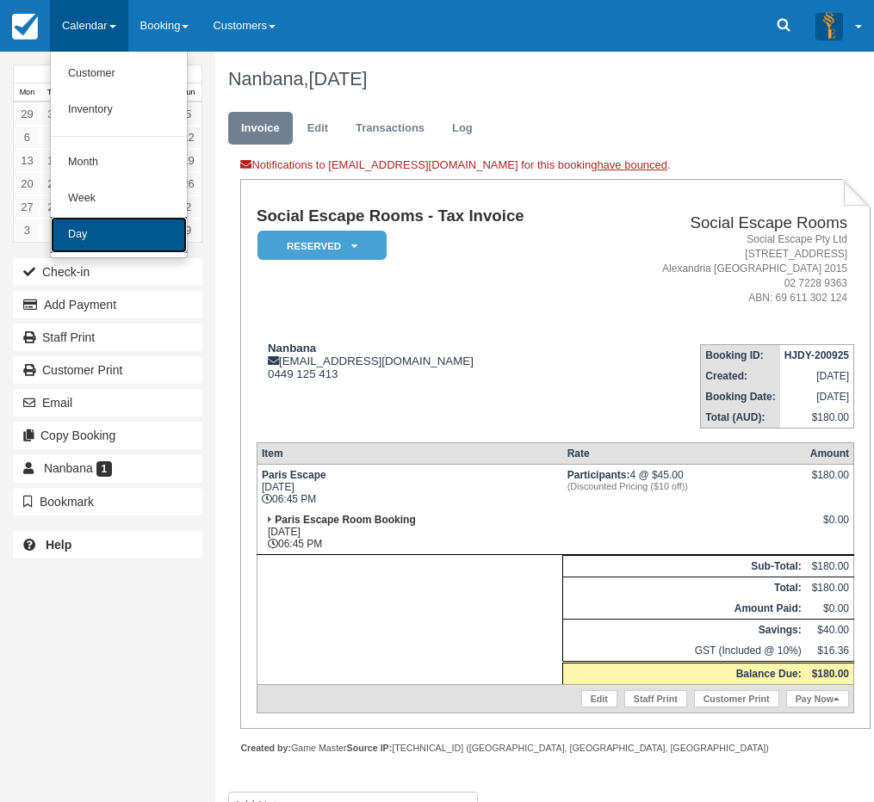
click at [121, 243] on link "Day" at bounding box center [119, 235] width 136 height 36
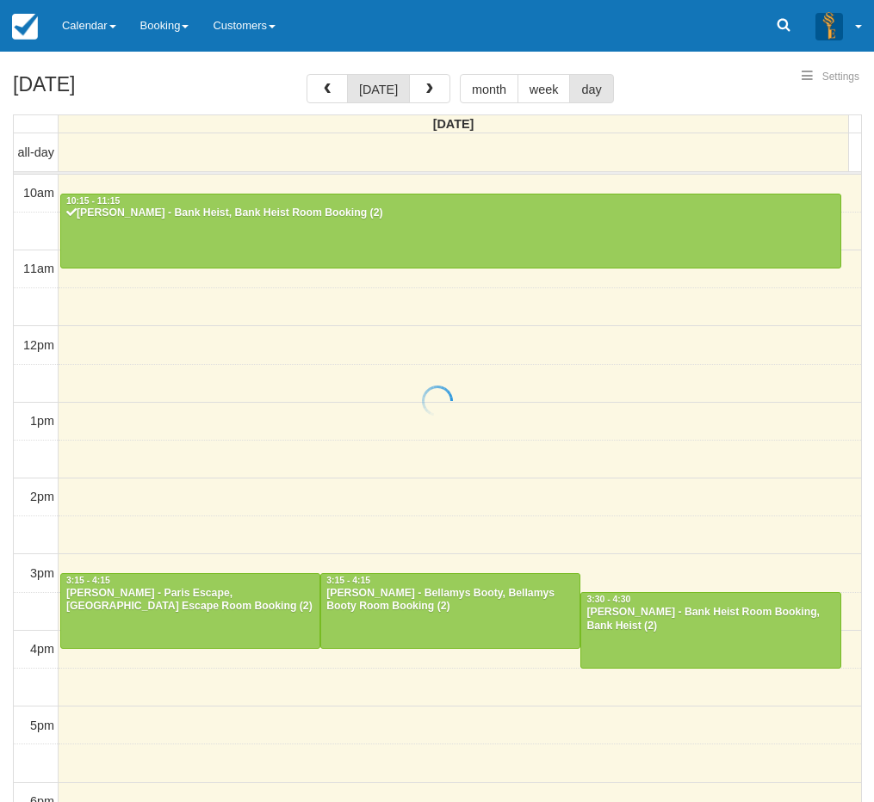
select select
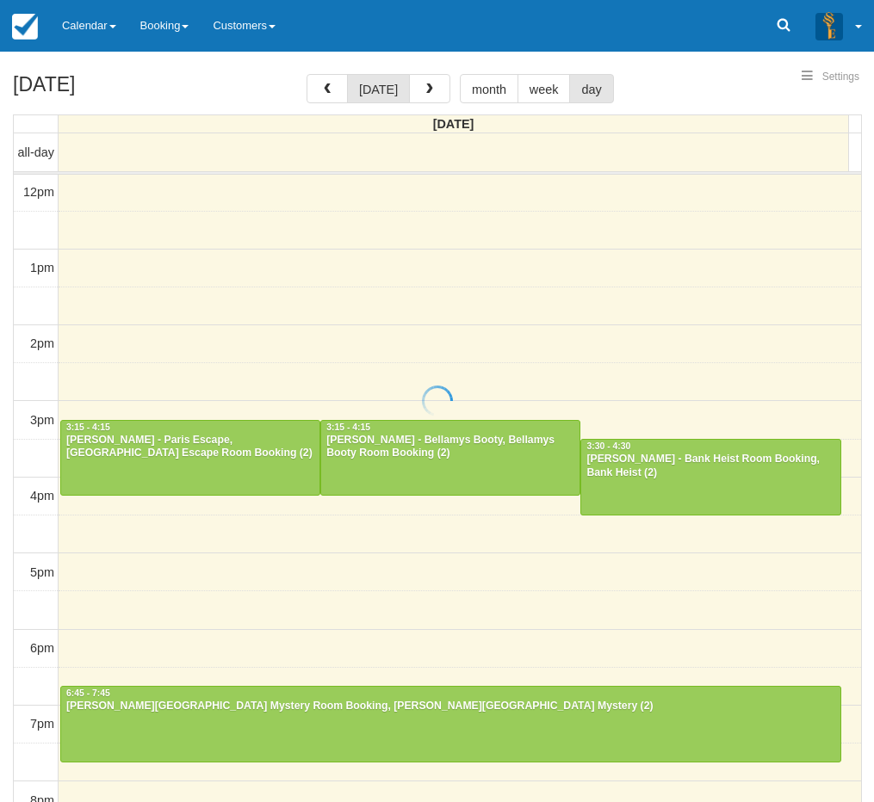
select select
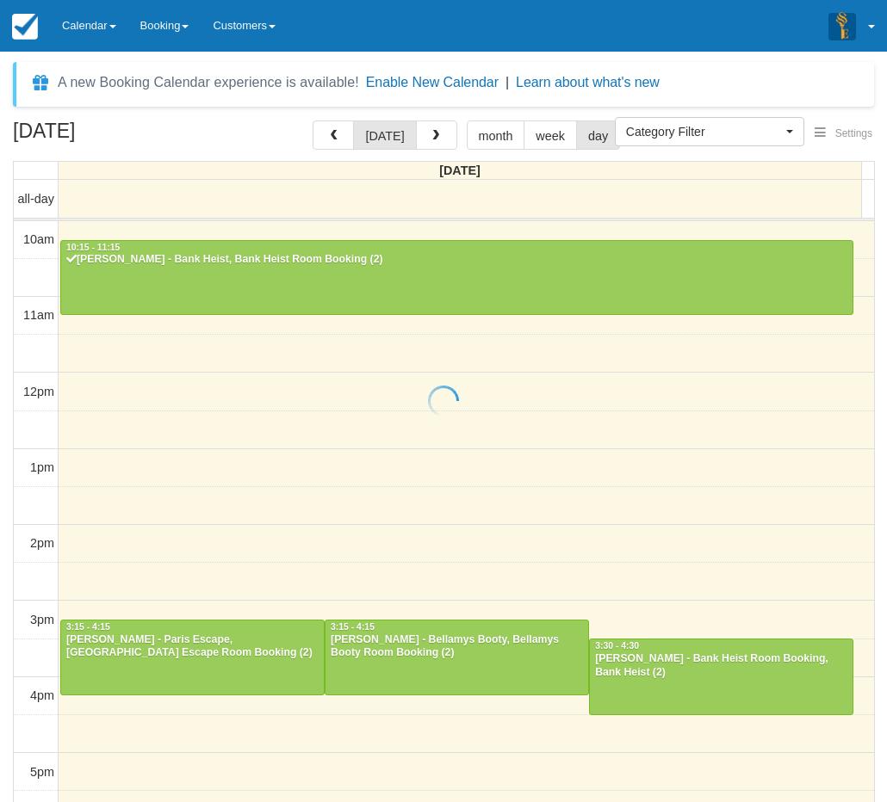
select select
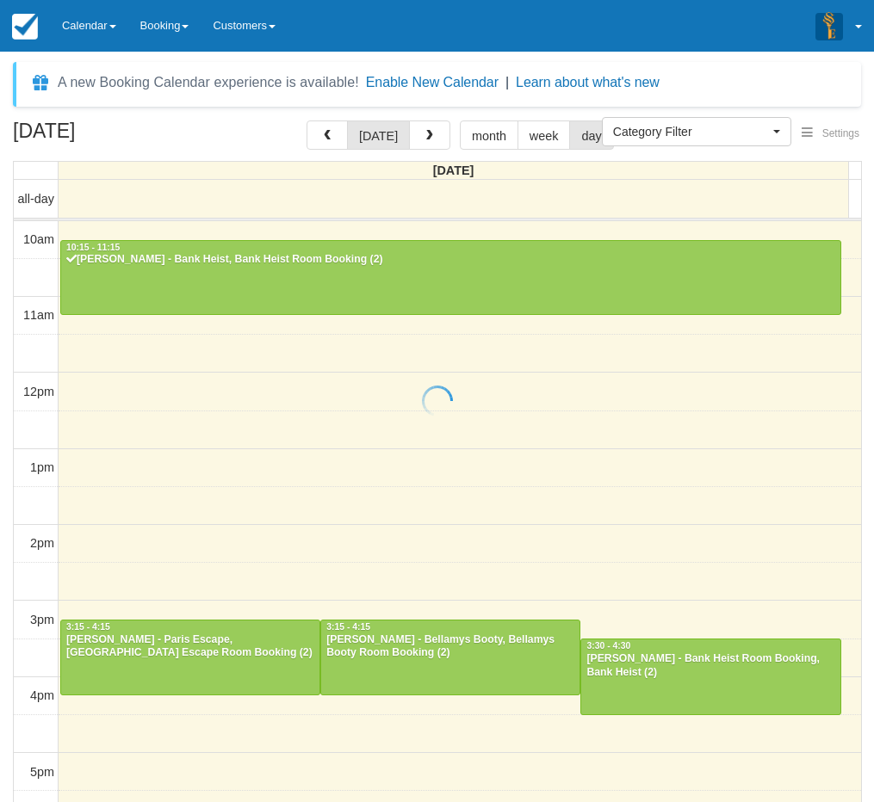
scroll to position [153, 0]
